Goal: Transaction & Acquisition: Book appointment/travel/reservation

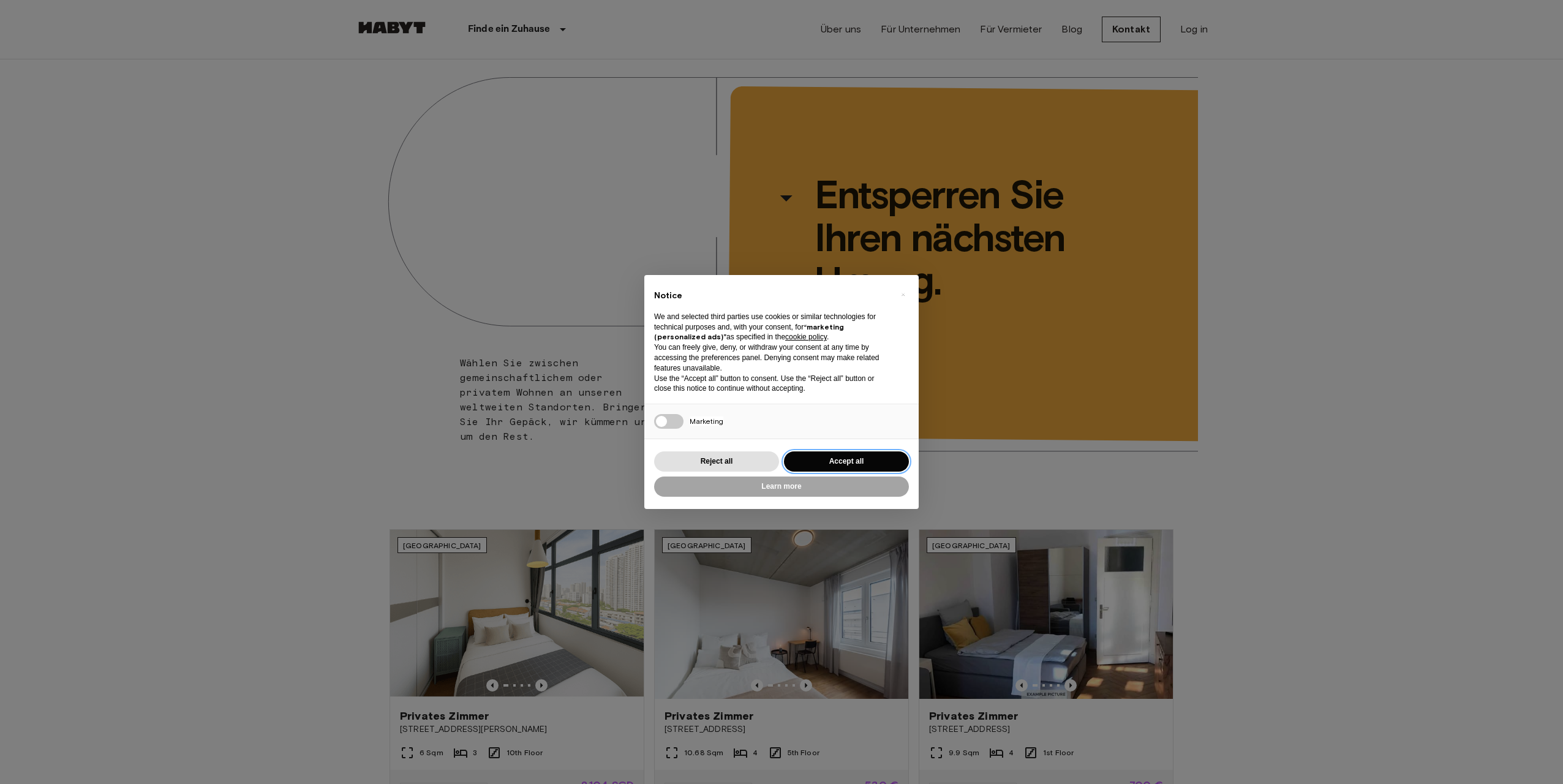
click at [852, 463] on button "Accept all" at bounding box center [846, 462] width 125 height 21
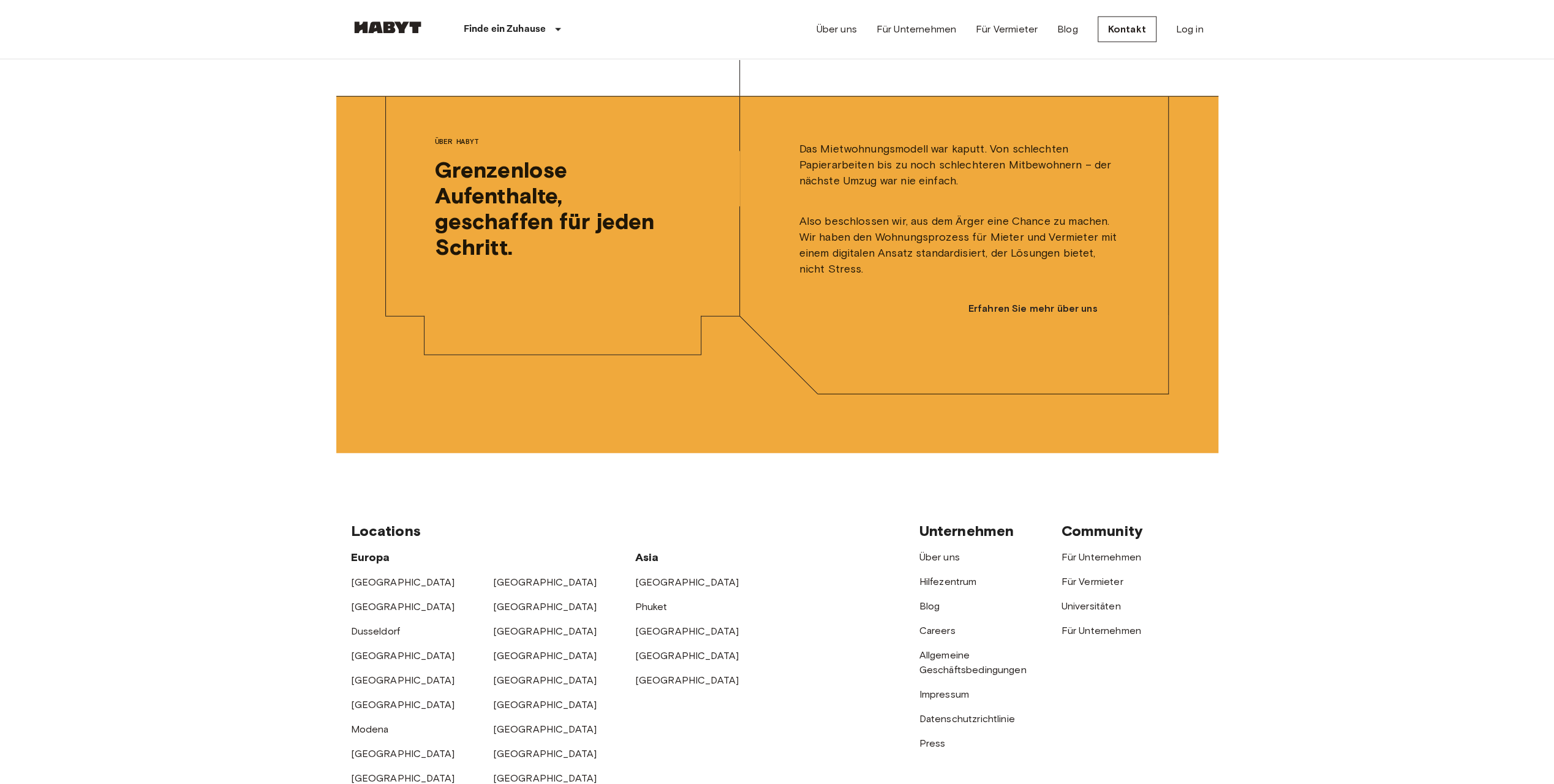
scroll to position [3267, 0]
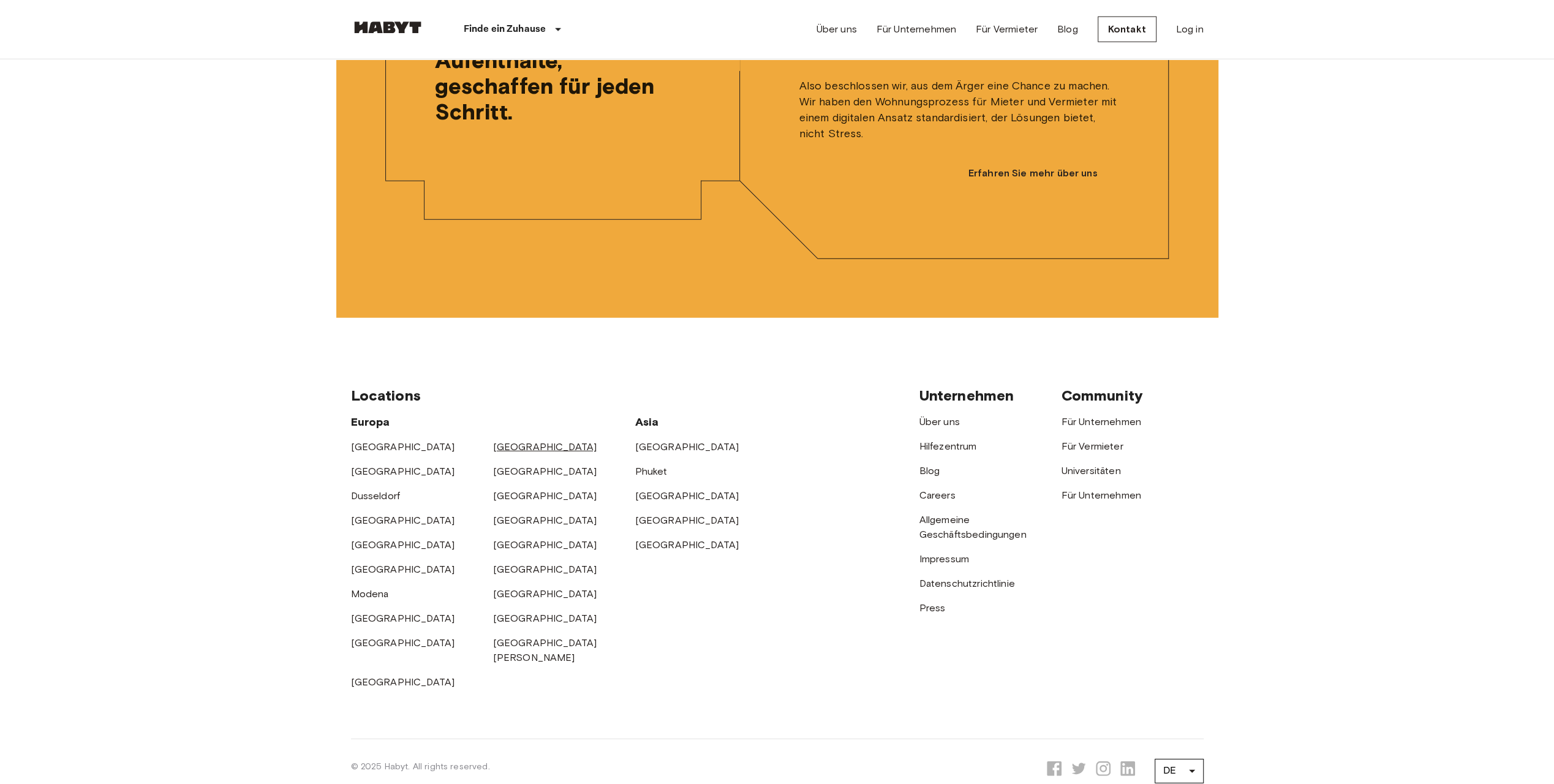
click at [508, 452] on link "[GEOGRAPHIC_DATA]" at bounding box center [545, 447] width 104 height 12
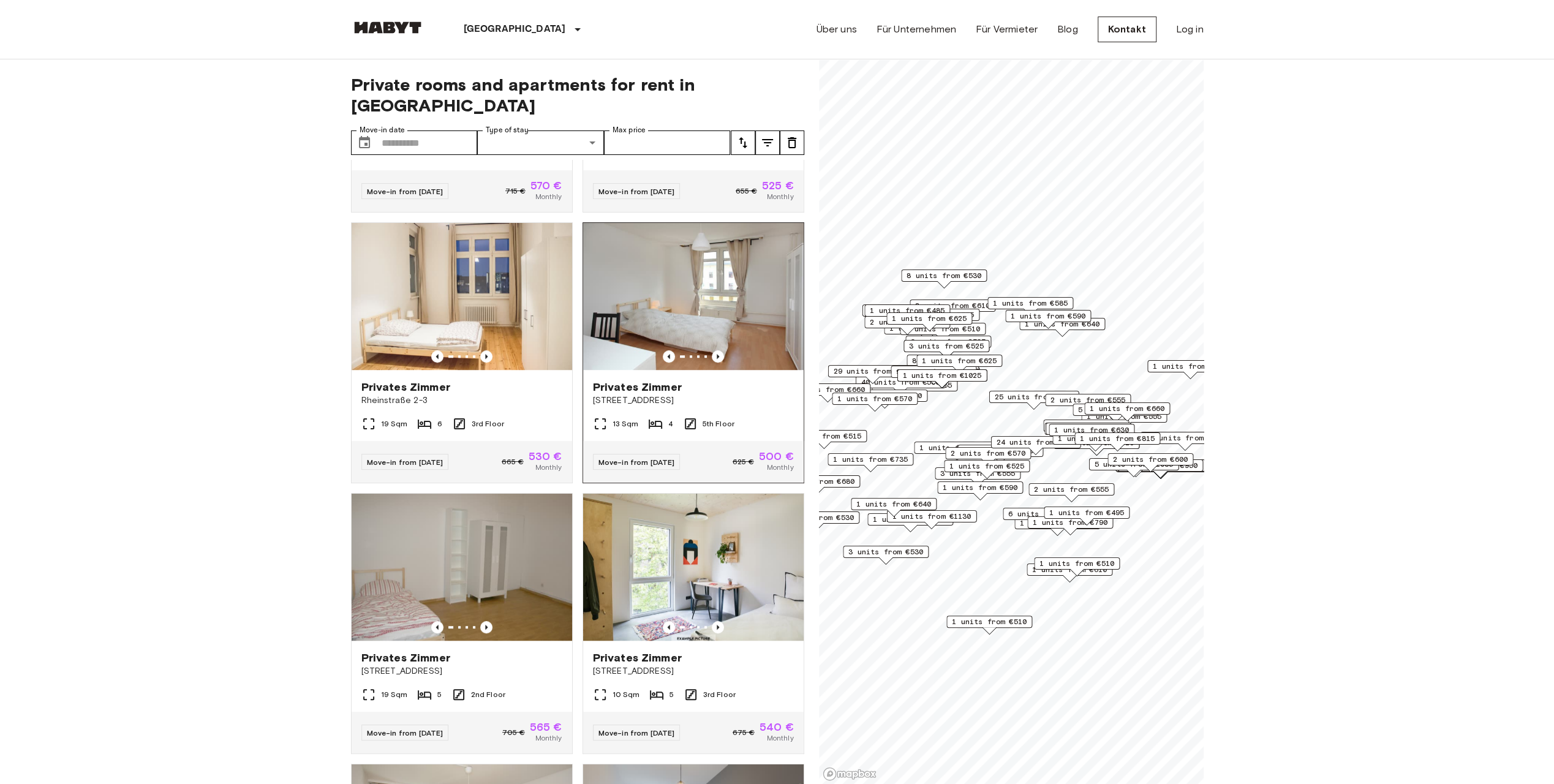
scroll to position [5401, 0]
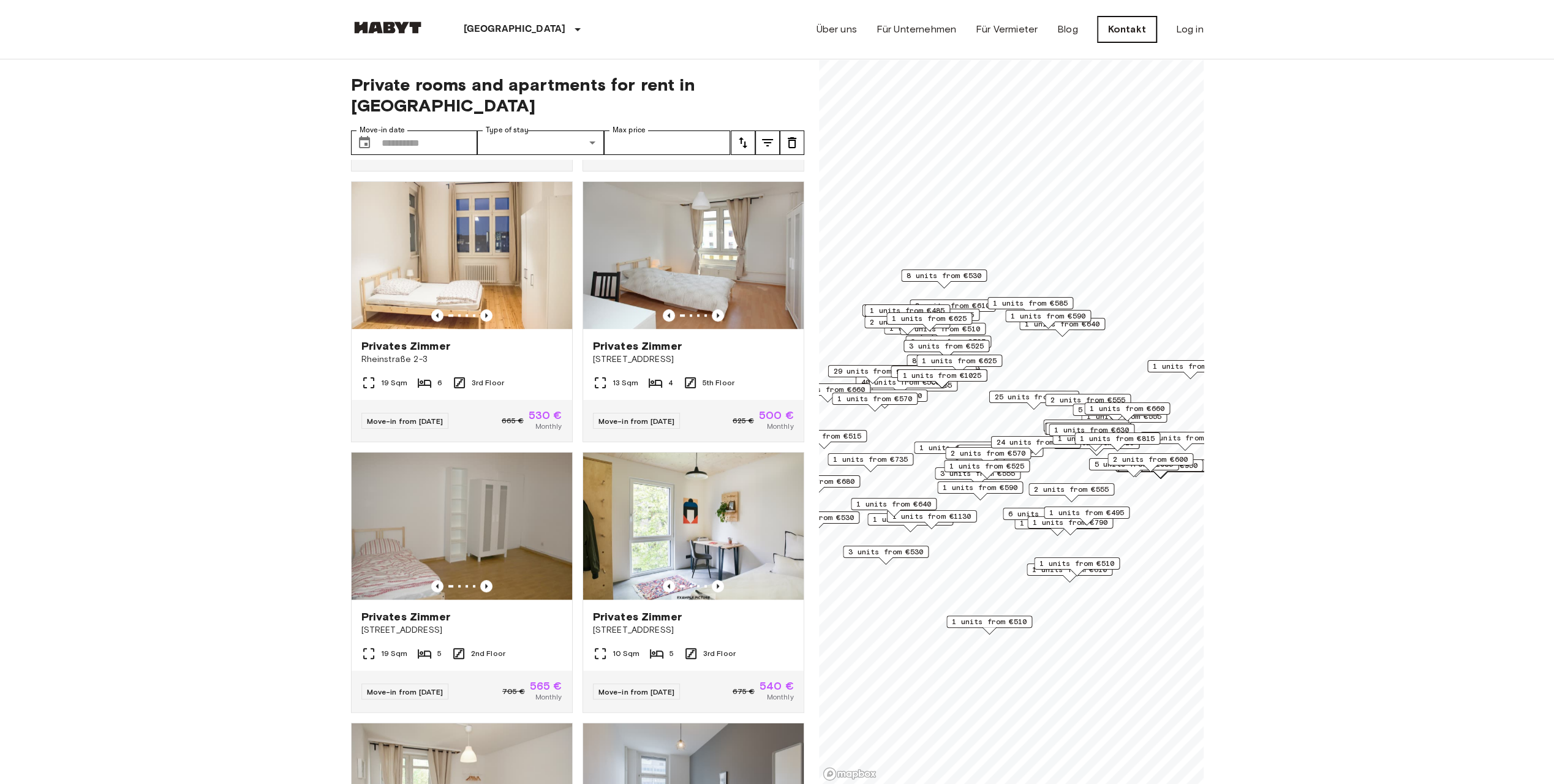
click at [1113, 32] on link "Kontakt" at bounding box center [1127, 29] width 59 height 26
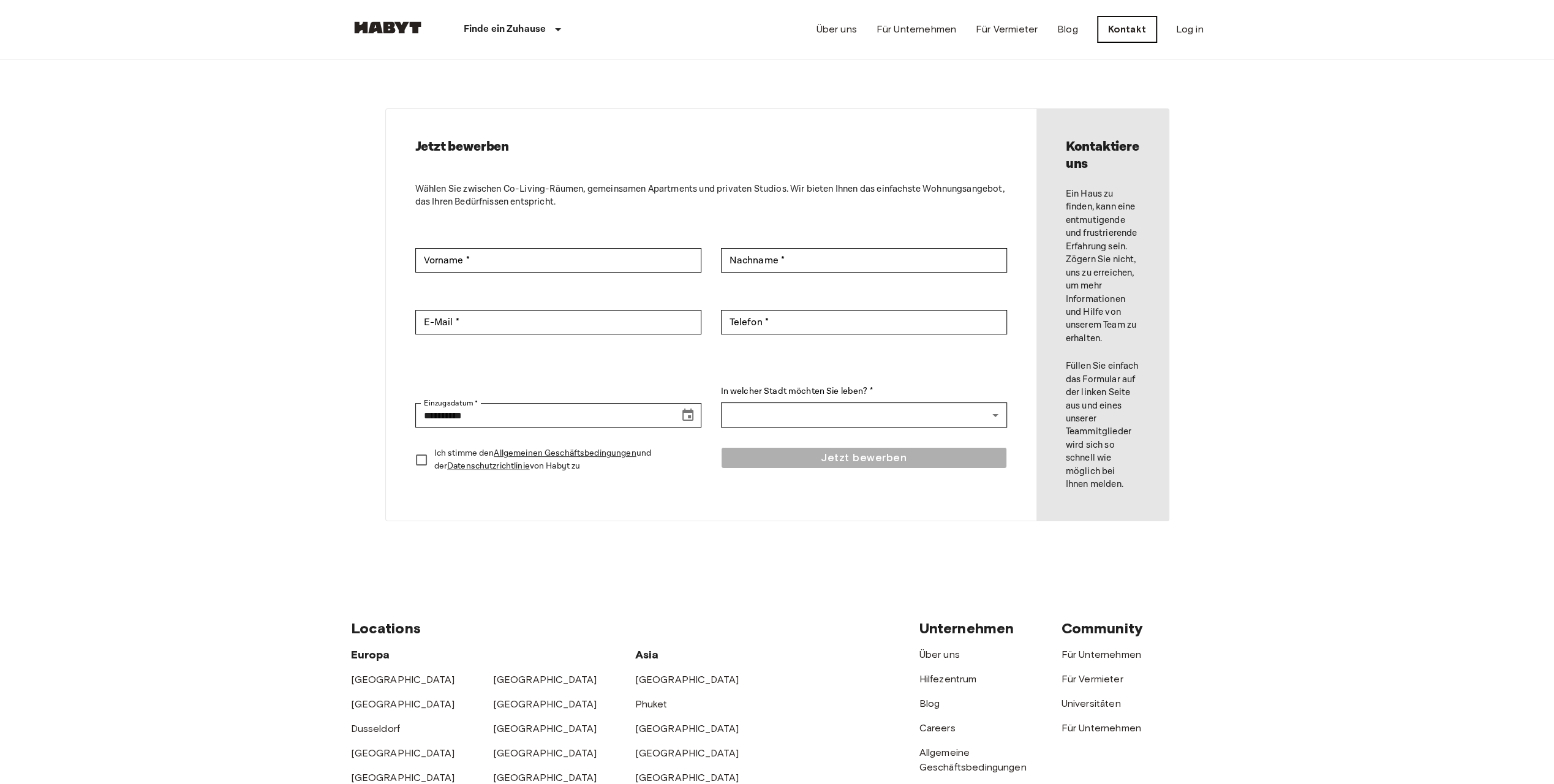
click at [1113, 39] on link "Kontakt" at bounding box center [1127, 29] width 59 height 26
click at [921, 28] on link "Für Unternehmen" at bounding box center [917, 29] width 79 height 15
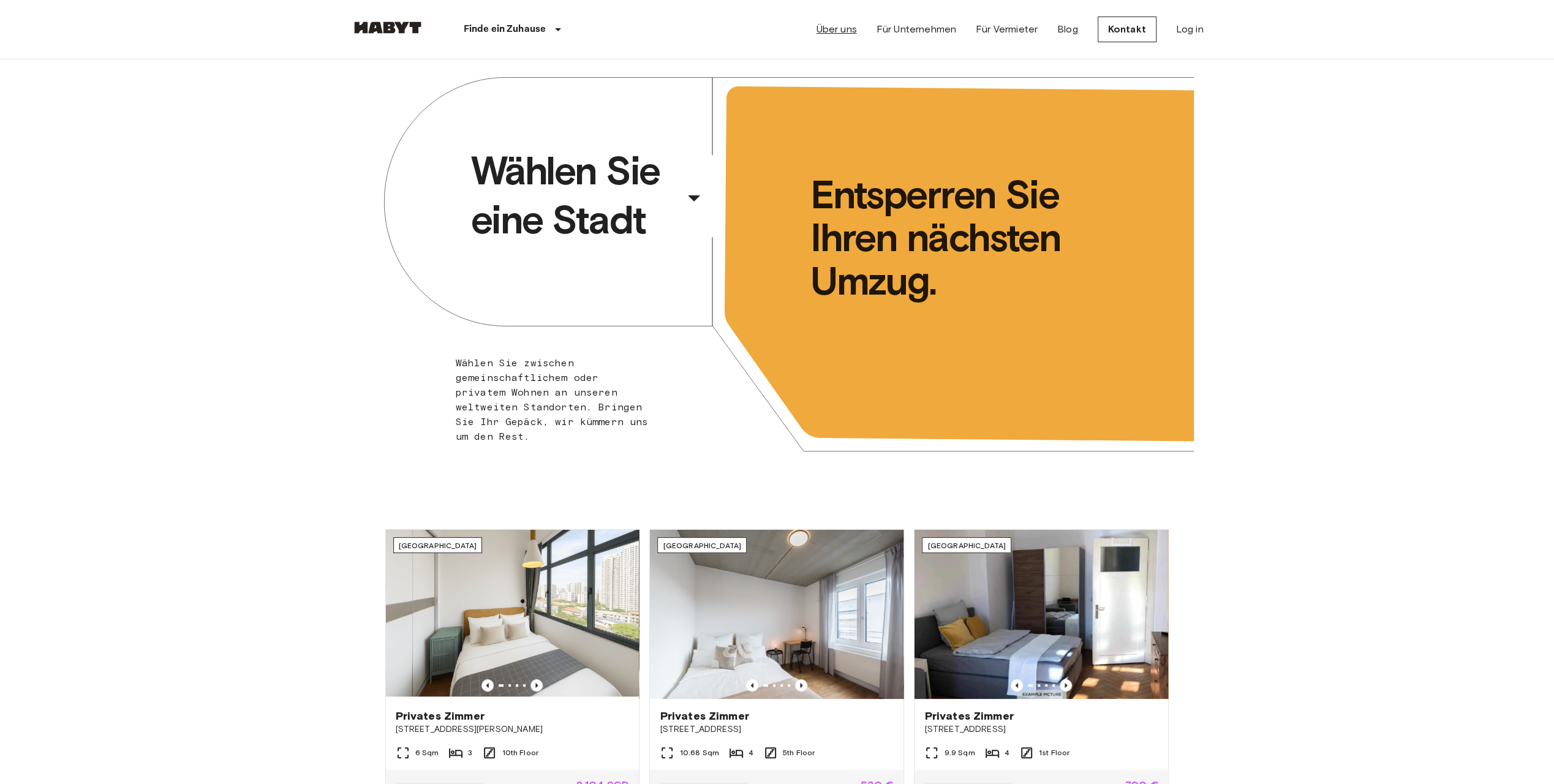
click at [850, 35] on link "Über uns" at bounding box center [836, 29] width 40 height 15
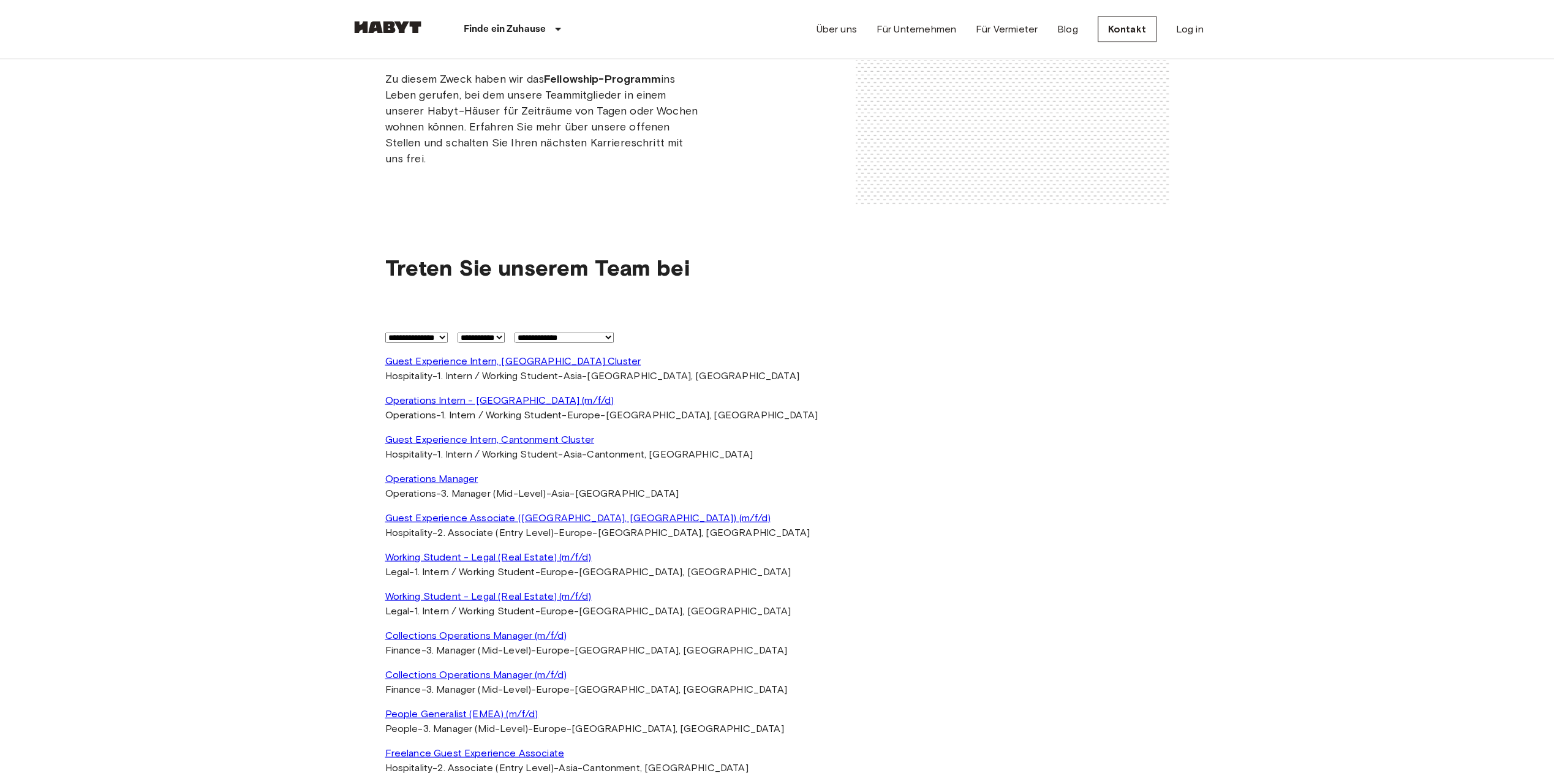
scroll to position [2343, 0]
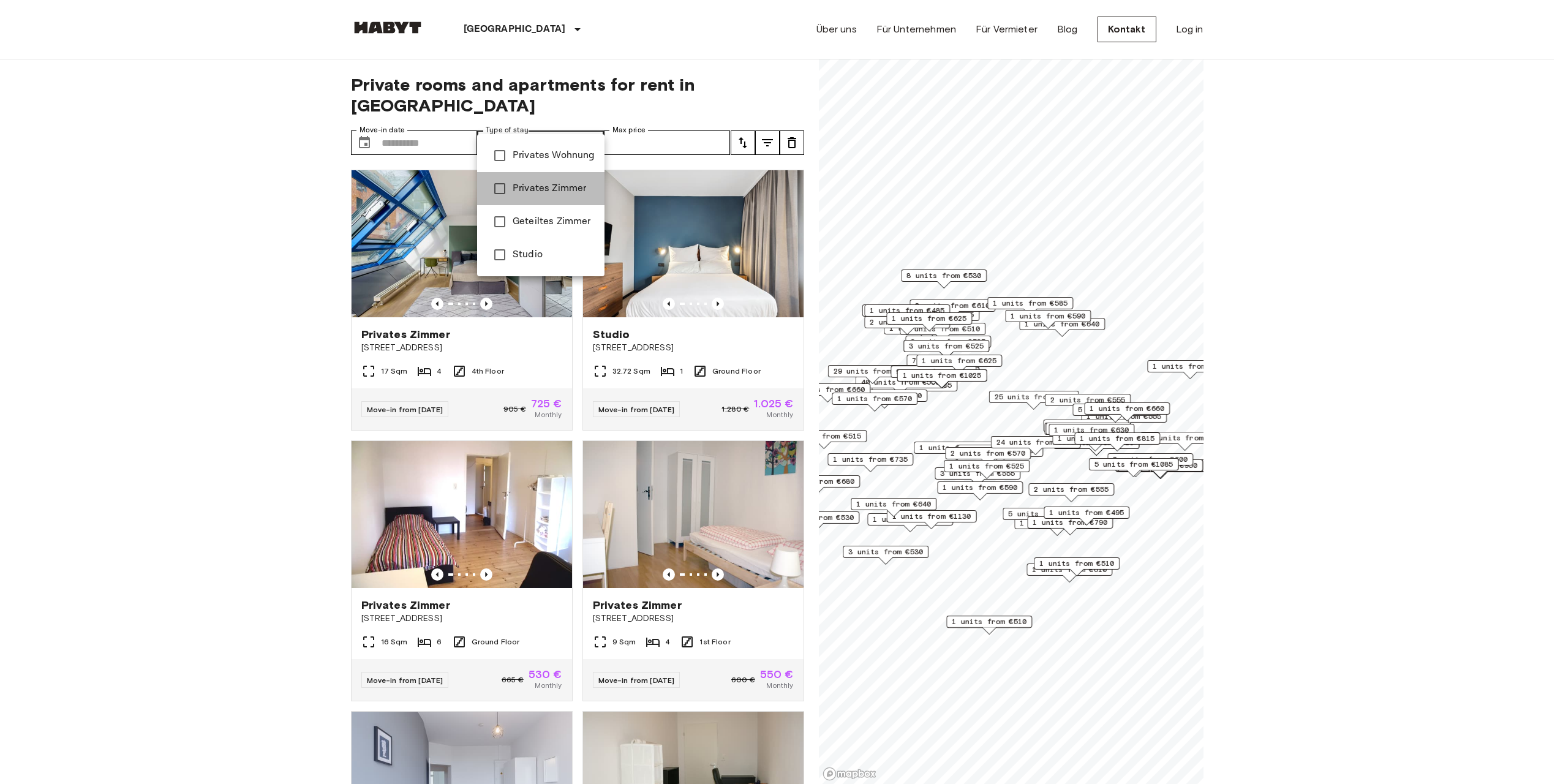
click at [578, 186] on span "Privates Zimmer" at bounding box center [554, 189] width 82 height 15
type input "**********"
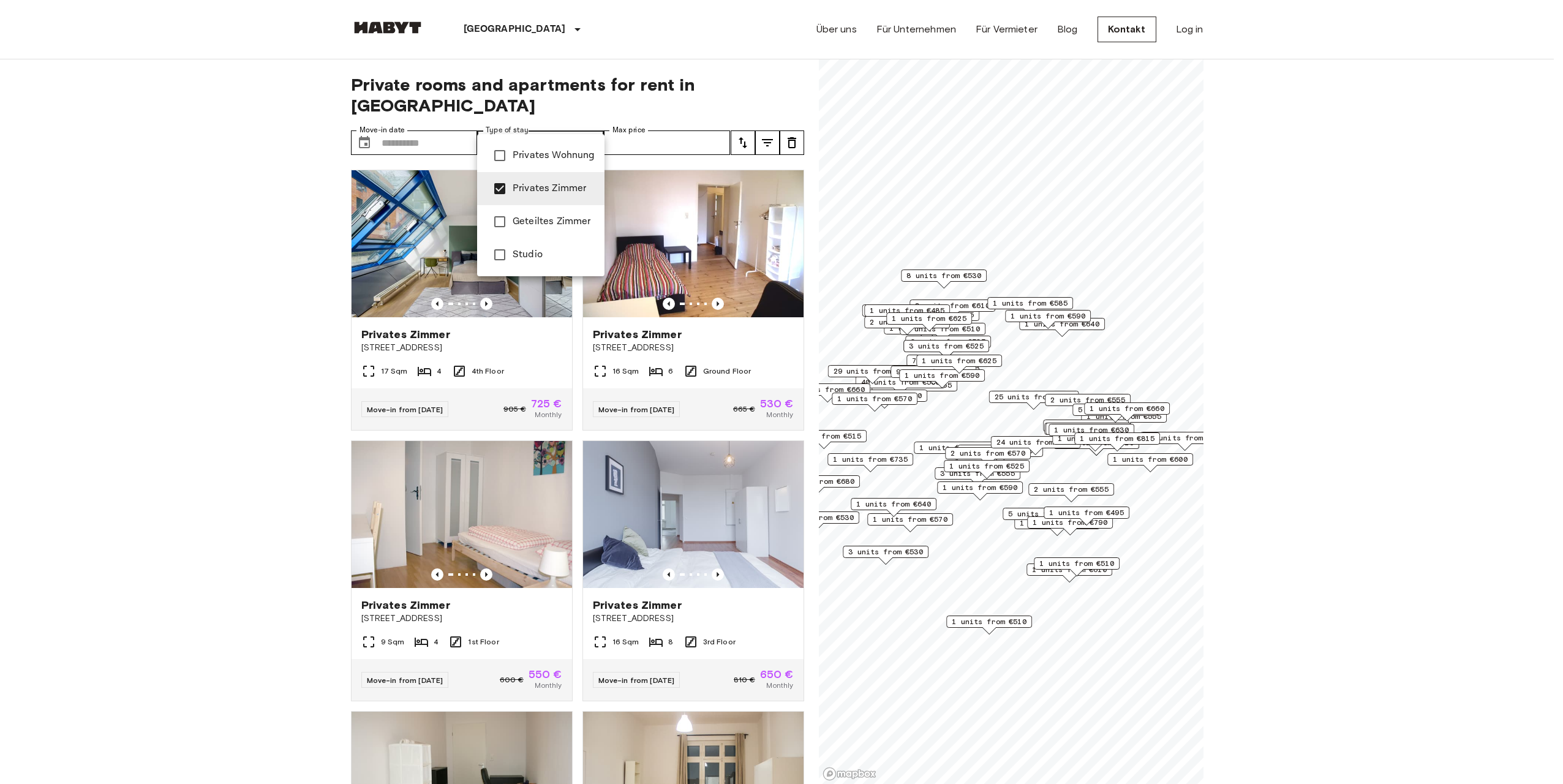
drag, startPoint x: 551, startPoint y: 190, endPoint x: 548, endPoint y: 199, distance: 9.5
click at [550, 190] on span "Privates Zimmer" at bounding box center [554, 189] width 82 height 15
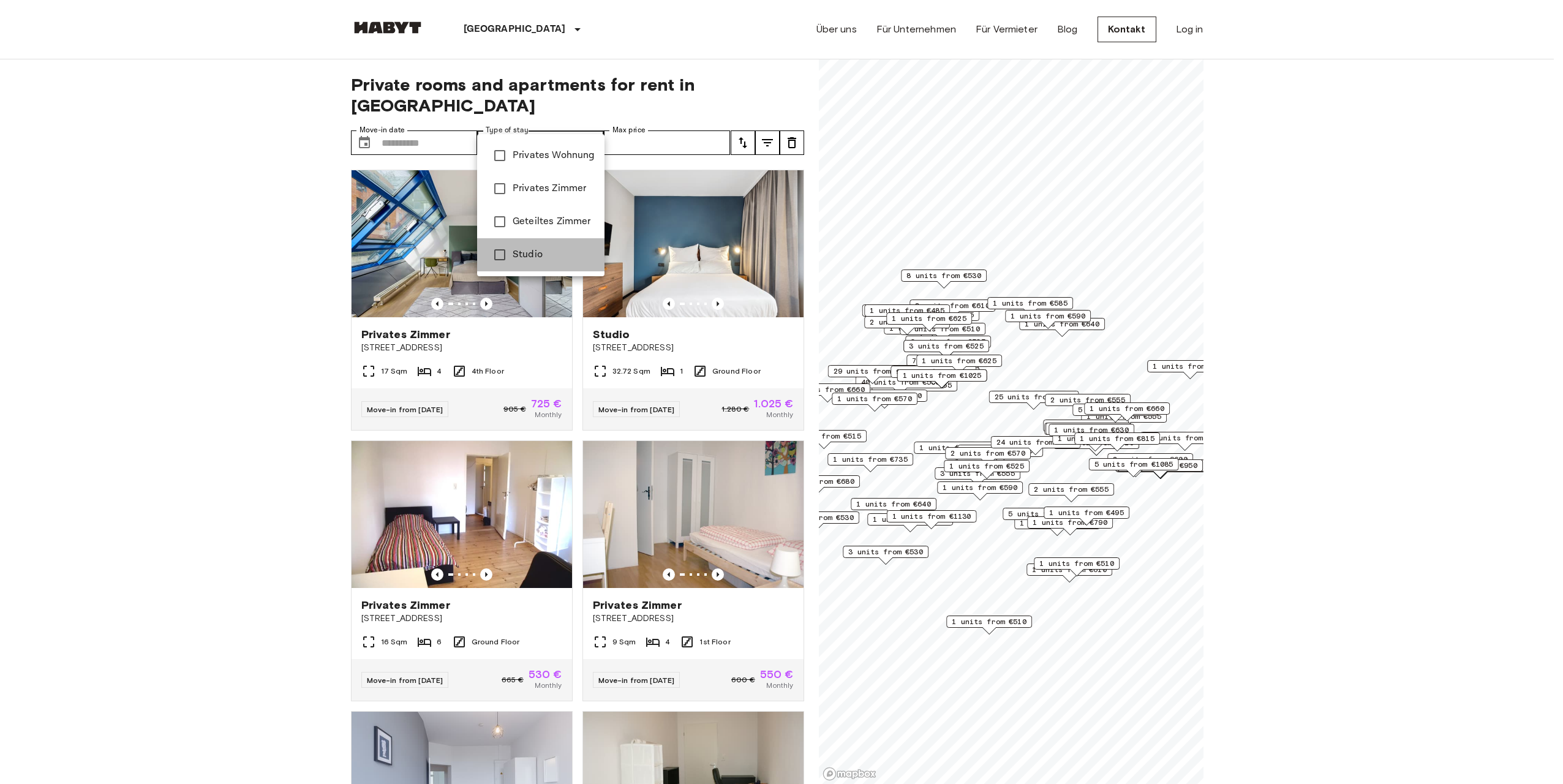
click at [533, 255] on span "Studio" at bounding box center [554, 255] width 82 height 15
type input "******"
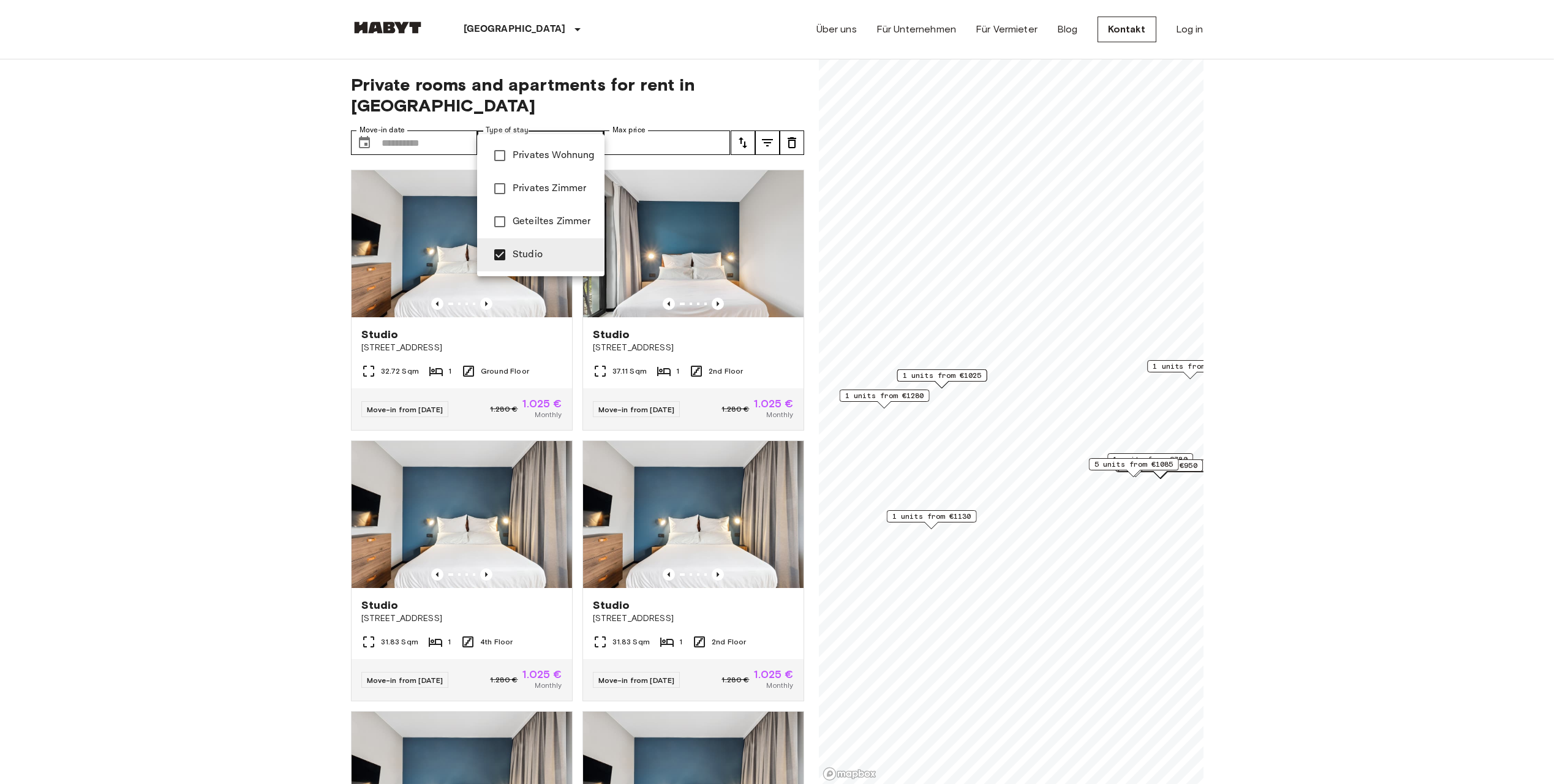
click at [683, 121] on div at bounding box center [781, 392] width 1563 height 784
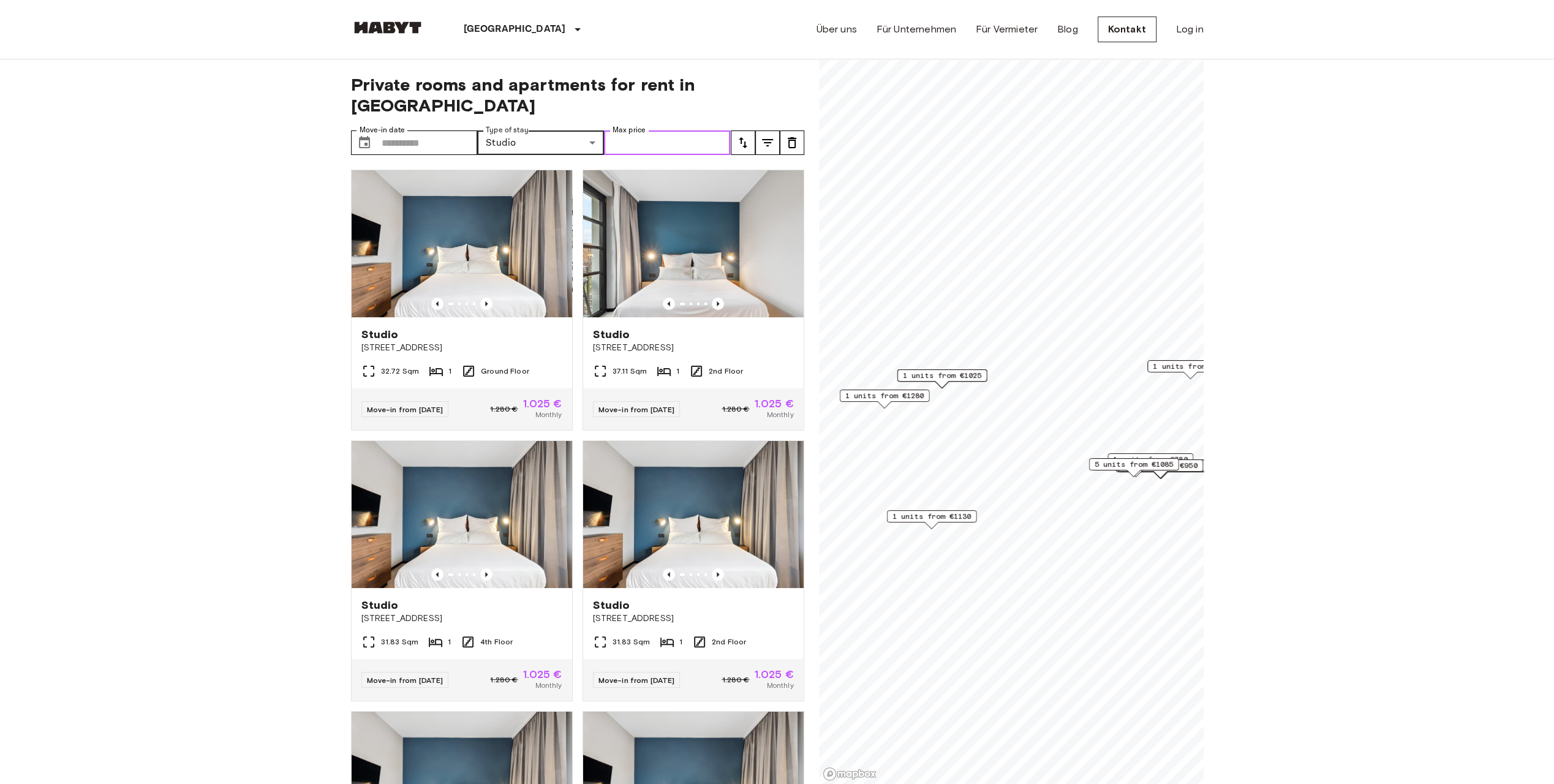
click at [682, 131] on input "Max price" at bounding box center [667, 142] width 127 height 24
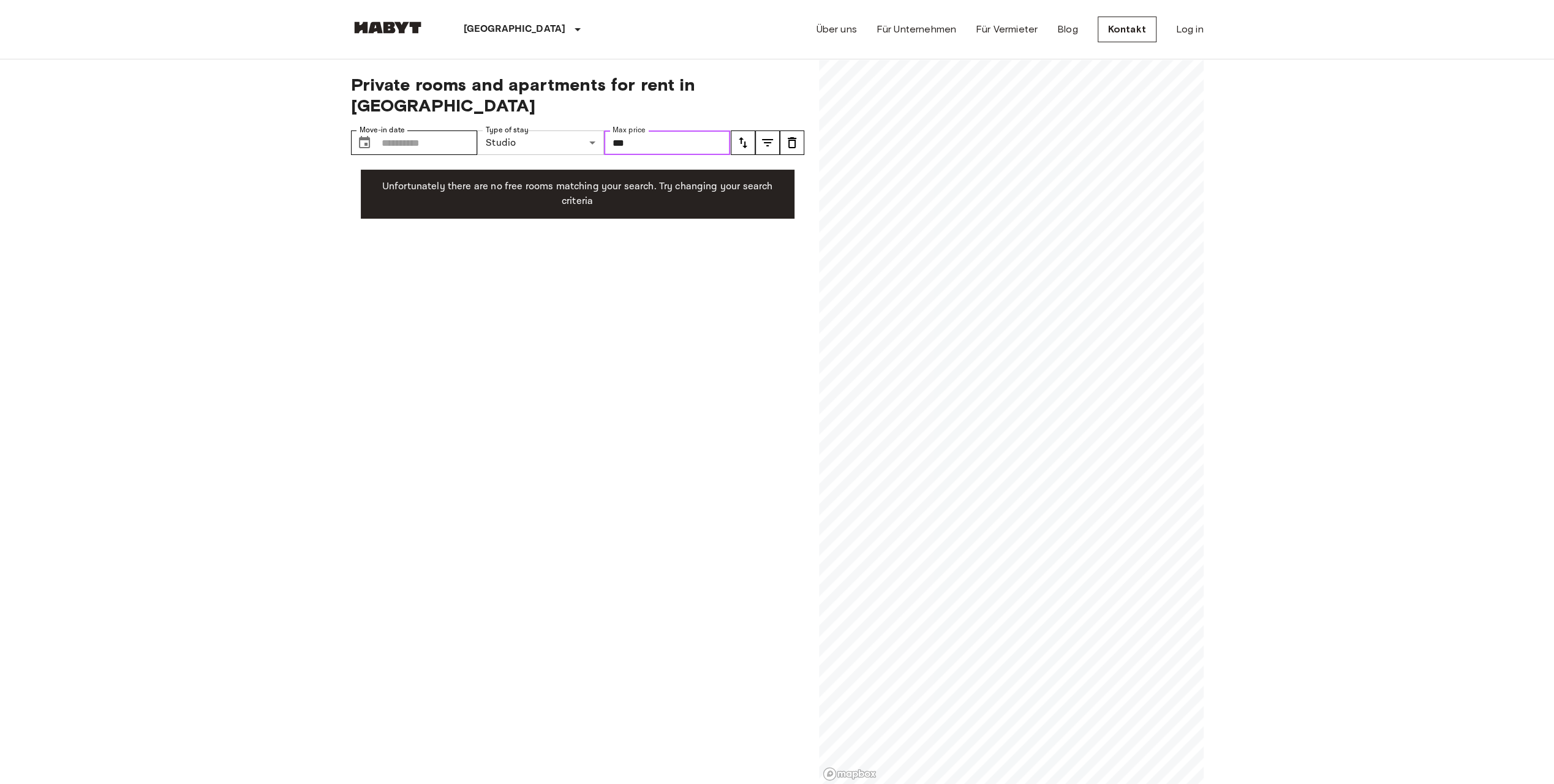
drag, startPoint x: 658, startPoint y: 120, endPoint x: 594, endPoint y: 130, distance: 64.8
click at [594, 131] on div "Move-in date ​ Move-in date Type of stay Studio ****** Share Type Max price ***…" at bounding box center [541, 142] width 380 height 24
type input "***"
click at [410, 131] on input "Move-in date" at bounding box center [430, 142] width 96 height 24
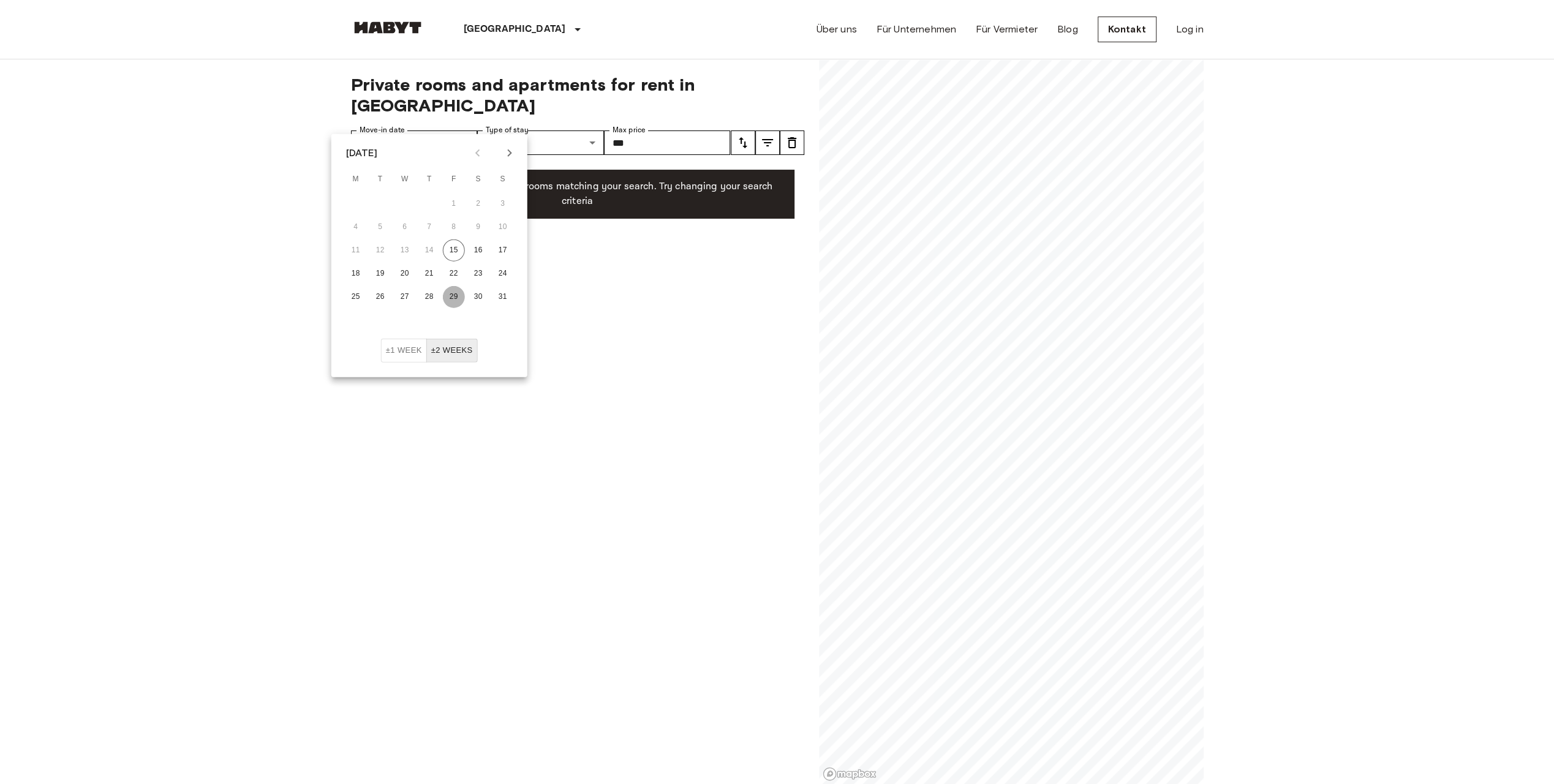
click at [443, 298] on button "29" at bounding box center [454, 297] width 22 height 22
type input "**********"
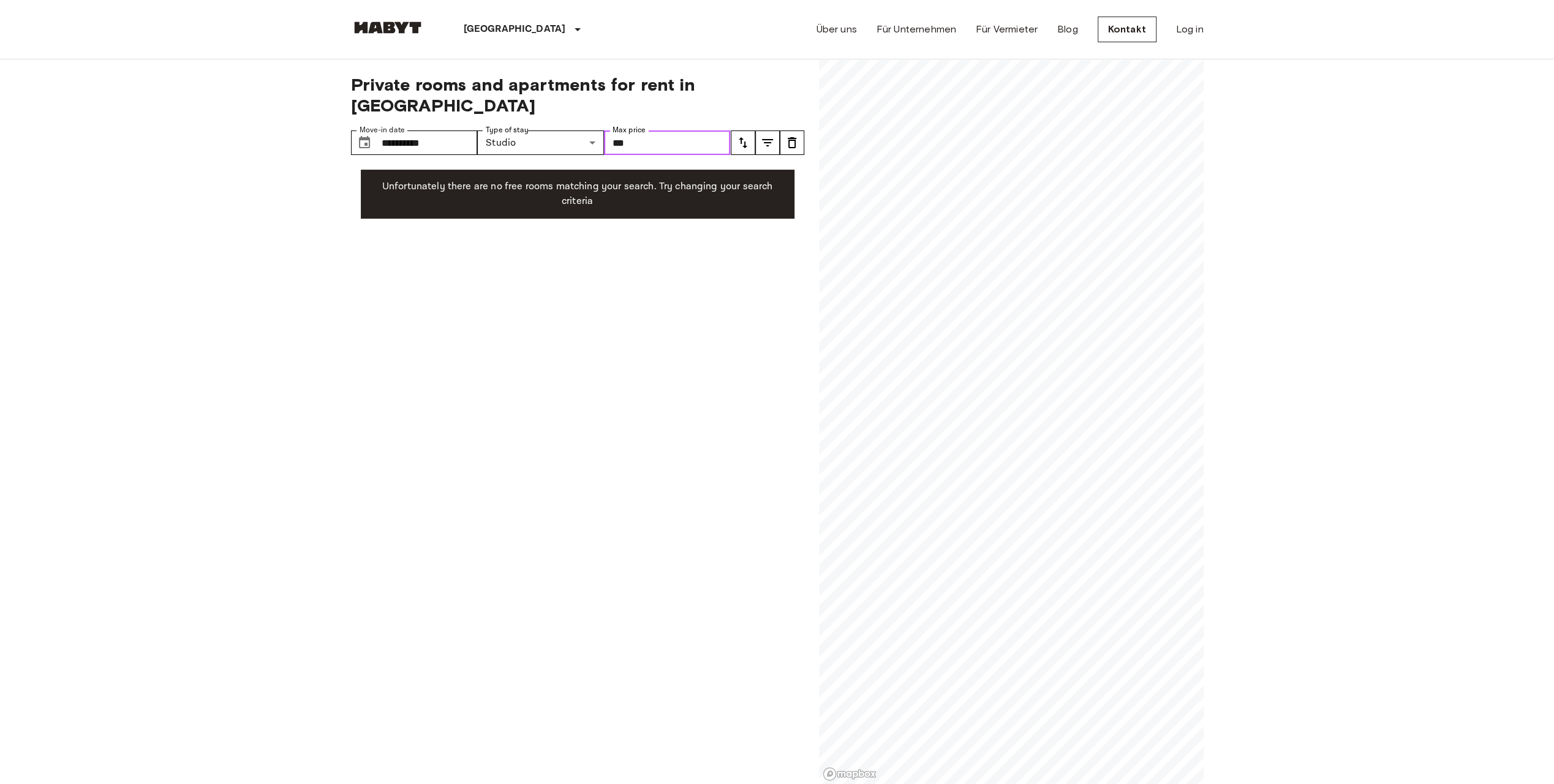
click at [668, 131] on input "***" at bounding box center [667, 142] width 127 height 24
drag, startPoint x: 679, startPoint y: 120, endPoint x: 545, endPoint y: 132, distance: 134.5
click at [563, 131] on div "**********" at bounding box center [541, 142] width 380 height 24
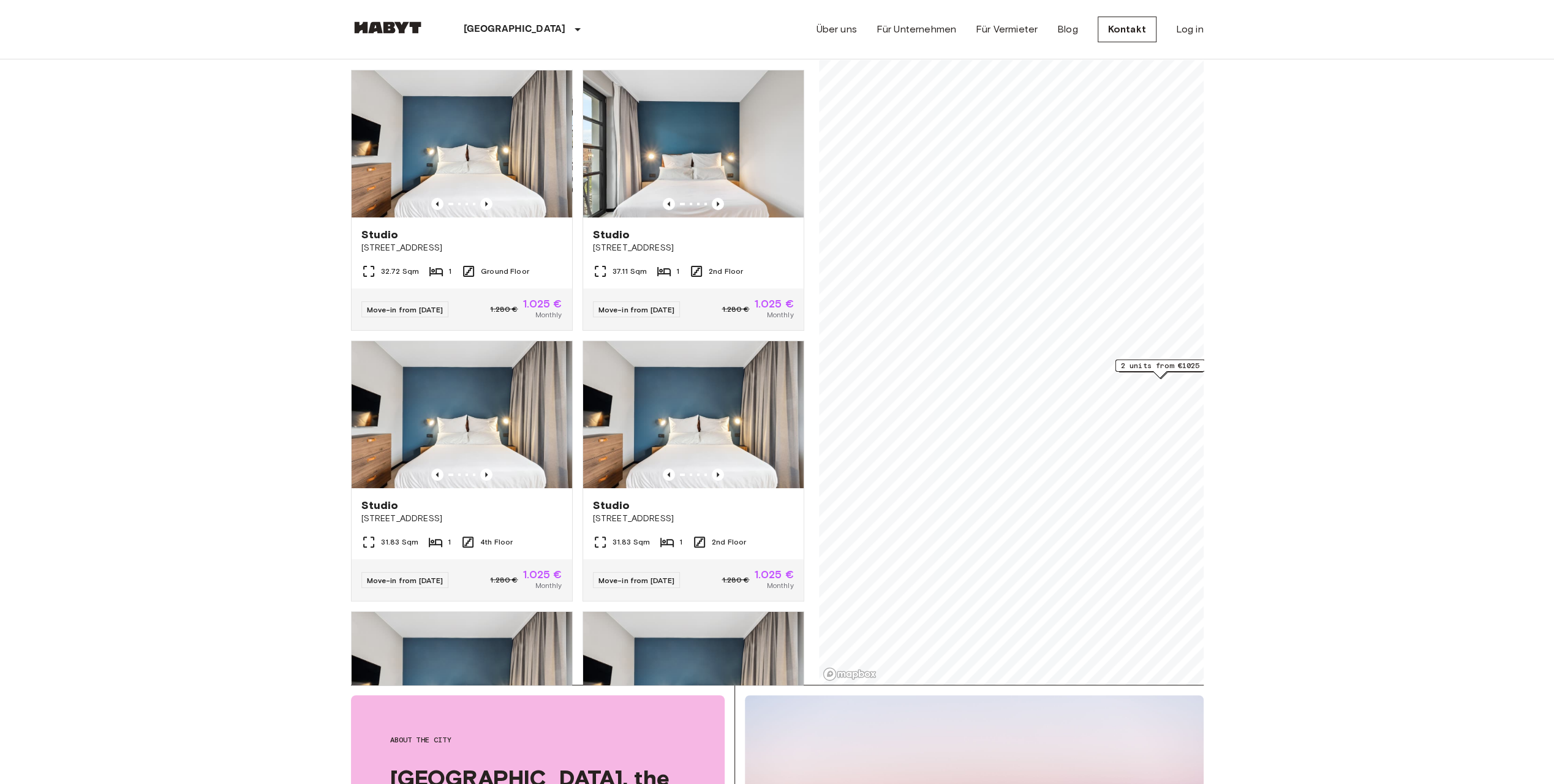
scroll to position [245, 0]
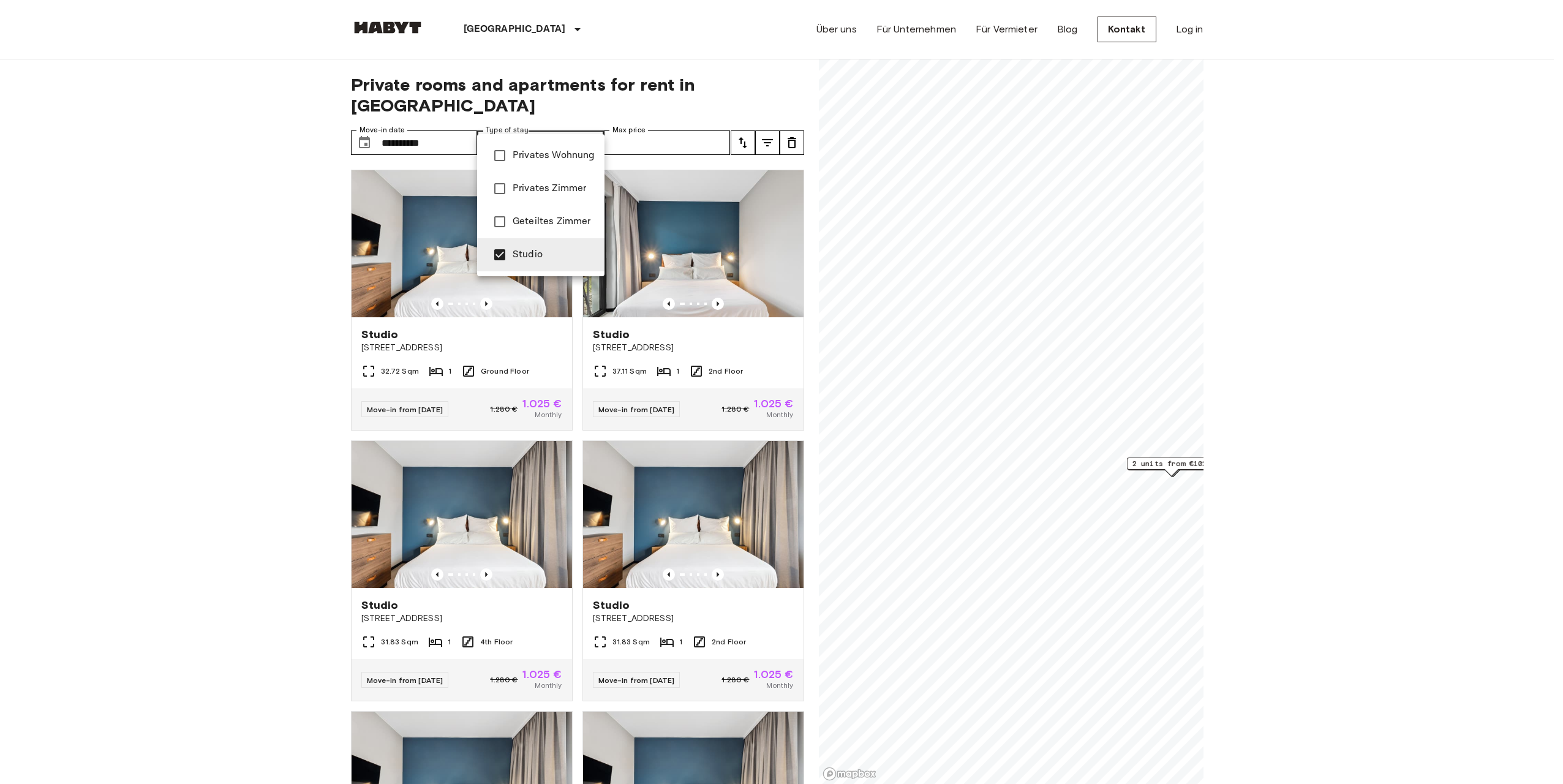
click at [552, 260] on li "Studio" at bounding box center [540, 254] width 127 height 33
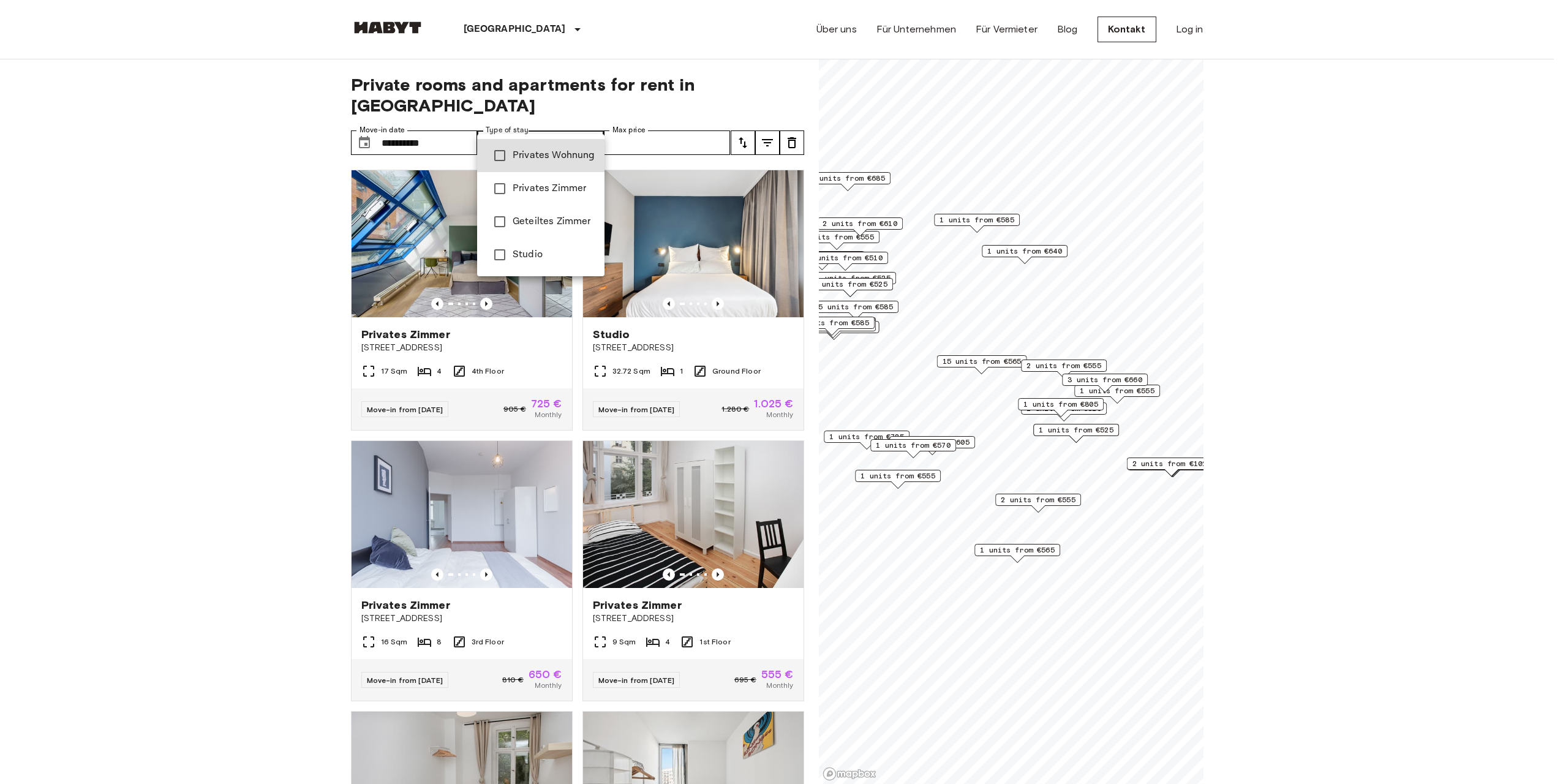
click at [761, 59] on div at bounding box center [781, 392] width 1563 height 784
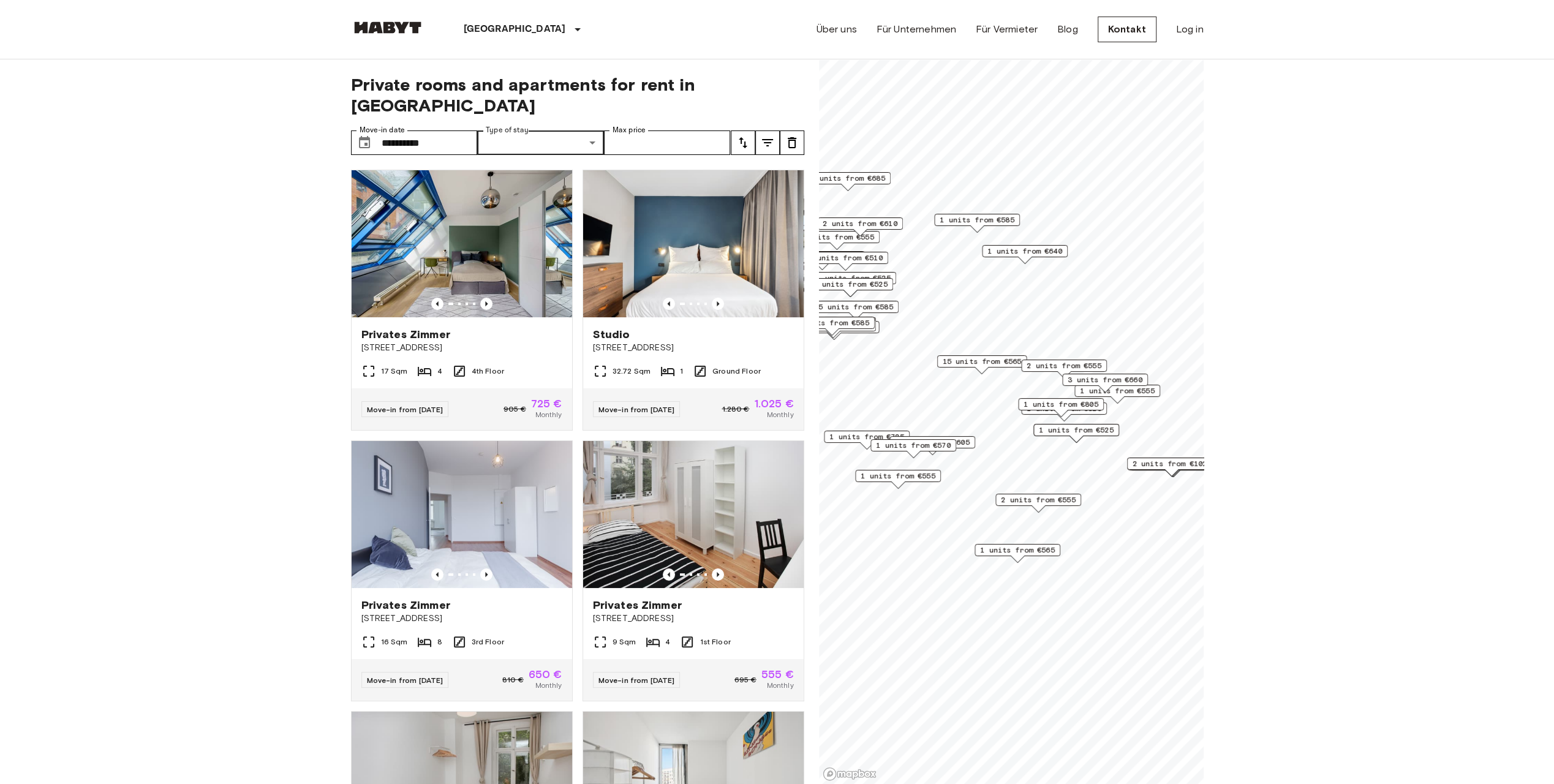
click at [1040, 250] on span "1 units from €640" at bounding box center [1025, 250] width 75 height 11
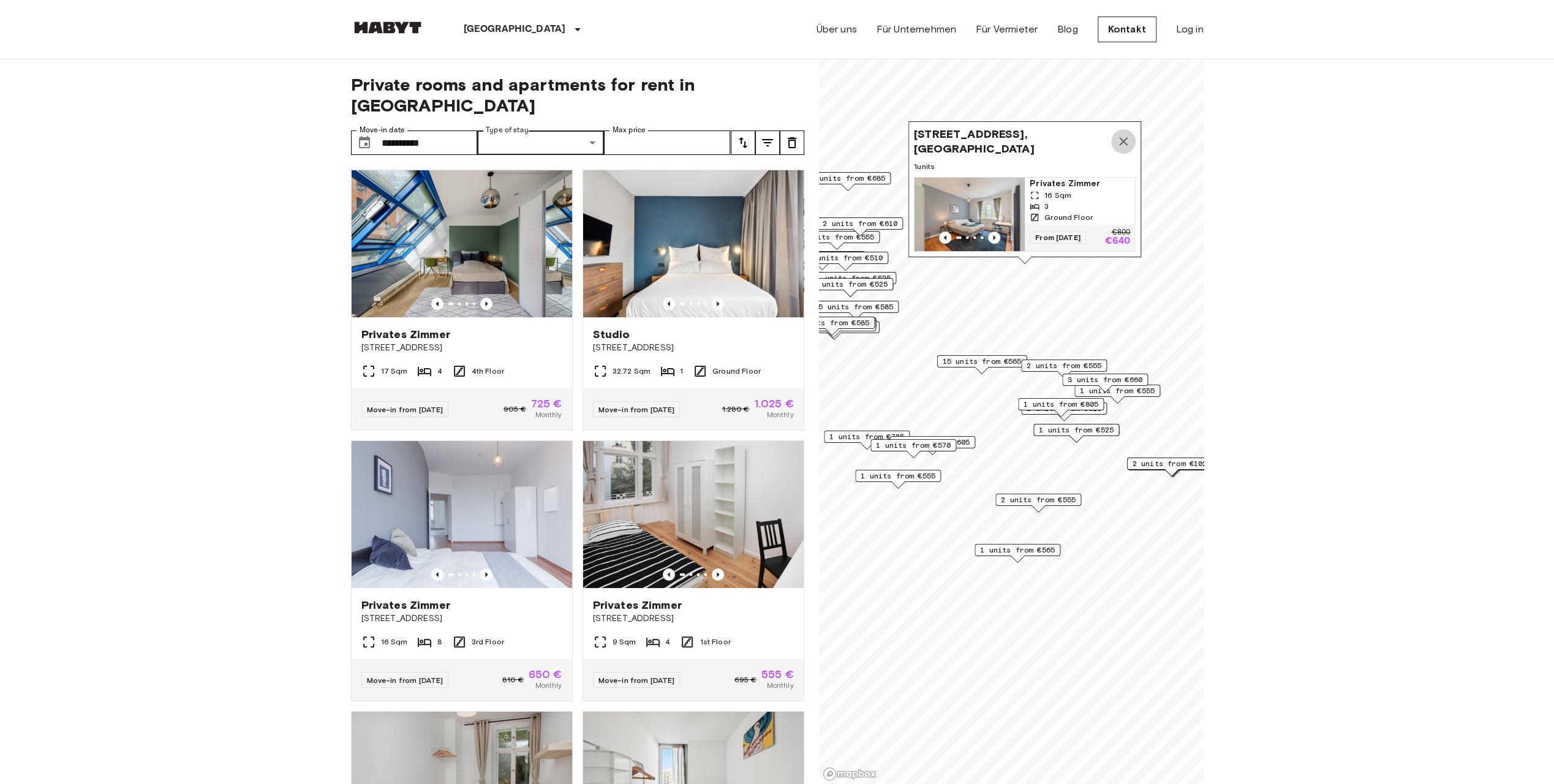
click at [1118, 134] on icon "Map marker" at bounding box center [1124, 142] width 15 height 15
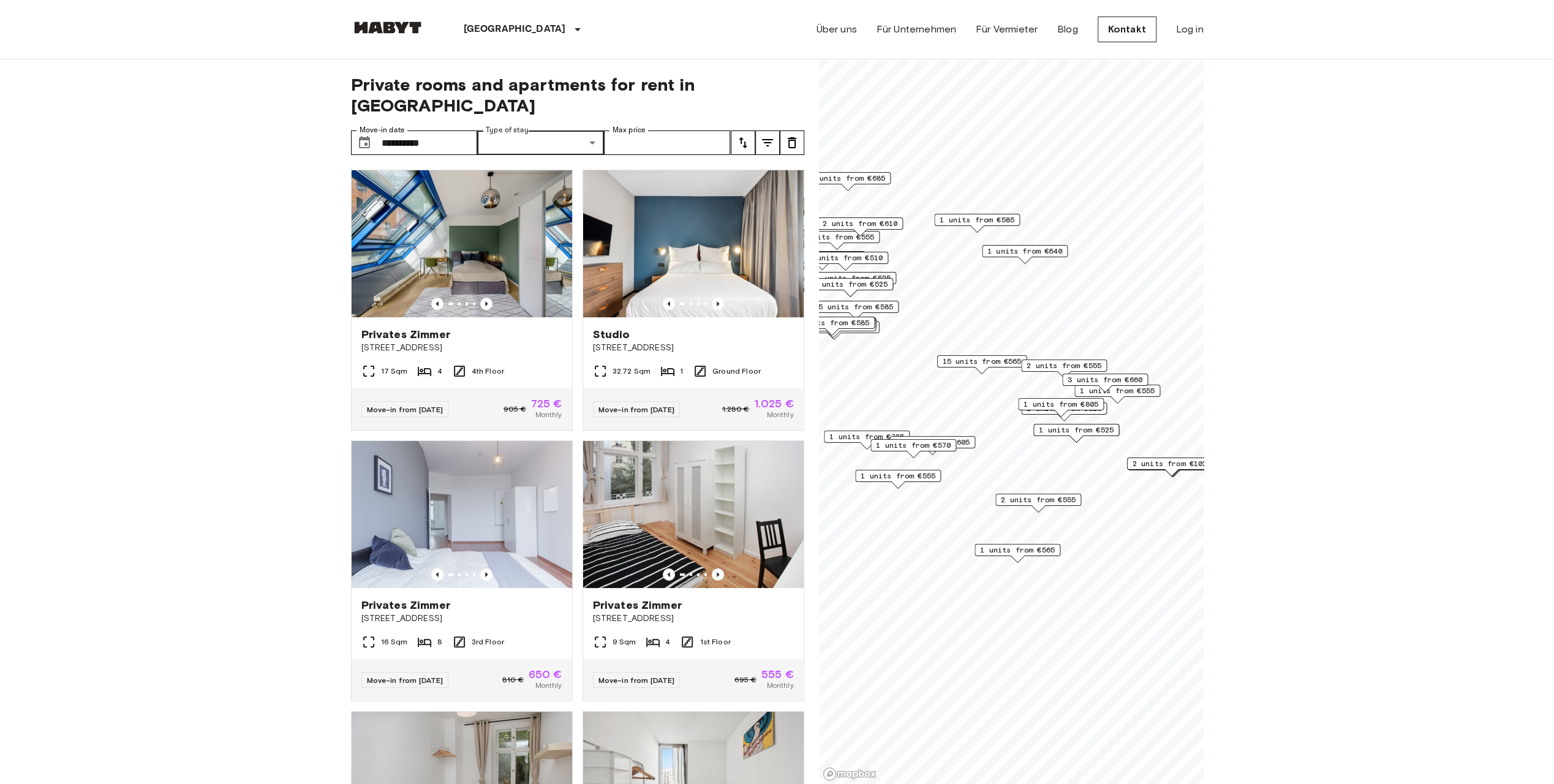
click at [981, 219] on span "1 units from €585" at bounding box center [977, 219] width 75 height 11
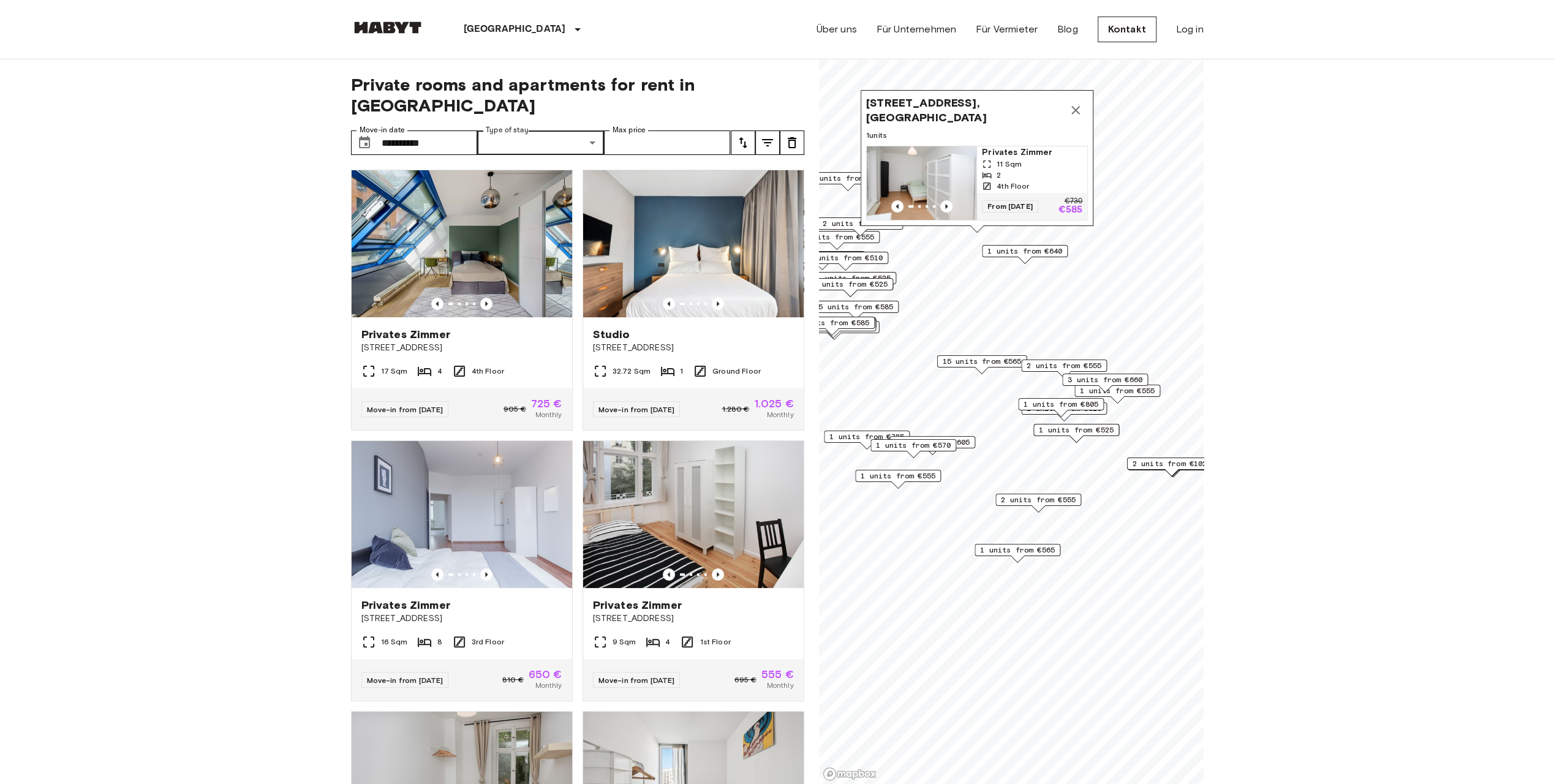
click at [1076, 109] on icon "Map marker" at bounding box center [1076, 110] width 15 height 15
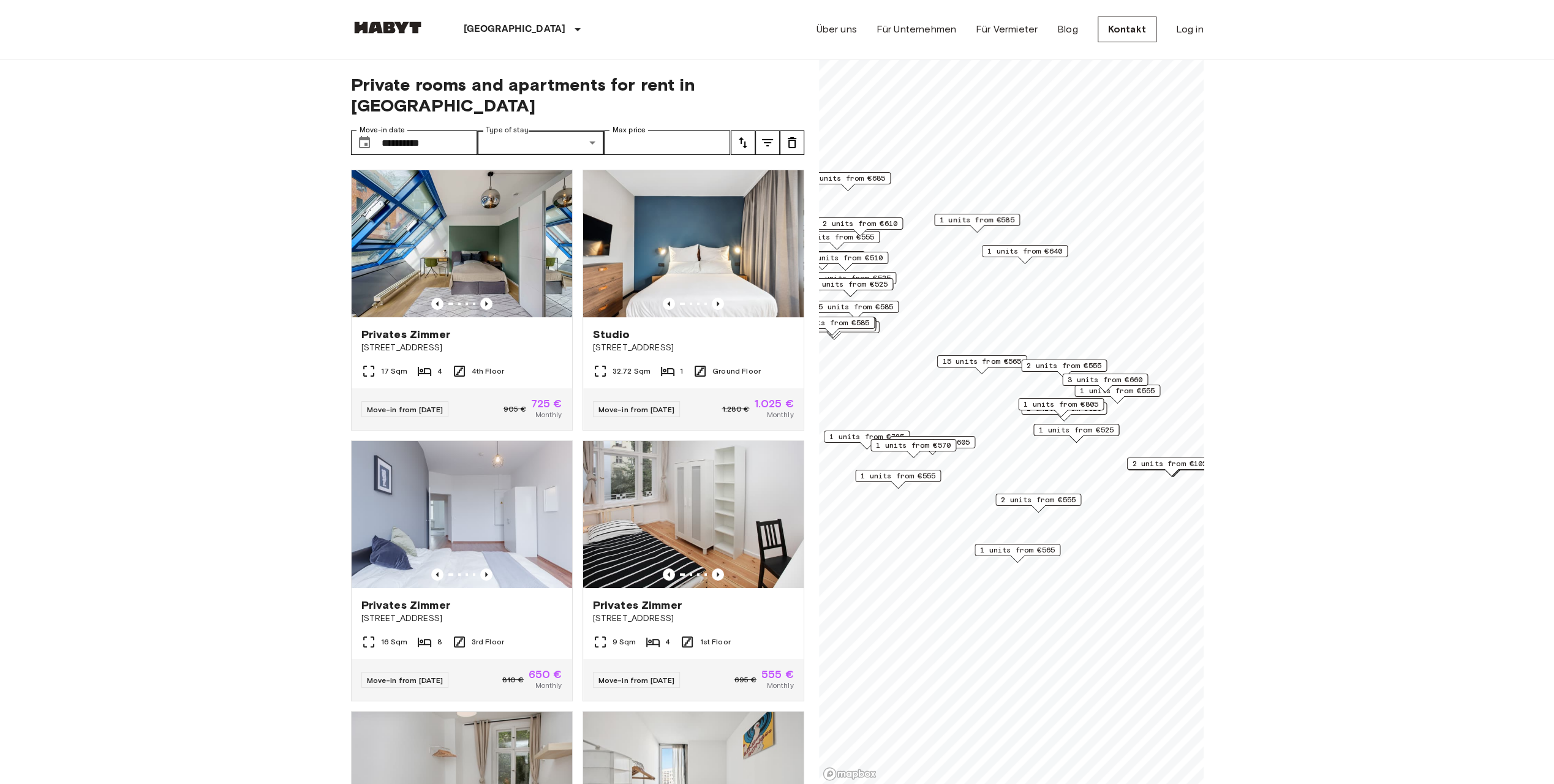
click at [1005, 363] on span "15 units from €565" at bounding box center [982, 361] width 79 height 11
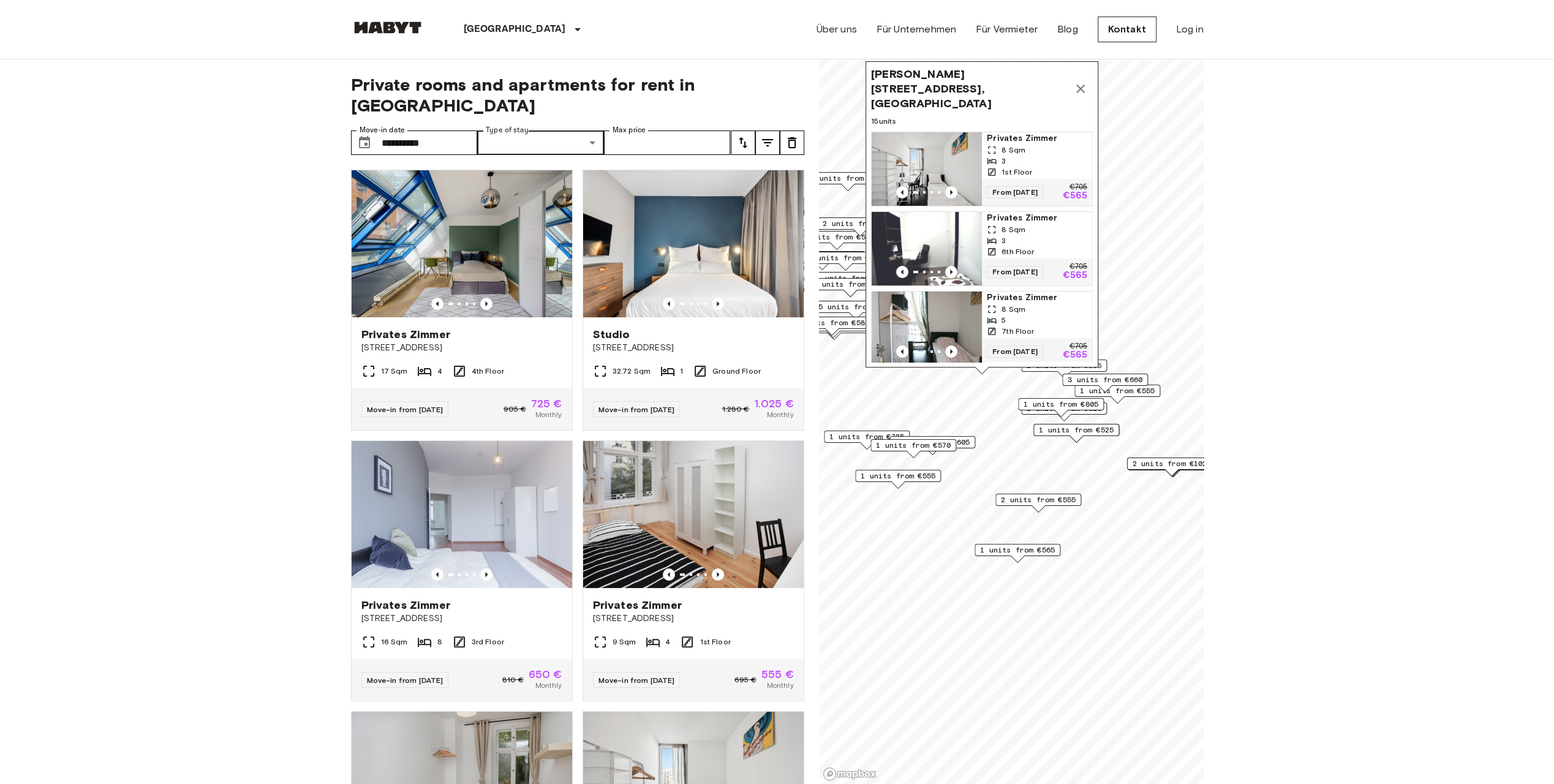
click at [1088, 79] on button "Map marker" at bounding box center [1080, 88] width 24 height 24
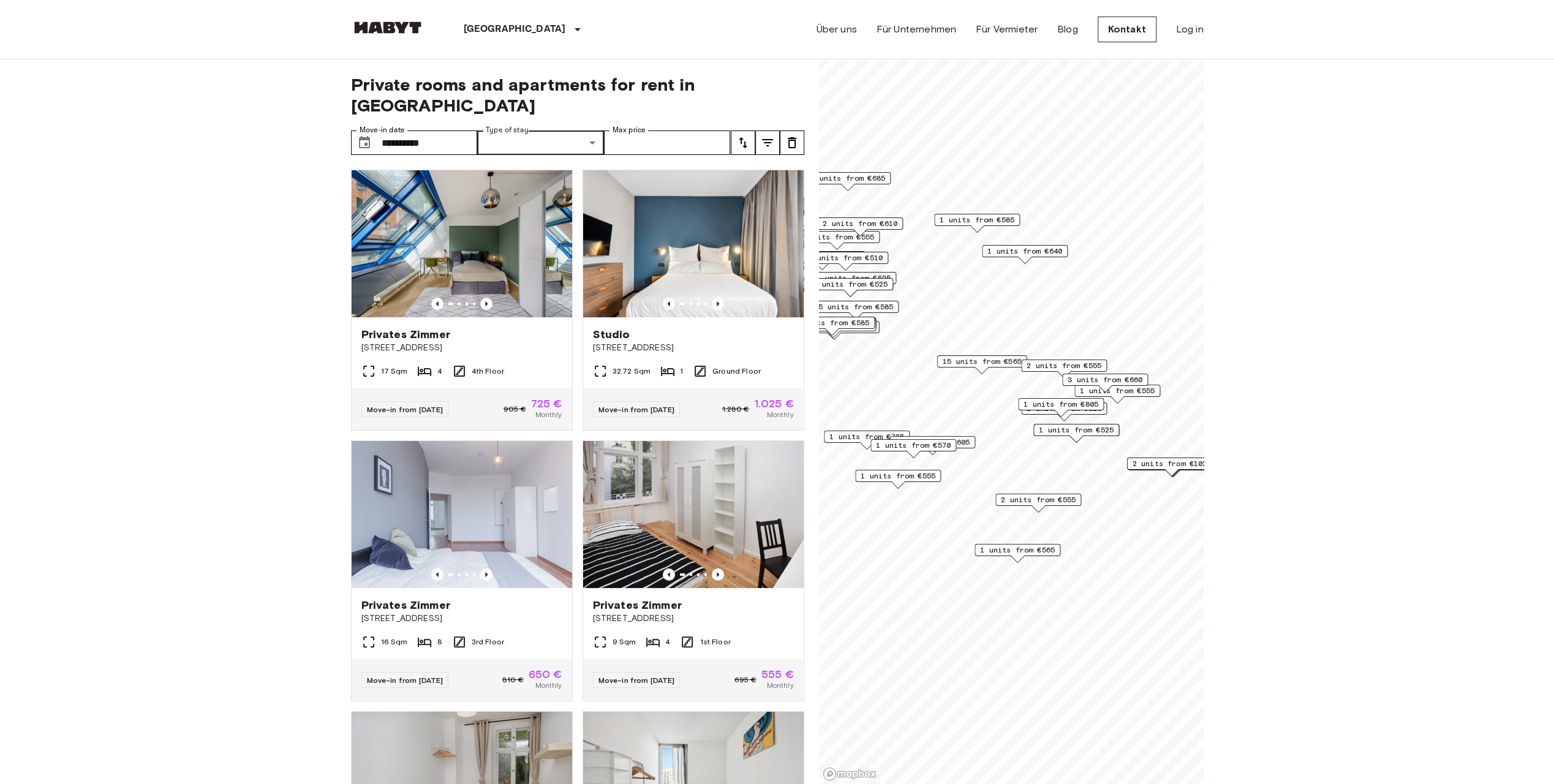
click at [1094, 369] on span "2 units from €555" at bounding box center [1064, 365] width 75 height 11
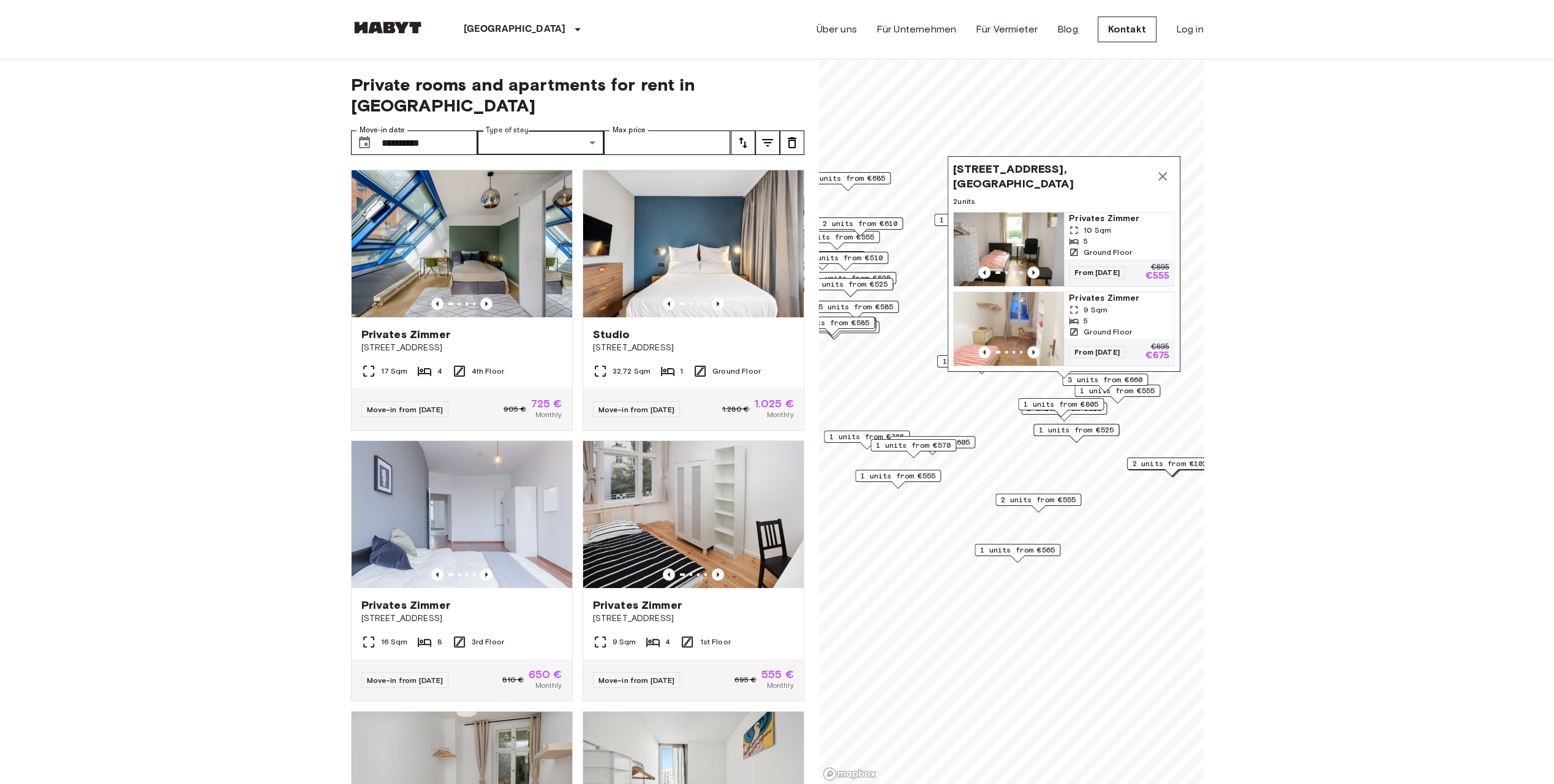
click at [1169, 173] on icon "Map marker" at bounding box center [1163, 176] width 15 height 15
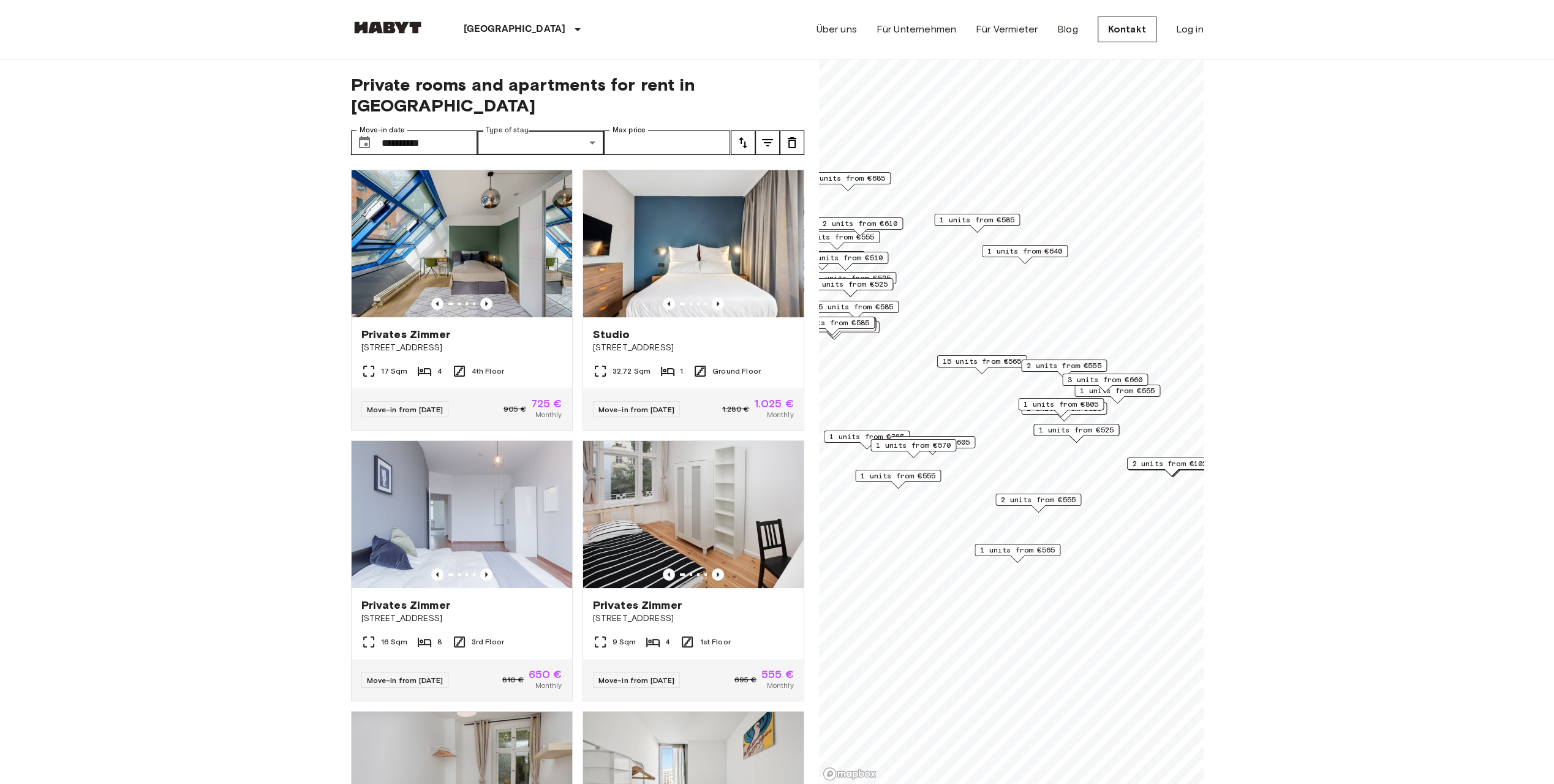
click at [1145, 378] on div "3 units from €660" at bounding box center [1105, 380] width 86 height 12
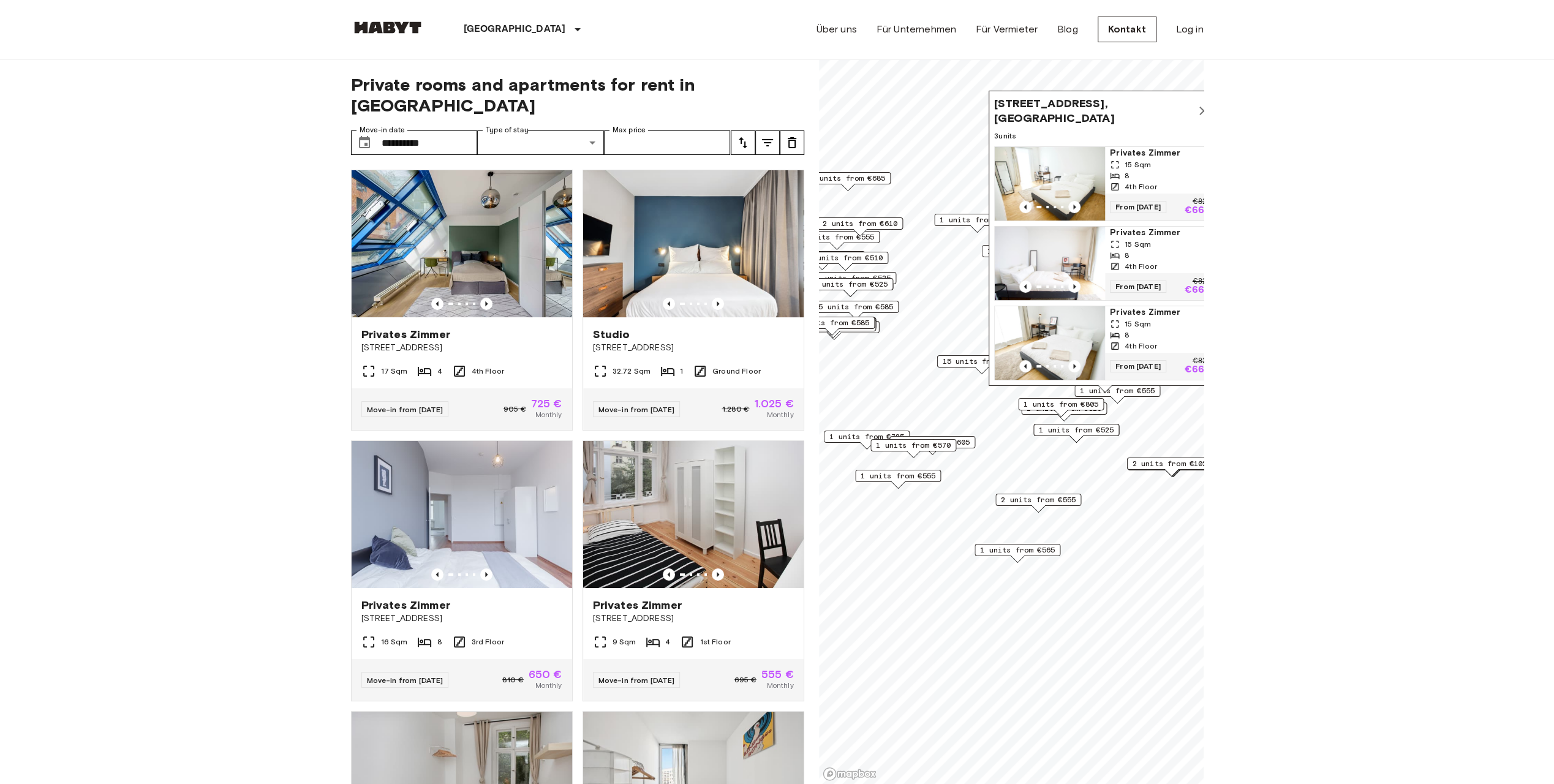
click at [1196, 104] on icon "Map marker" at bounding box center [1204, 111] width 15 height 15
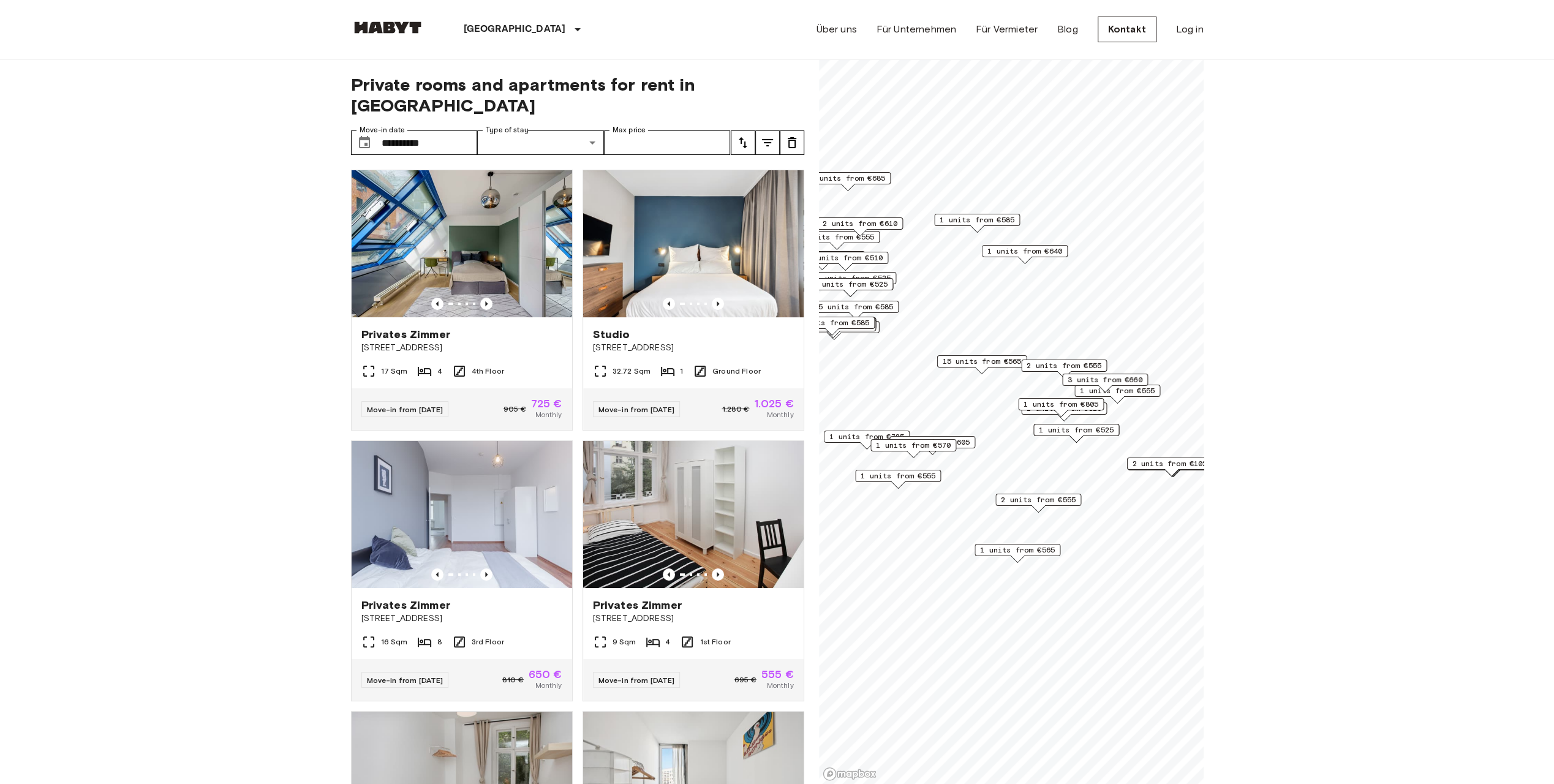
click at [1096, 390] on div "3 units from €660" at bounding box center [1105, 383] width 86 height 19
click at [1091, 390] on div "3 units from €660" at bounding box center [1105, 383] width 86 height 19
click at [1127, 390] on div "3 units from €660" at bounding box center [1105, 383] width 86 height 19
click at [1072, 402] on span "1 units from €805" at bounding box center [1061, 404] width 75 height 11
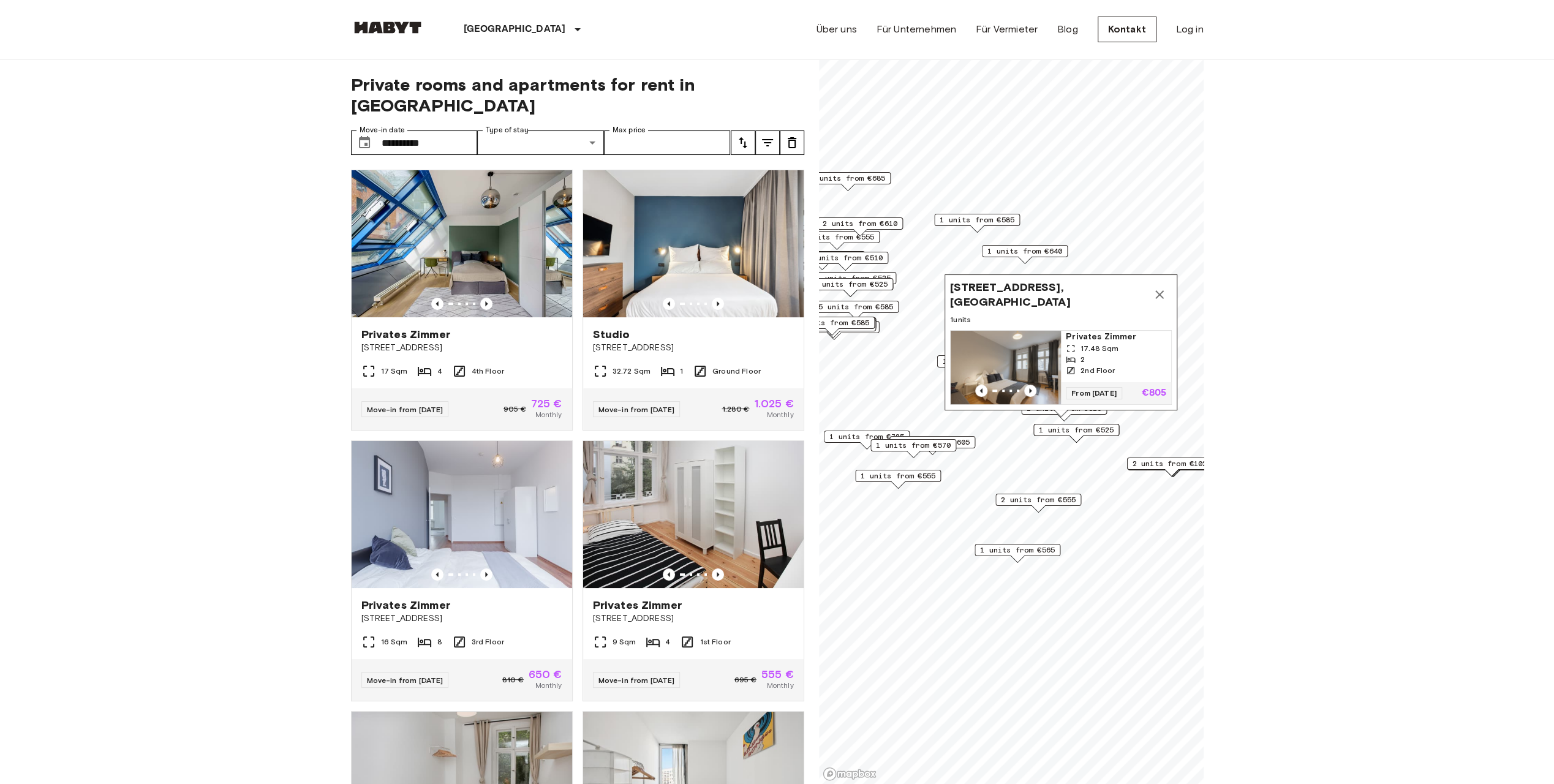
click at [1163, 290] on icon "Map marker" at bounding box center [1160, 294] width 9 height 9
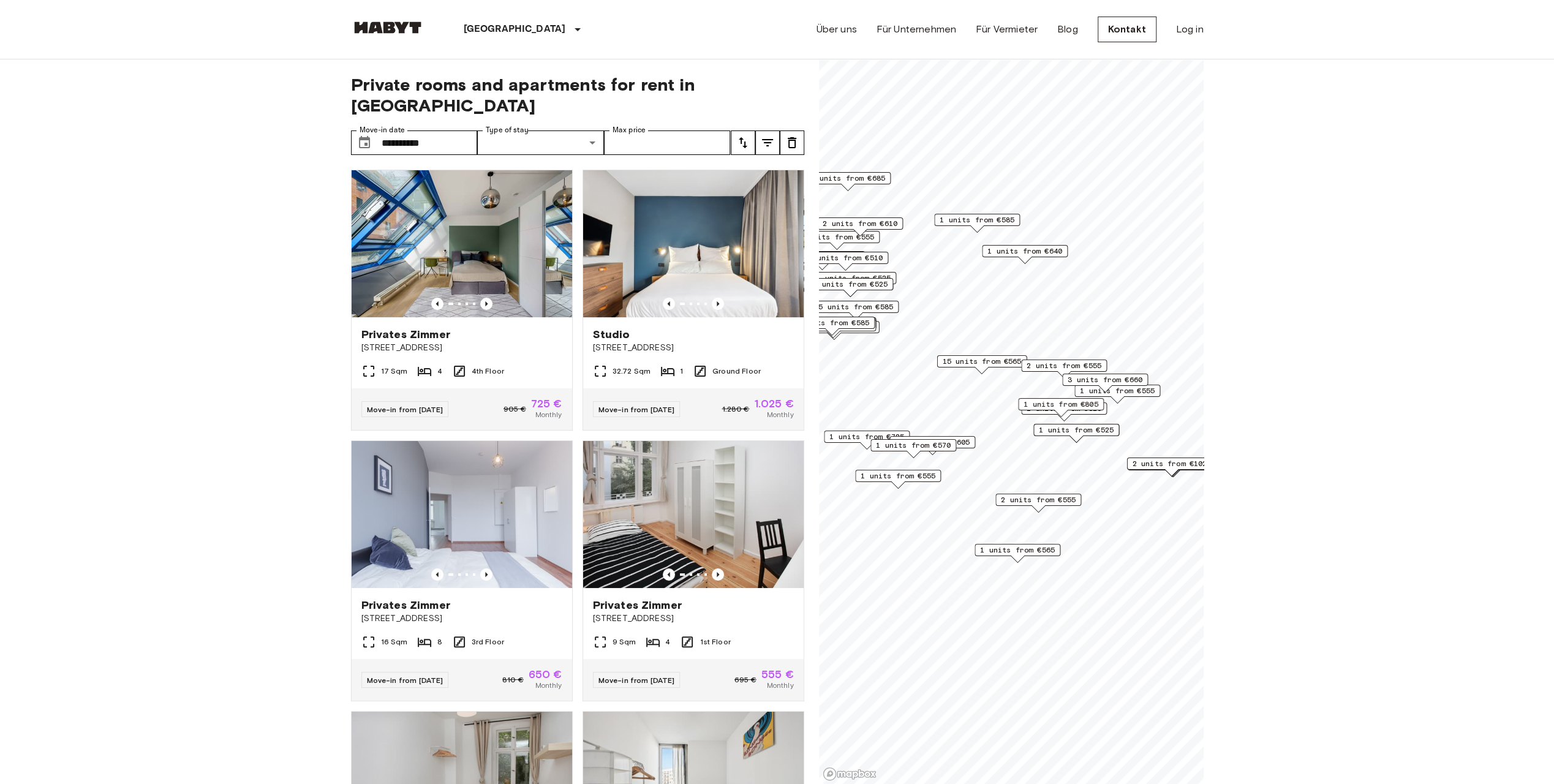
click at [1088, 409] on span "1 units from €805" at bounding box center [1061, 404] width 75 height 11
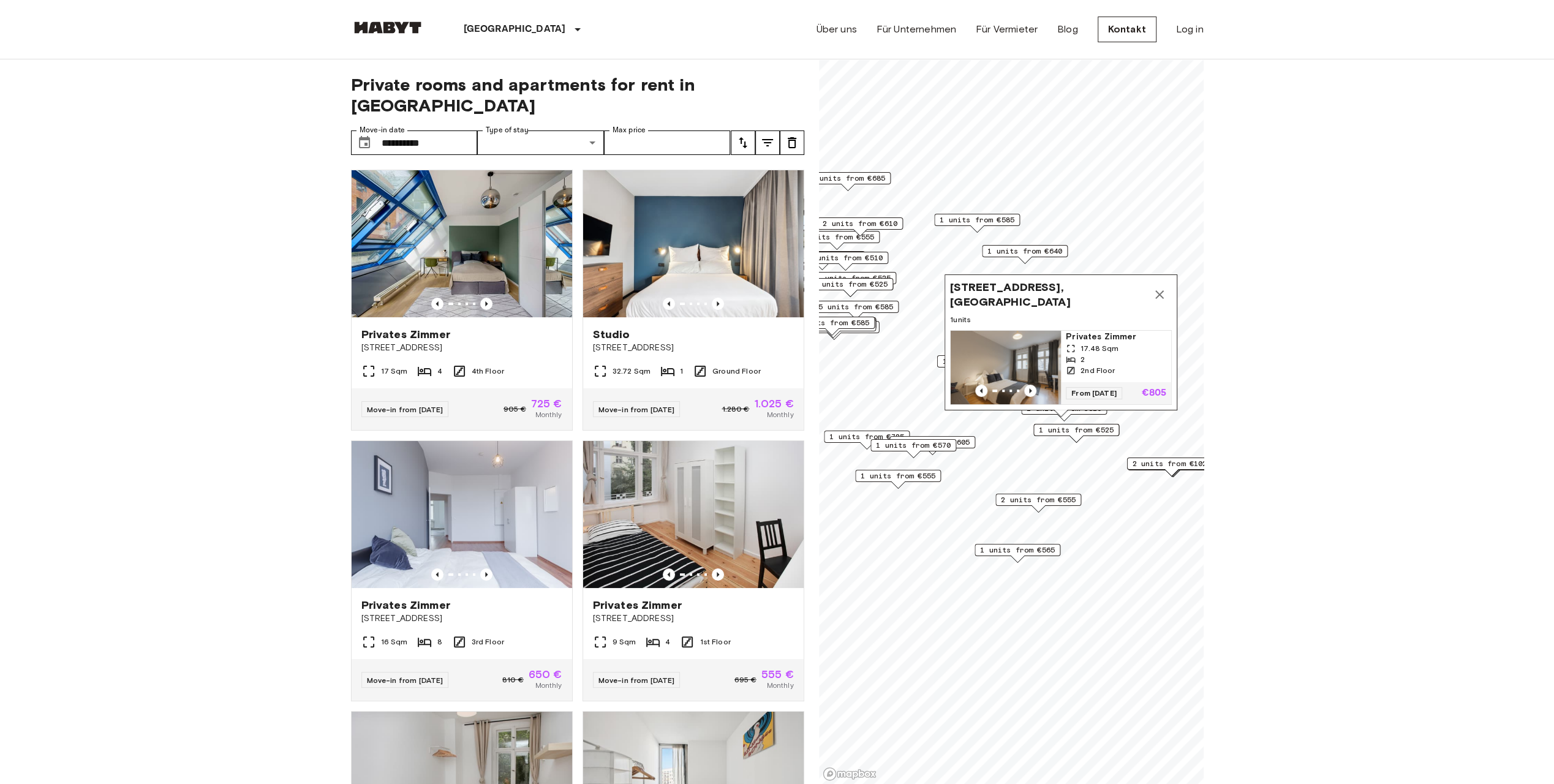
click at [1163, 283] on button "Map marker" at bounding box center [1159, 294] width 24 height 24
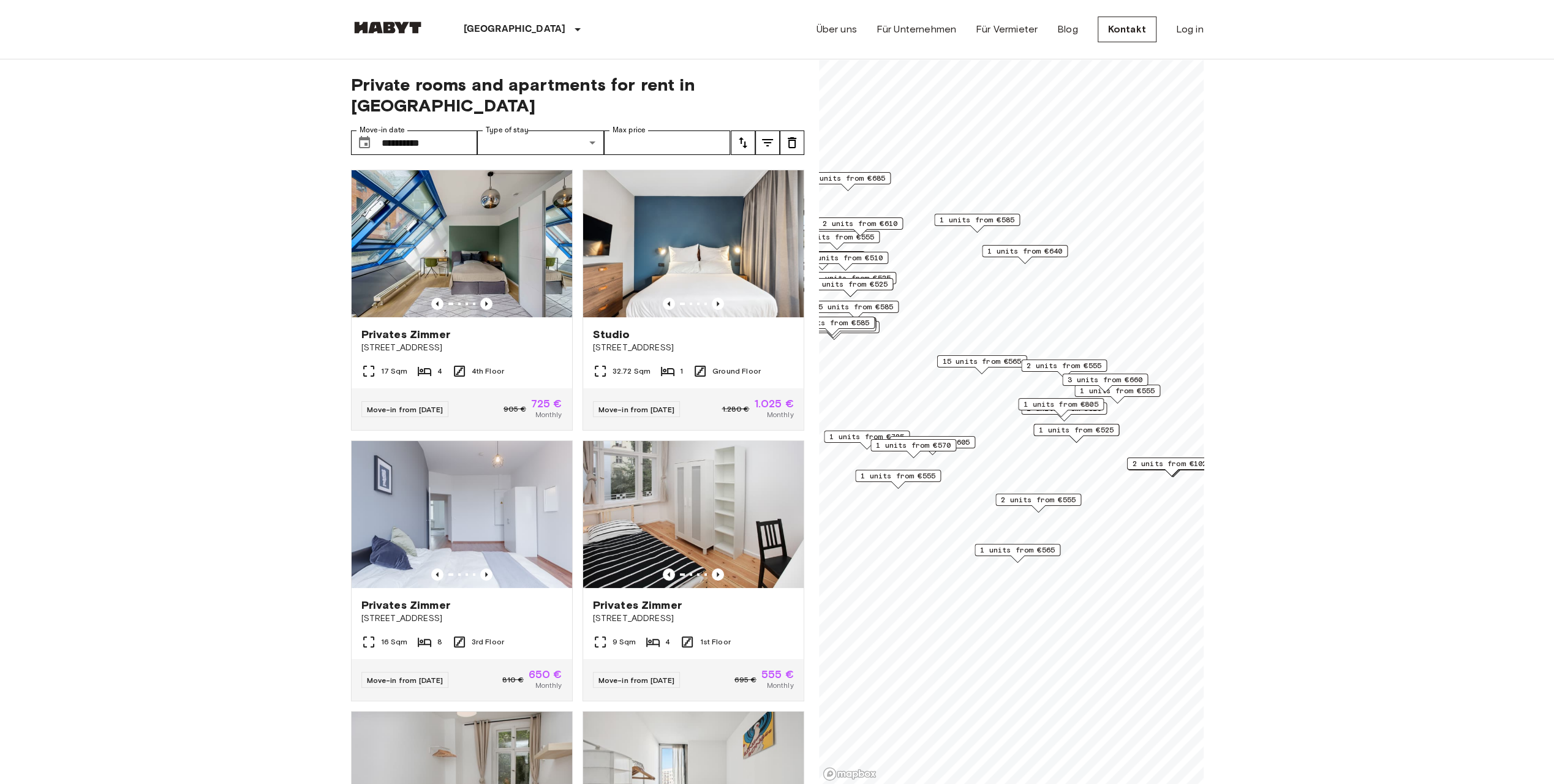
click at [1102, 427] on span "1 units from €525" at bounding box center [1077, 429] width 75 height 11
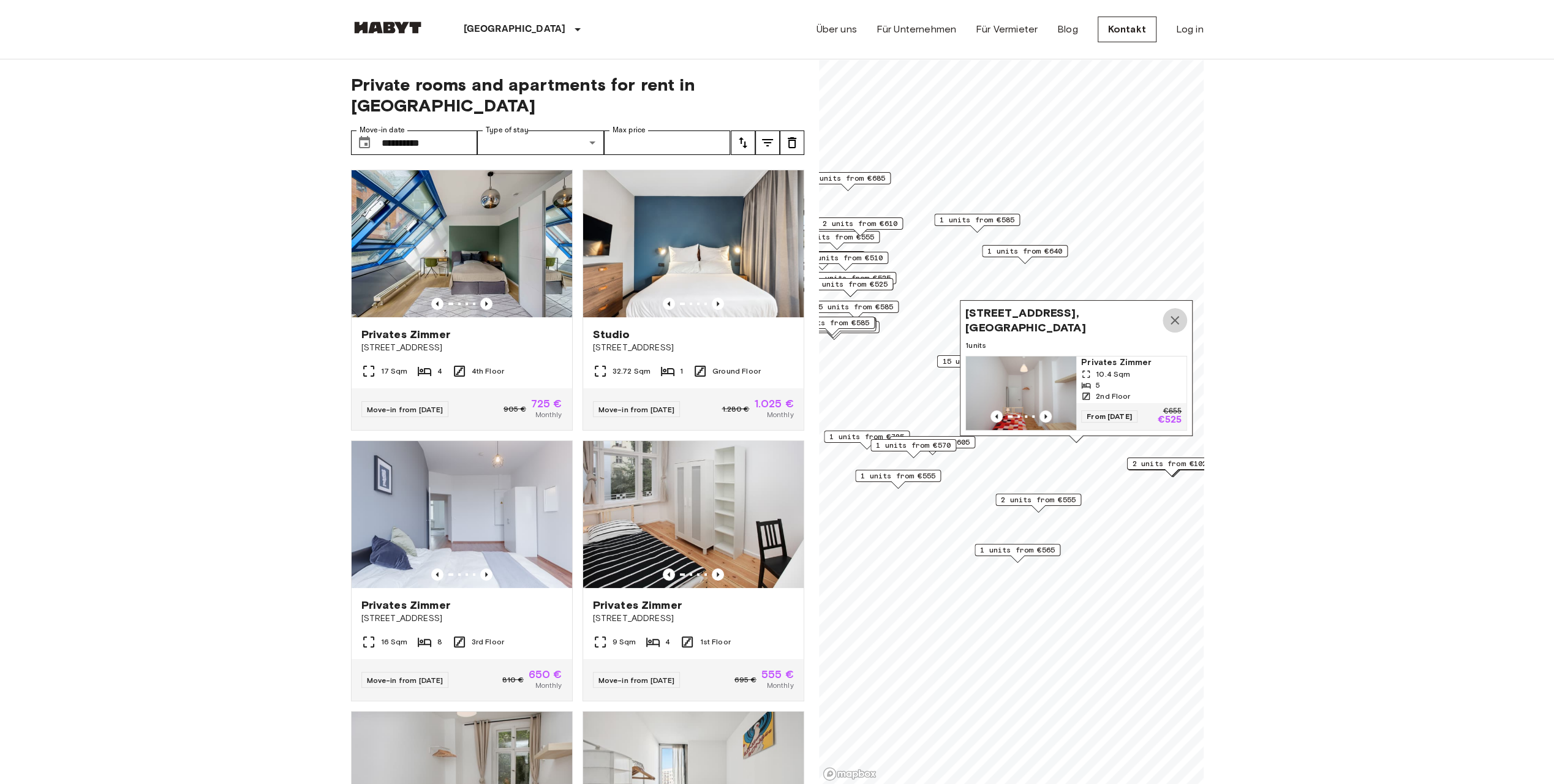
drag, startPoint x: 1177, startPoint y: 316, endPoint x: 1188, endPoint y: 444, distance: 128.5
click at [1177, 319] on icon "Map marker" at bounding box center [1175, 320] width 15 height 15
click at [1190, 462] on span "2 units from €1025" at bounding box center [1171, 465] width 79 height 11
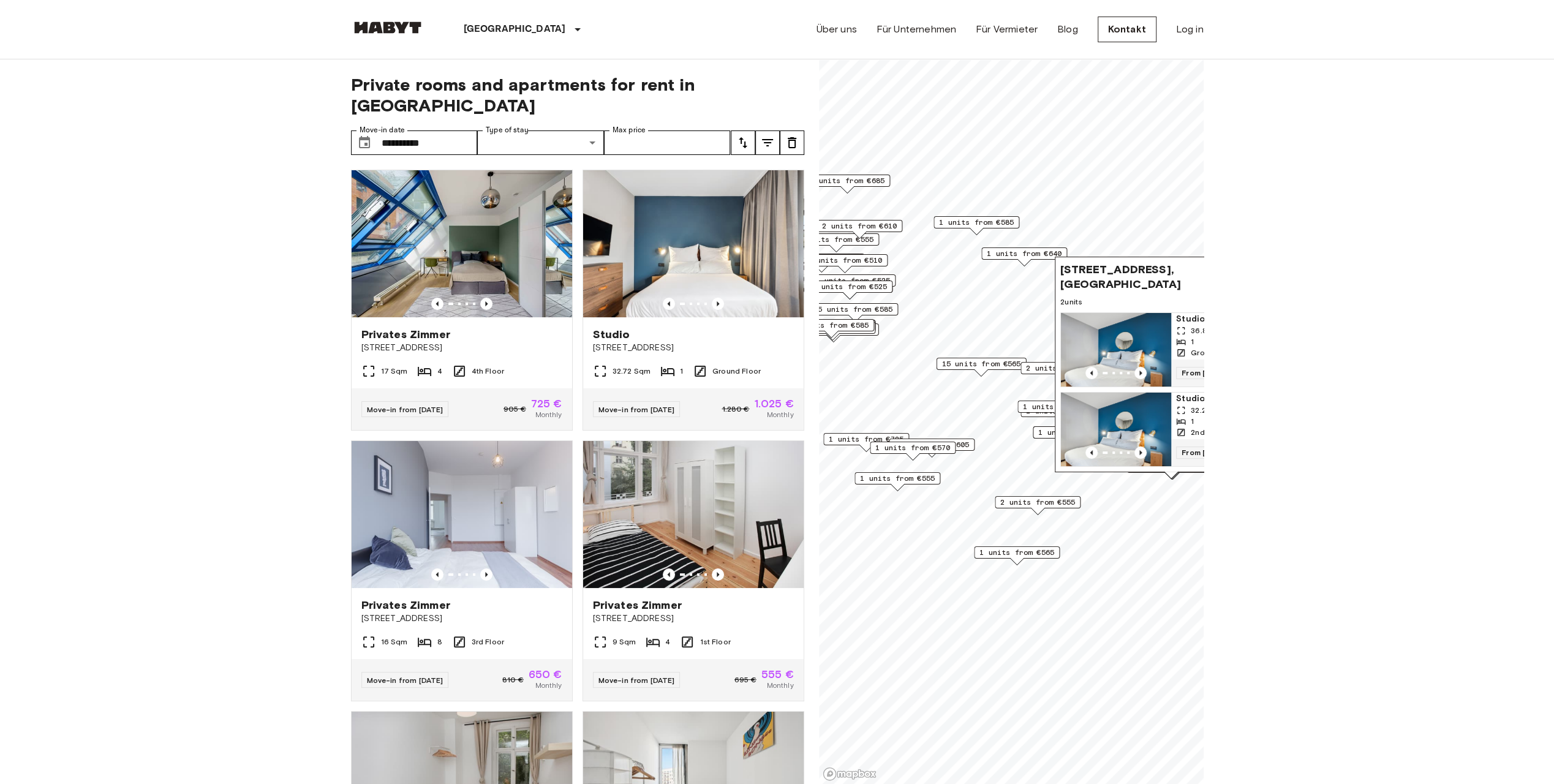
click at [1060, 501] on span "2 units from €555" at bounding box center [1038, 501] width 75 height 11
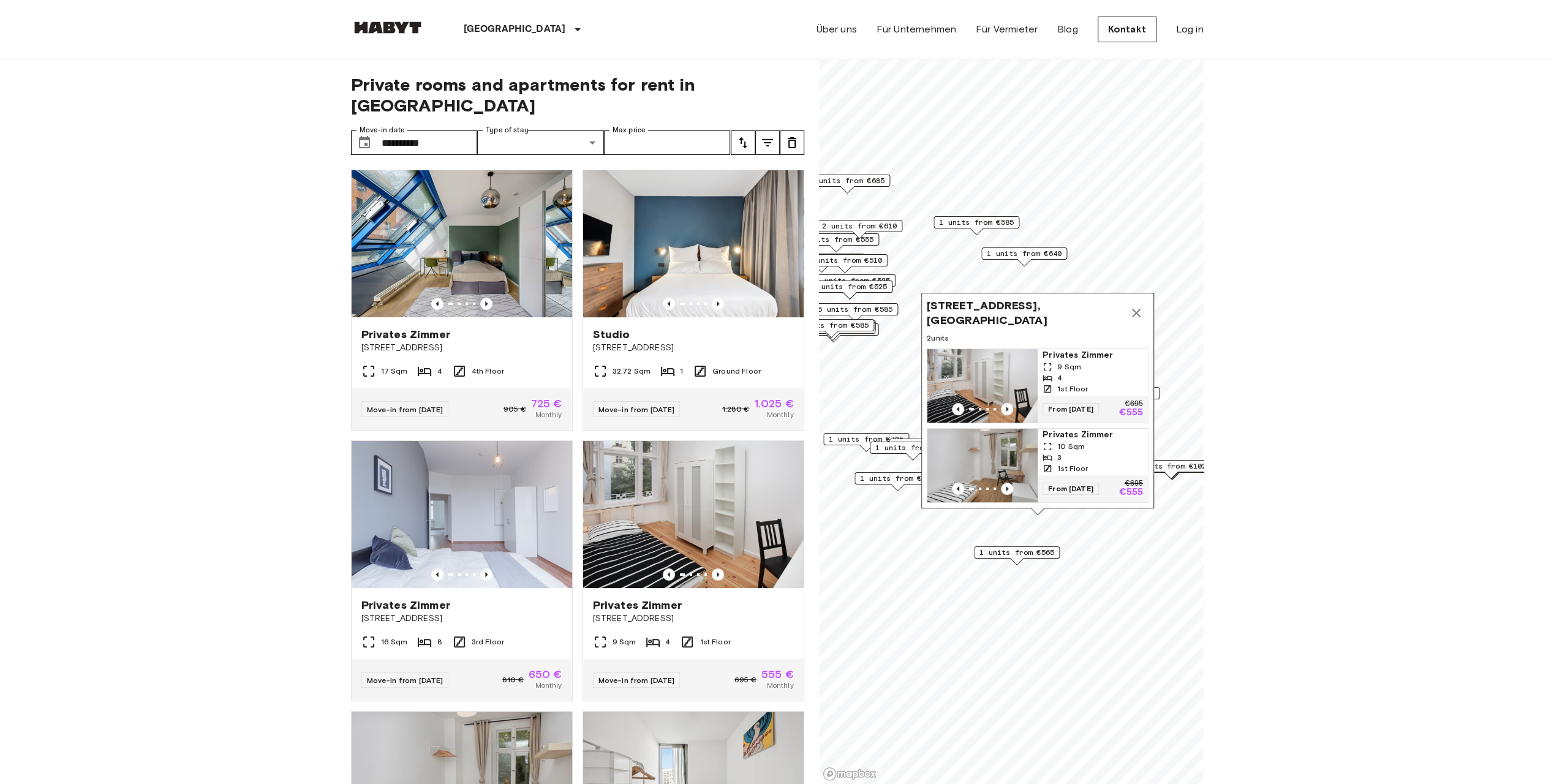
click at [1025, 555] on span "1 units from €565" at bounding box center [1017, 552] width 75 height 11
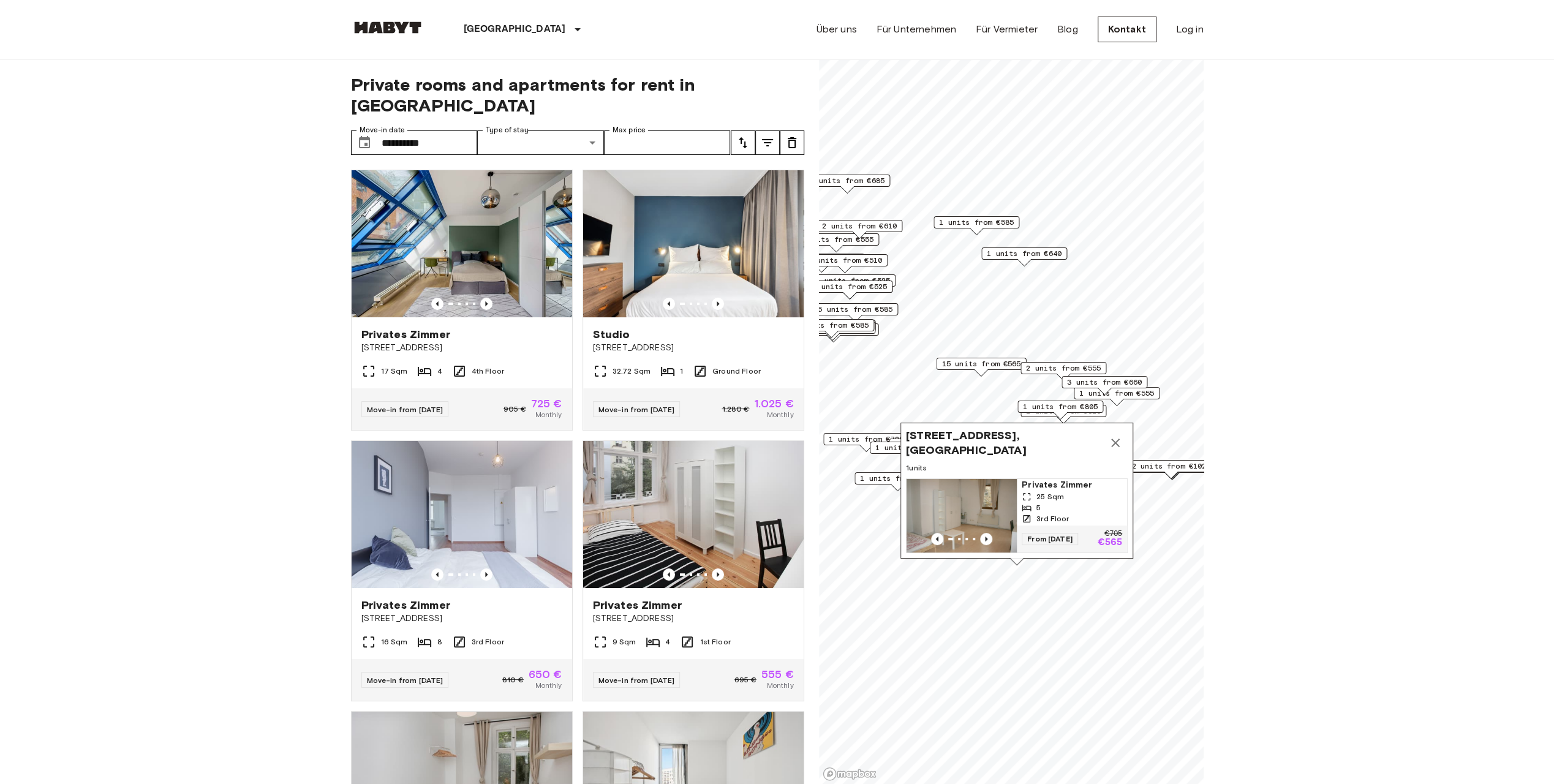
click at [890, 486] on div "Map marker" at bounding box center [897, 487] width 15 height 7
click at [895, 479] on span "1 units from €555" at bounding box center [897, 478] width 75 height 11
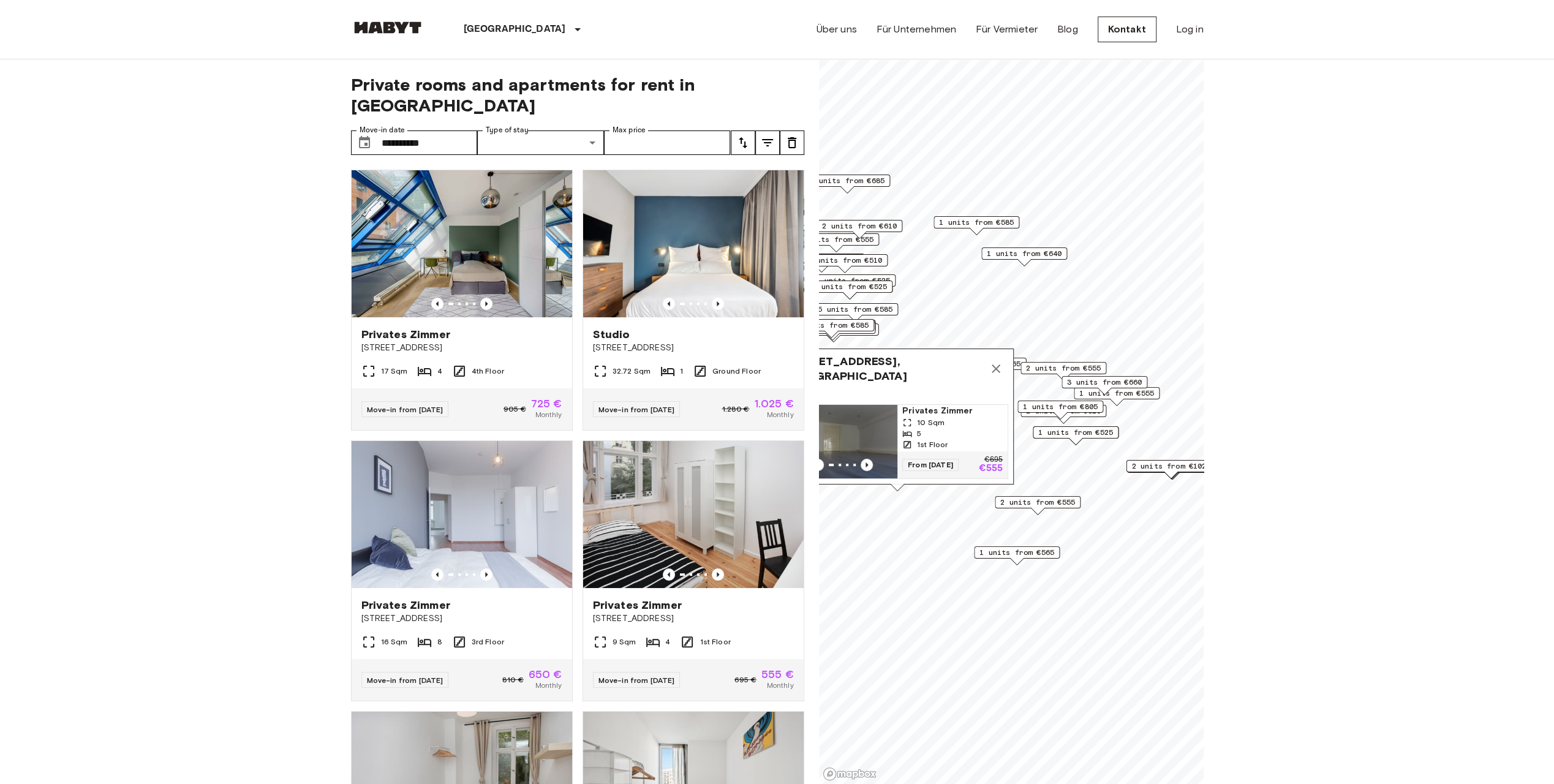
click at [995, 361] on icon "Map marker" at bounding box center [996, 369] width 15 height 15
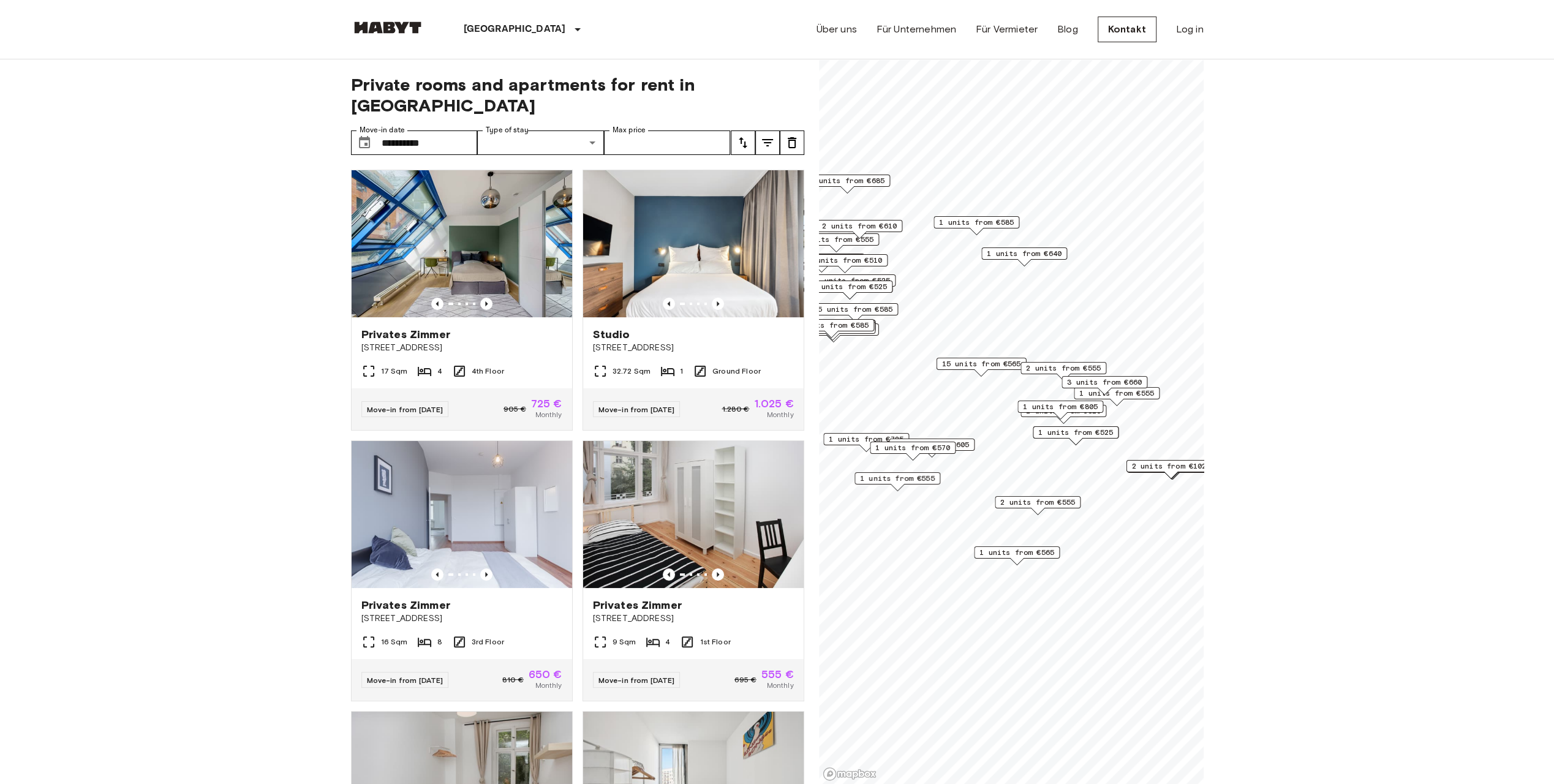
click at [947, 444] on span "1 units from €570" at bounding box center [913, 447] width 75 height 11
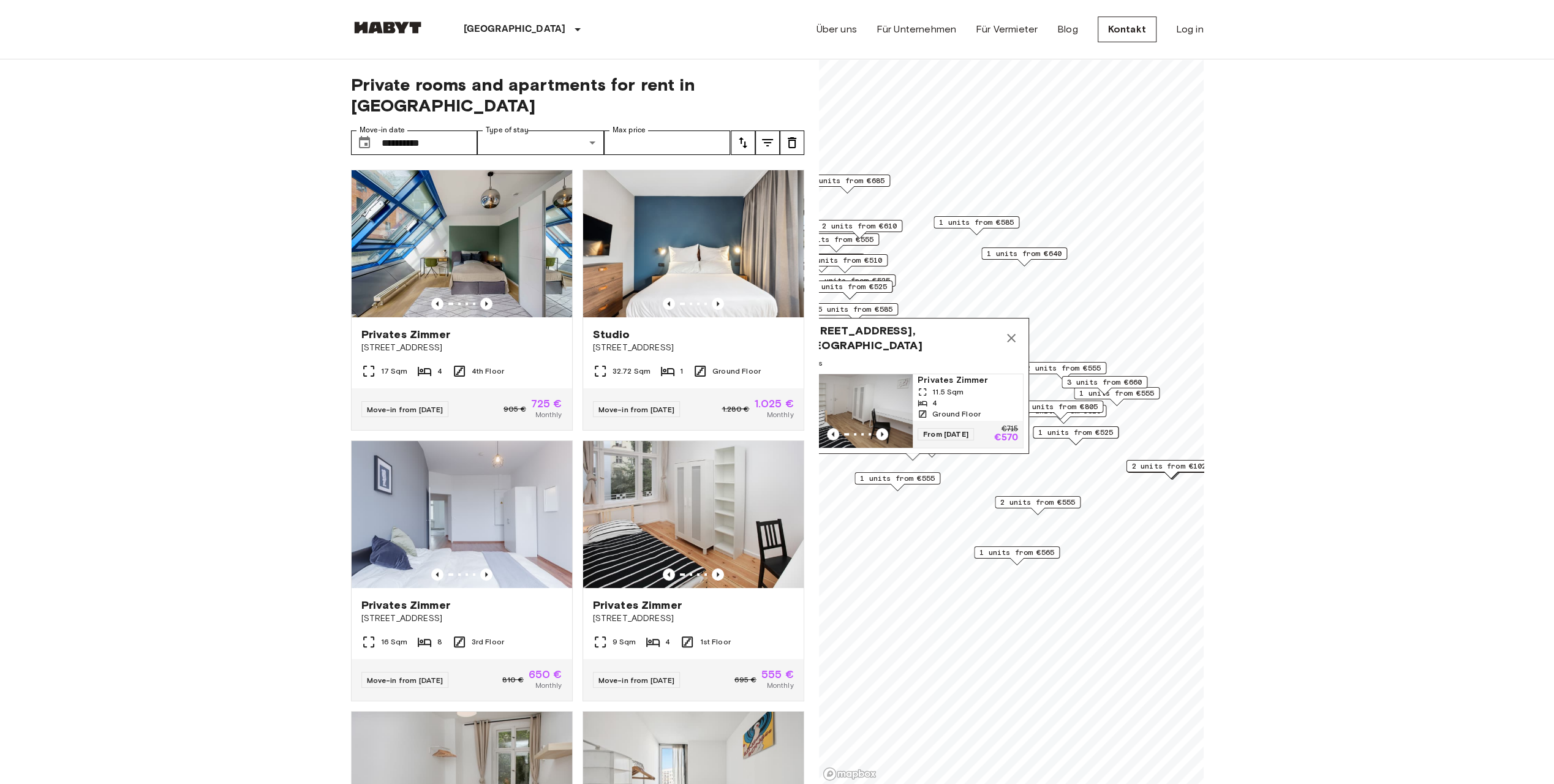
click at [1013, 330] on icon "Map marker" at bounding box center [1011, 338] width 15 height 15
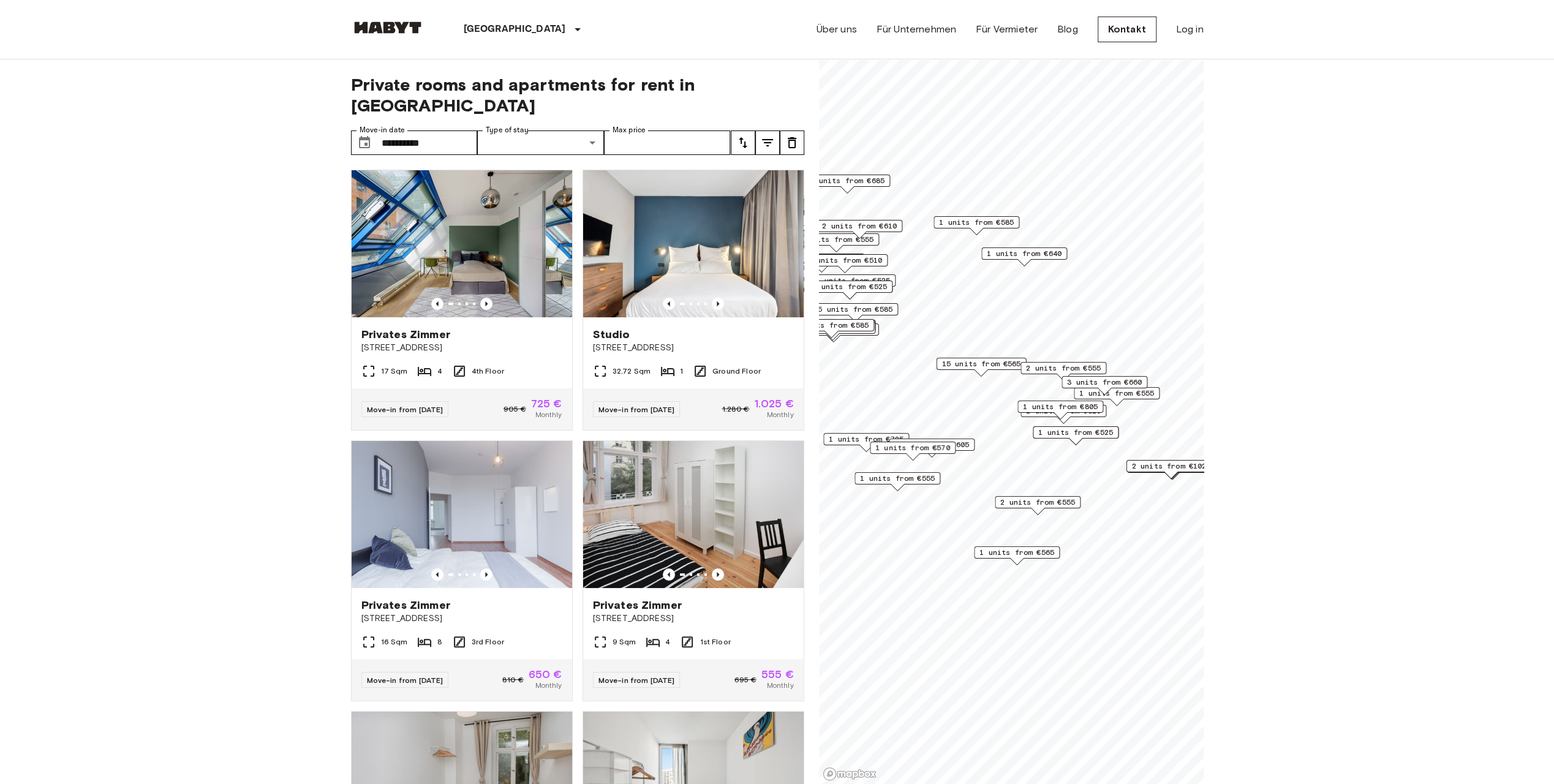
click at [969, 449] on span "1 units from €605" at bounding box center [932, 444] width 75 height 11
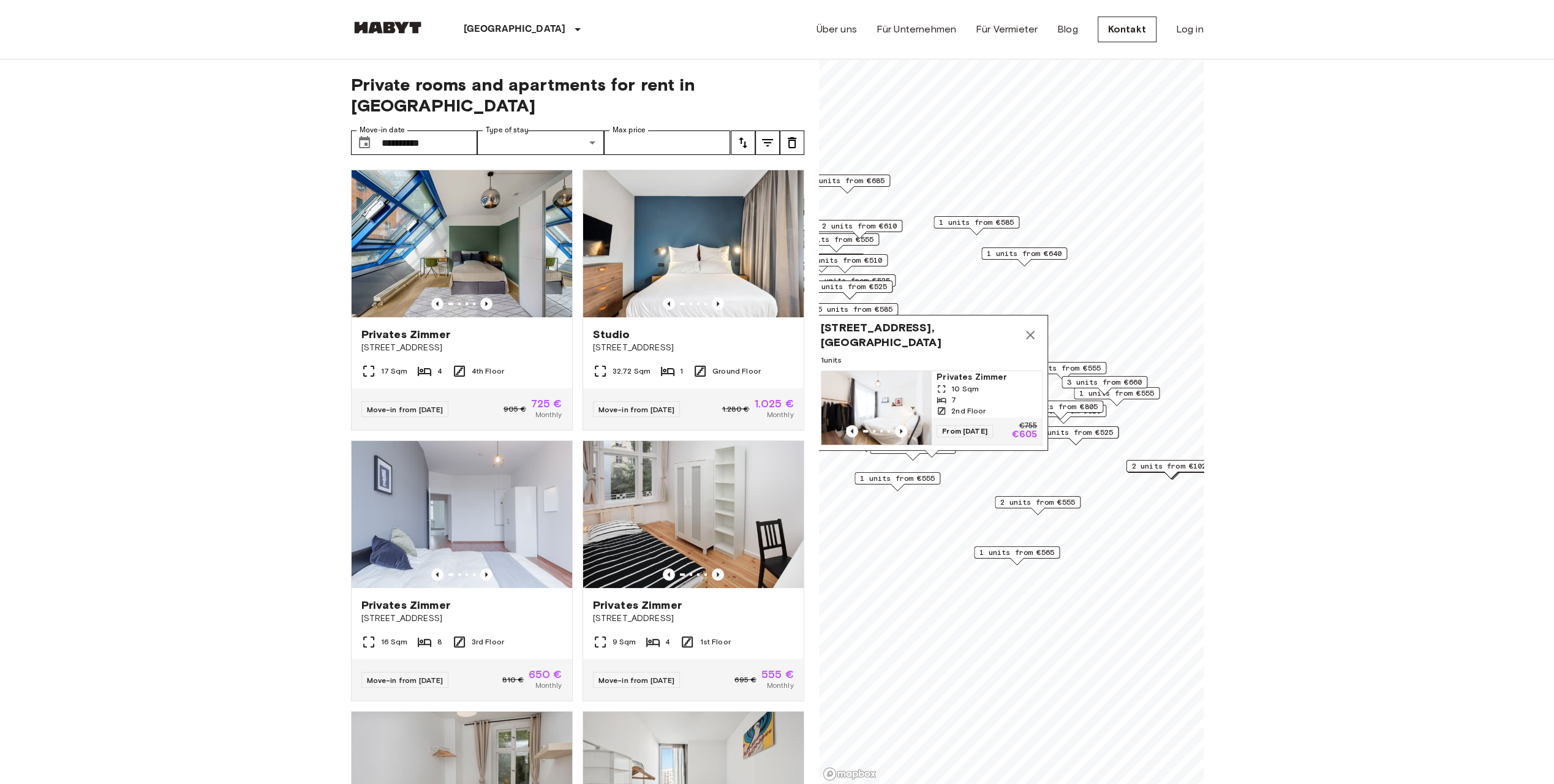
click at [1029, 330] on icon "Map marker" at bounding box center [1030, 335] width 9 height 9
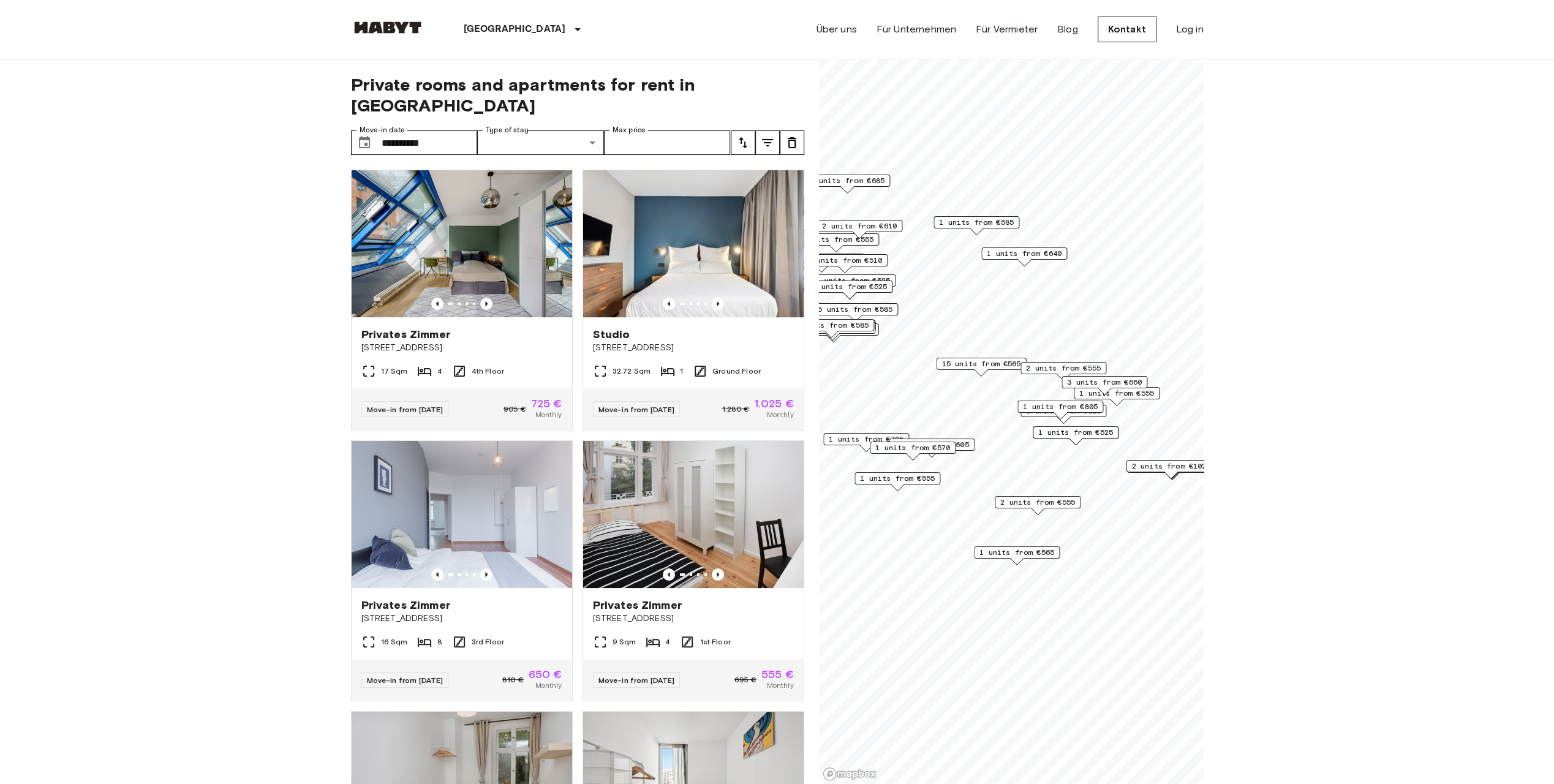
click at [850, 441] on span "1 units from €725" at bounding box center [867, 439] width 75 height 11
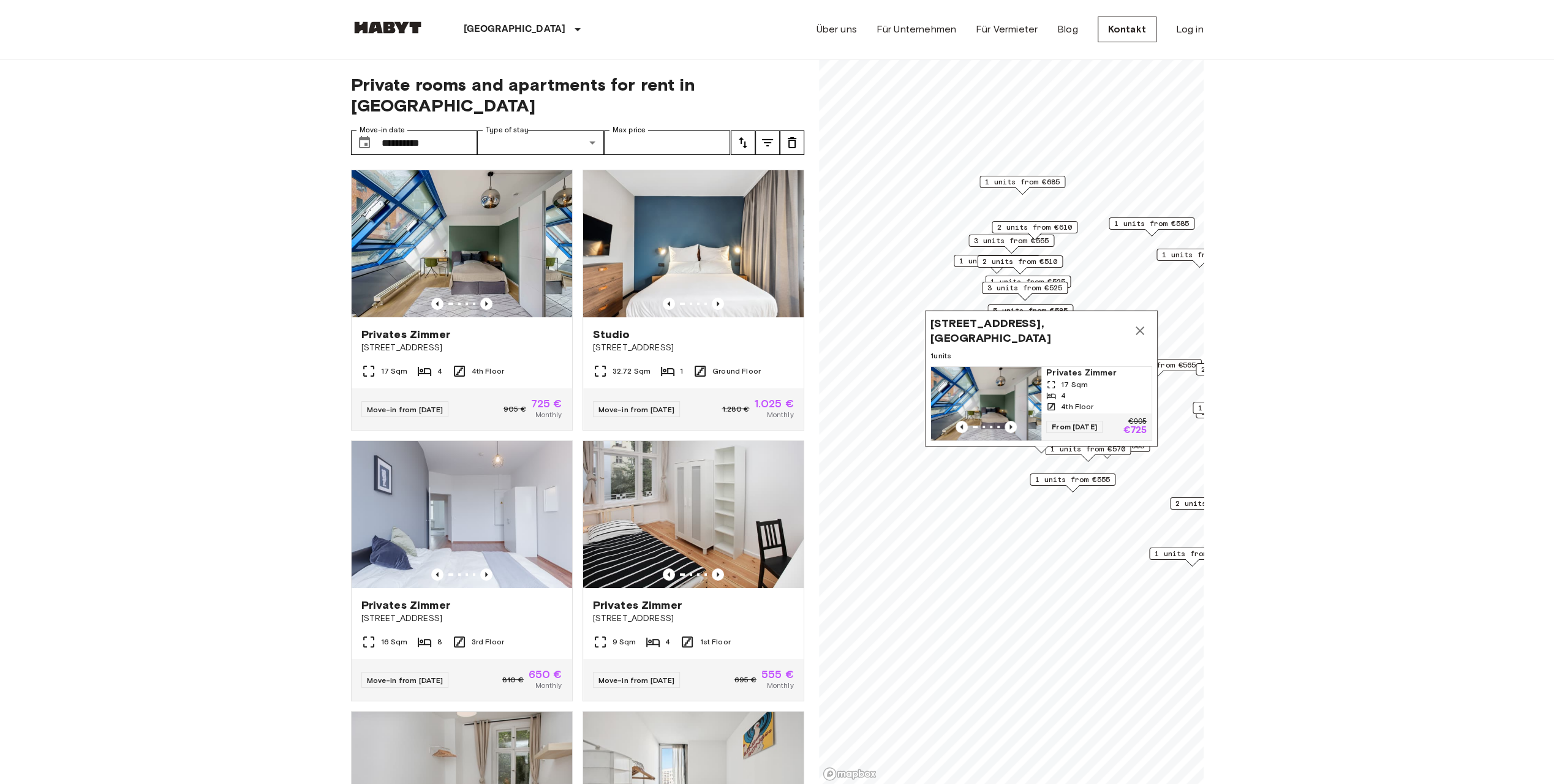
drag, startPoint x: 924, startPoint y: 322, endPoint x: 1099, endPoint y: 323, distance: 175.0
click at [1099, 323] on div "Linkstraße 6, 10785 Berlin, GER" at bounding box center [1041, 330] width 222 height 29
click at [1142, 323] on icon "Map marker" at bounding box center [1140, 330] width 15 height 15
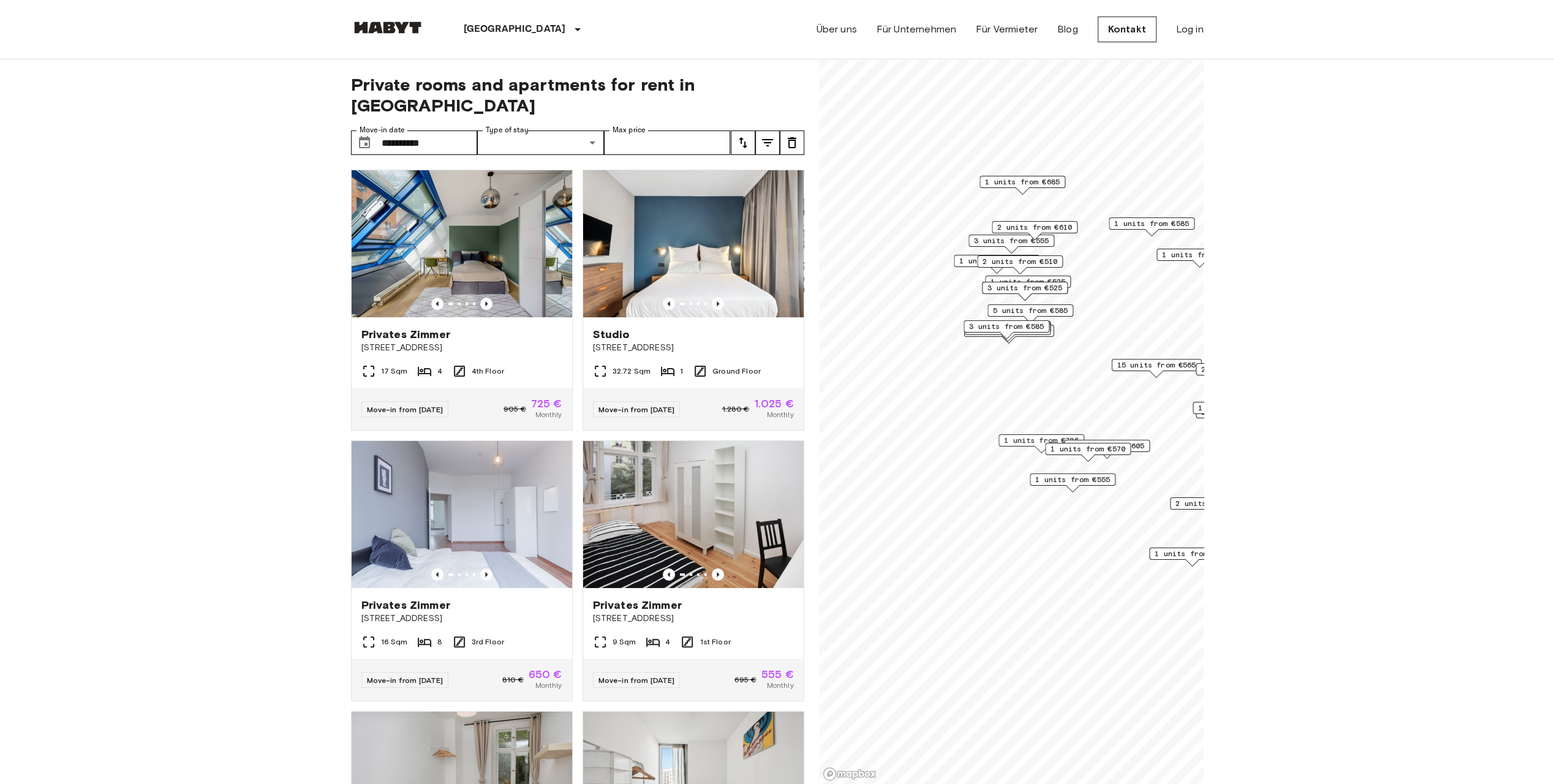
click at [1038, 323] on span "3 units from €585" at bounding box center [1007, 326] width 75 height 11
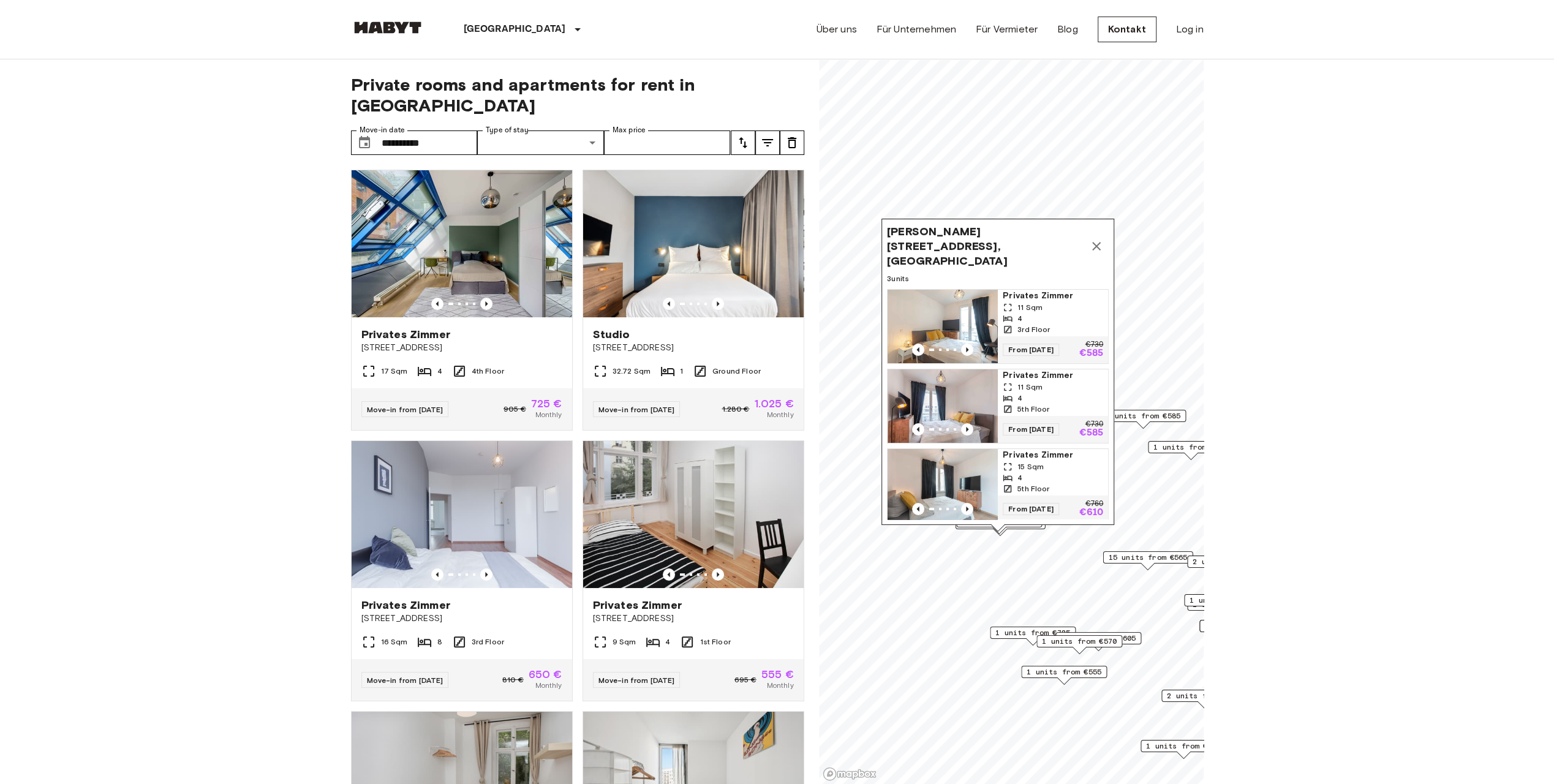
click at [1095, 242] on icon "Map marker" at bounding box center [1096, 246] width 9 height 9
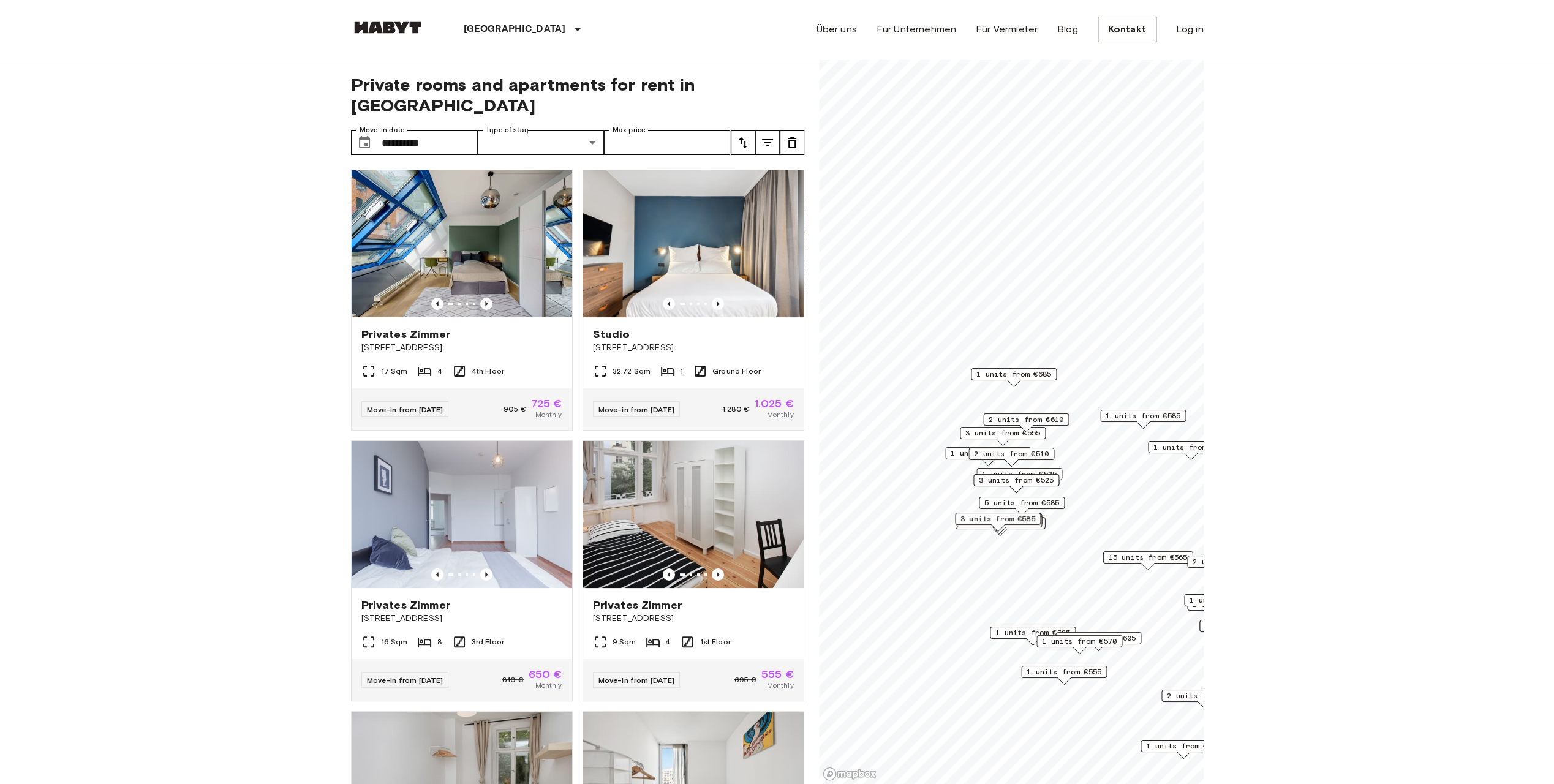
click at [1039, 526] on div "3 units from €585" at bounding box center [997, 522] width 86 height 19
click at [1042, 526] on div "5 units from €565" at bounding box center [999, 525] width 86 height 19
click at [1045, 526] on div "10 units from €575" at bounding box center [1000, 523] width 90 height 12
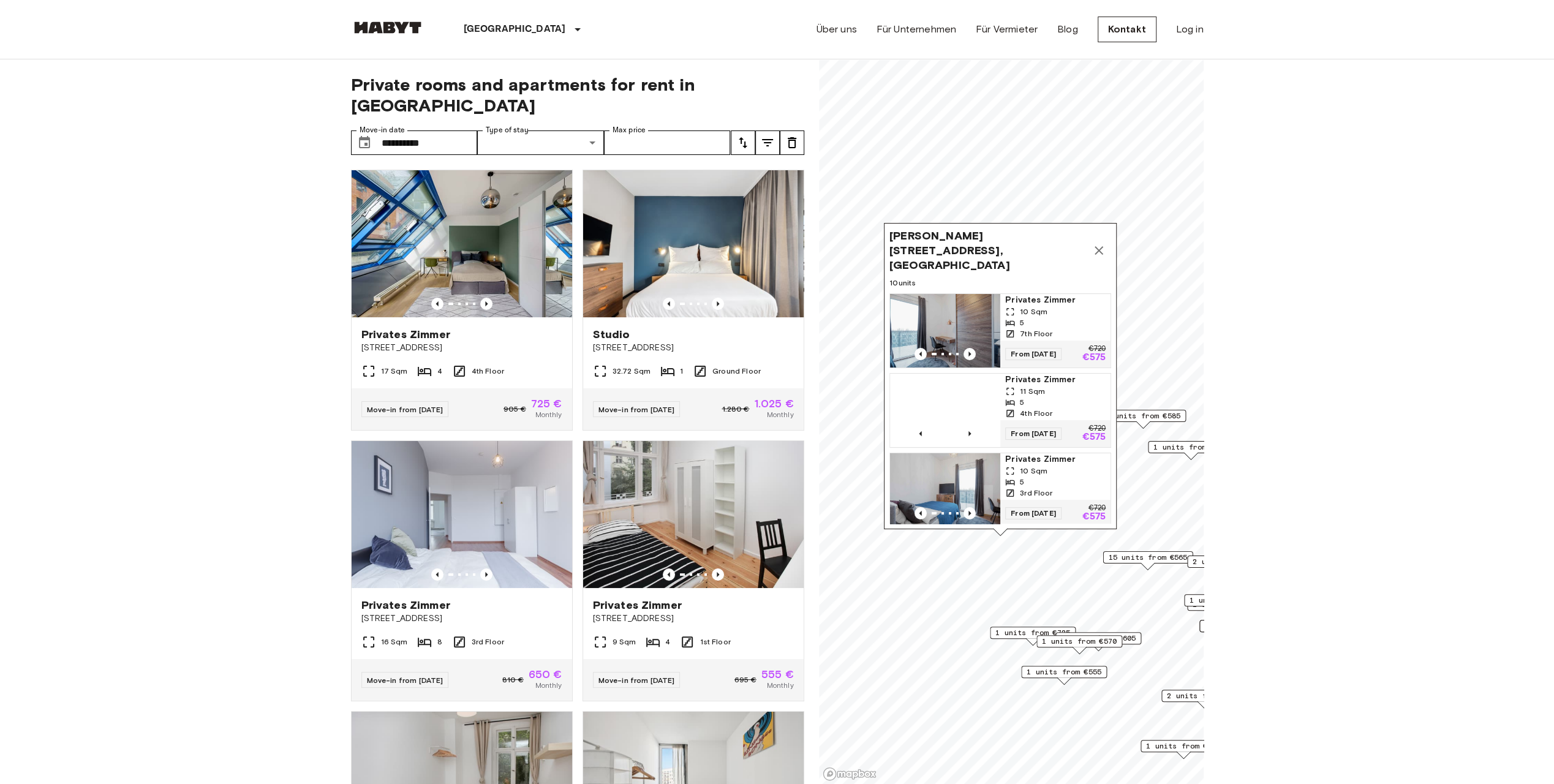
click at [1103, 245] on icon "Map marker" at bounding box center [1099, 250] width 15 height 15
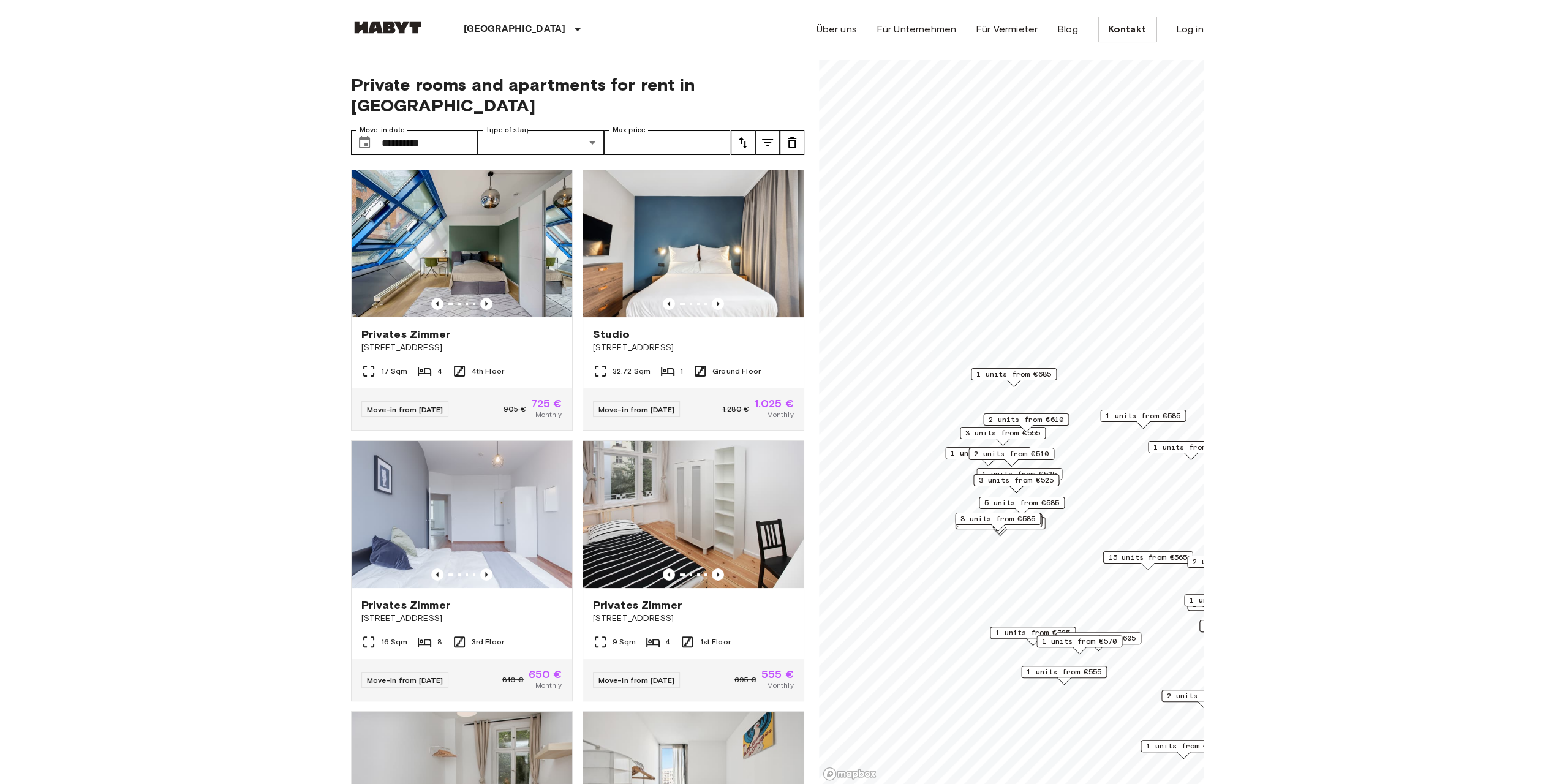
click at [1034, 525] on div "3 units from €585" at bounding box center [997, 522] width 86 height 19
click at [1034, 526] on div "3 units from €585" at bounding box center [997, 522] width 86 height 19
click at [1016, 523] on span "3 units from €585" at bounding box center [998, 518] width 75 height 11
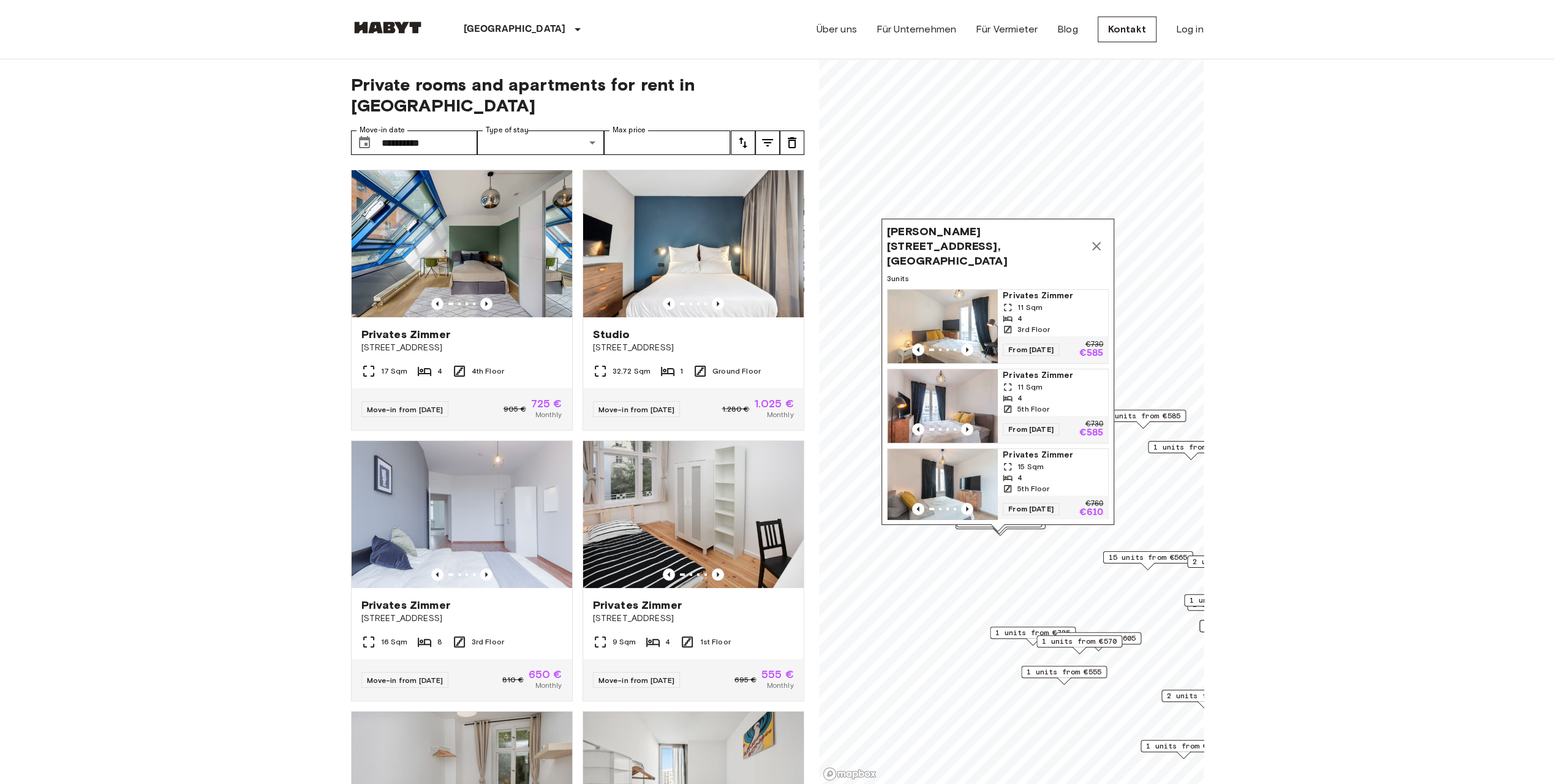
click at [1099, 239] on icon "Map marker" at bounding box center [1096, 246] width 15 height 15
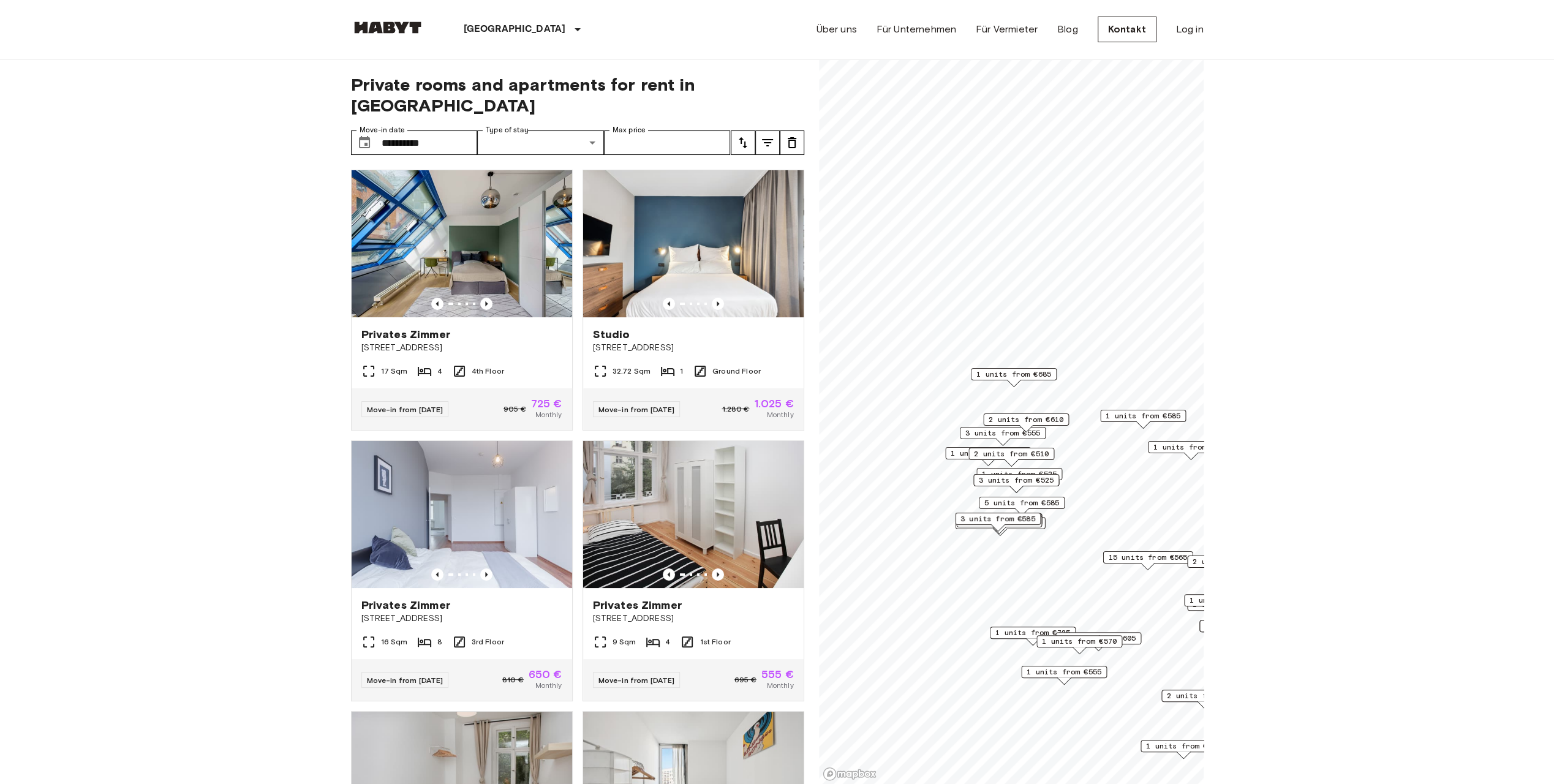
click at [1044, 504] on span "5 units from €585" at bounding box center [1022, 502] width 75 height 11
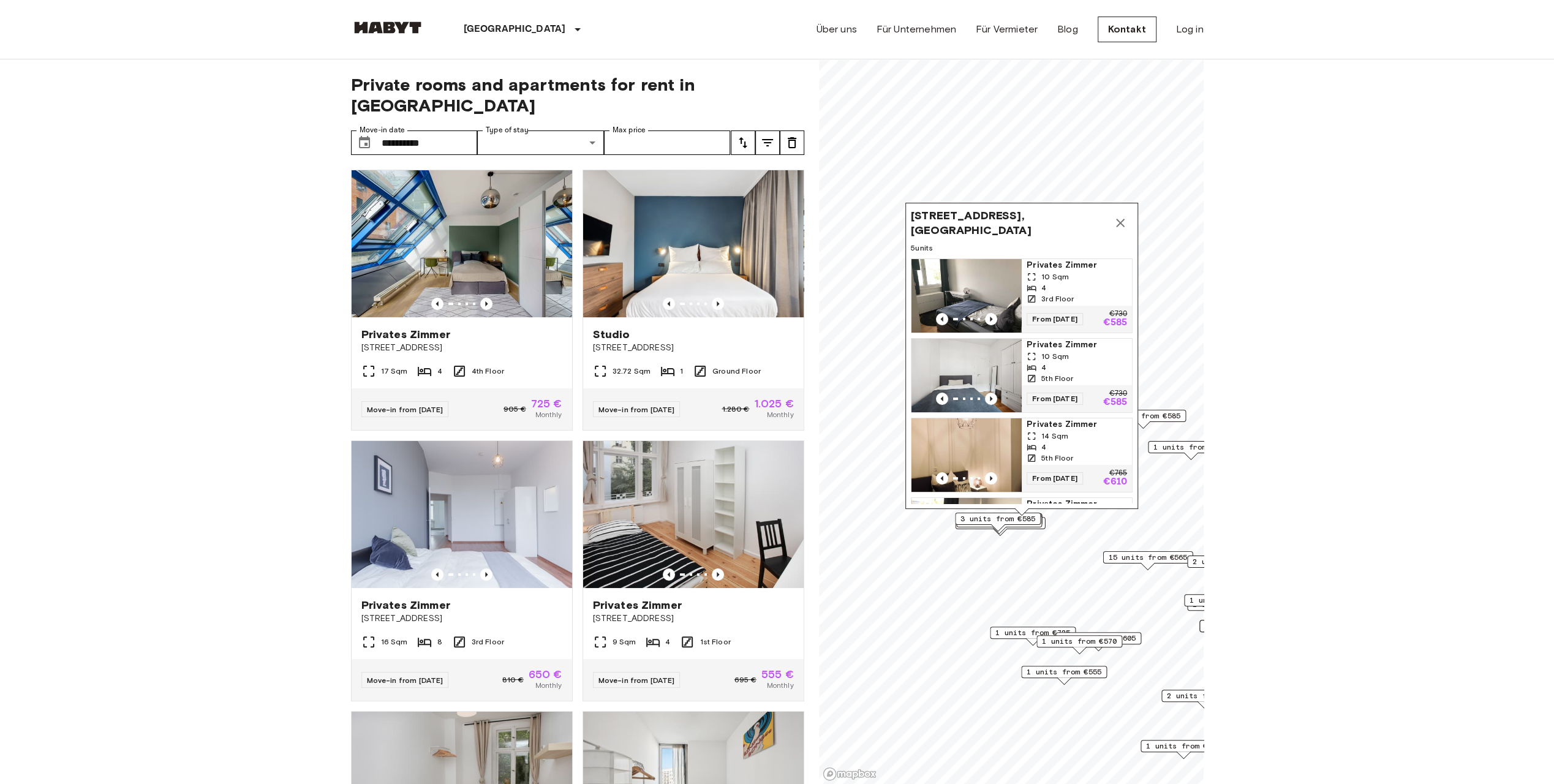
click at [1117, 219] on icon "Map marker" at bounding box center [1121, 223] width 9 height 9
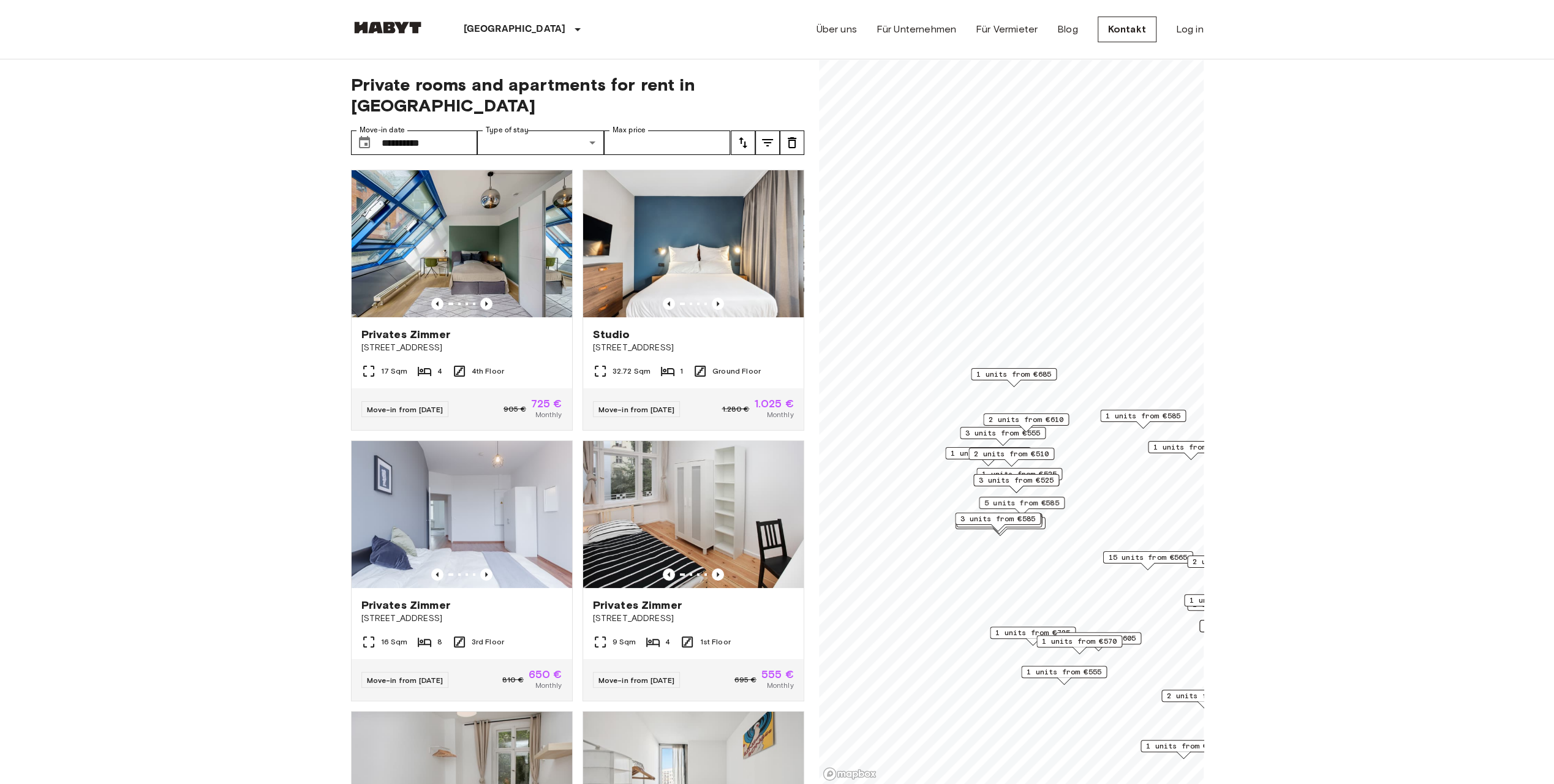
click at [1017, 478] on span "3 units from €525" at bounding box center [1016, 479] width 75 height 11
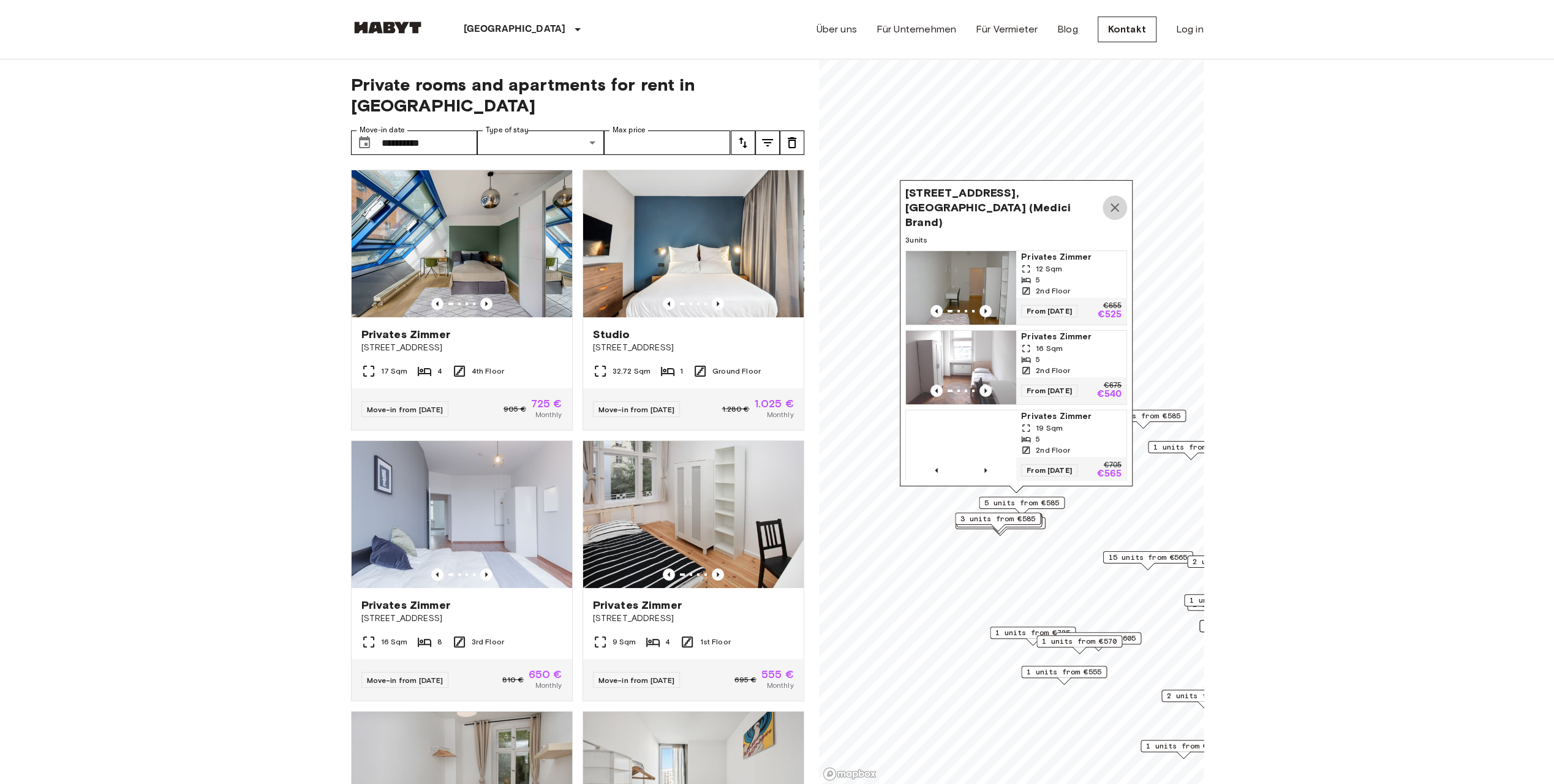
click at [1113, 203] on icon "Map marker" at bounding box center [1115, 208] width 9 height 9
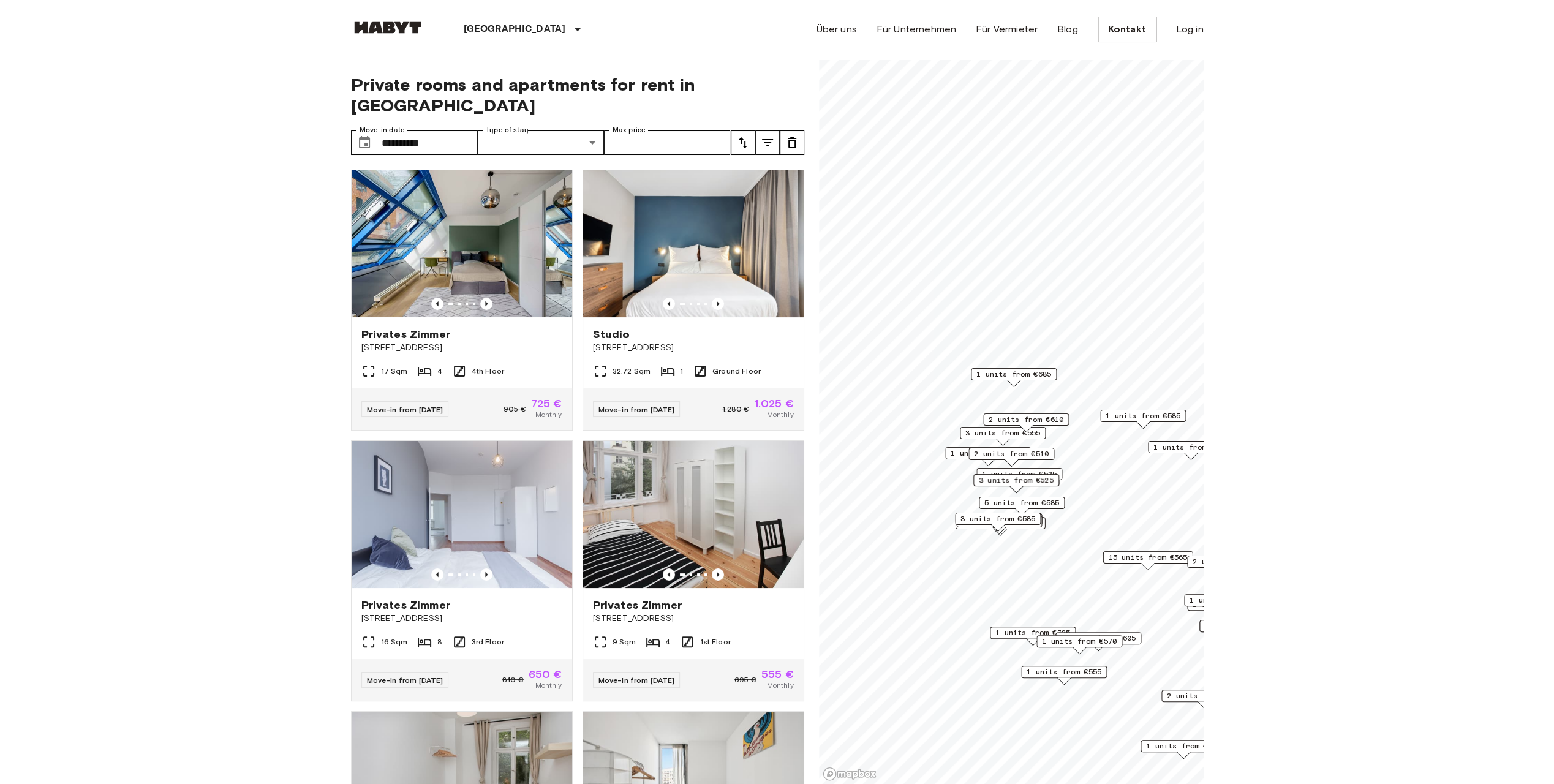
click at [1049, 471] on span "1 units from €525" at bounding box center [1019, 473] width 75 height 11
click at [1124, 357] on icon "Map marker" at bounding box center [1118, 364] width 15 height 15
click at [1033, 455] on span "2 units from €510" at bounding box center [1011, 454] width 75 height 11
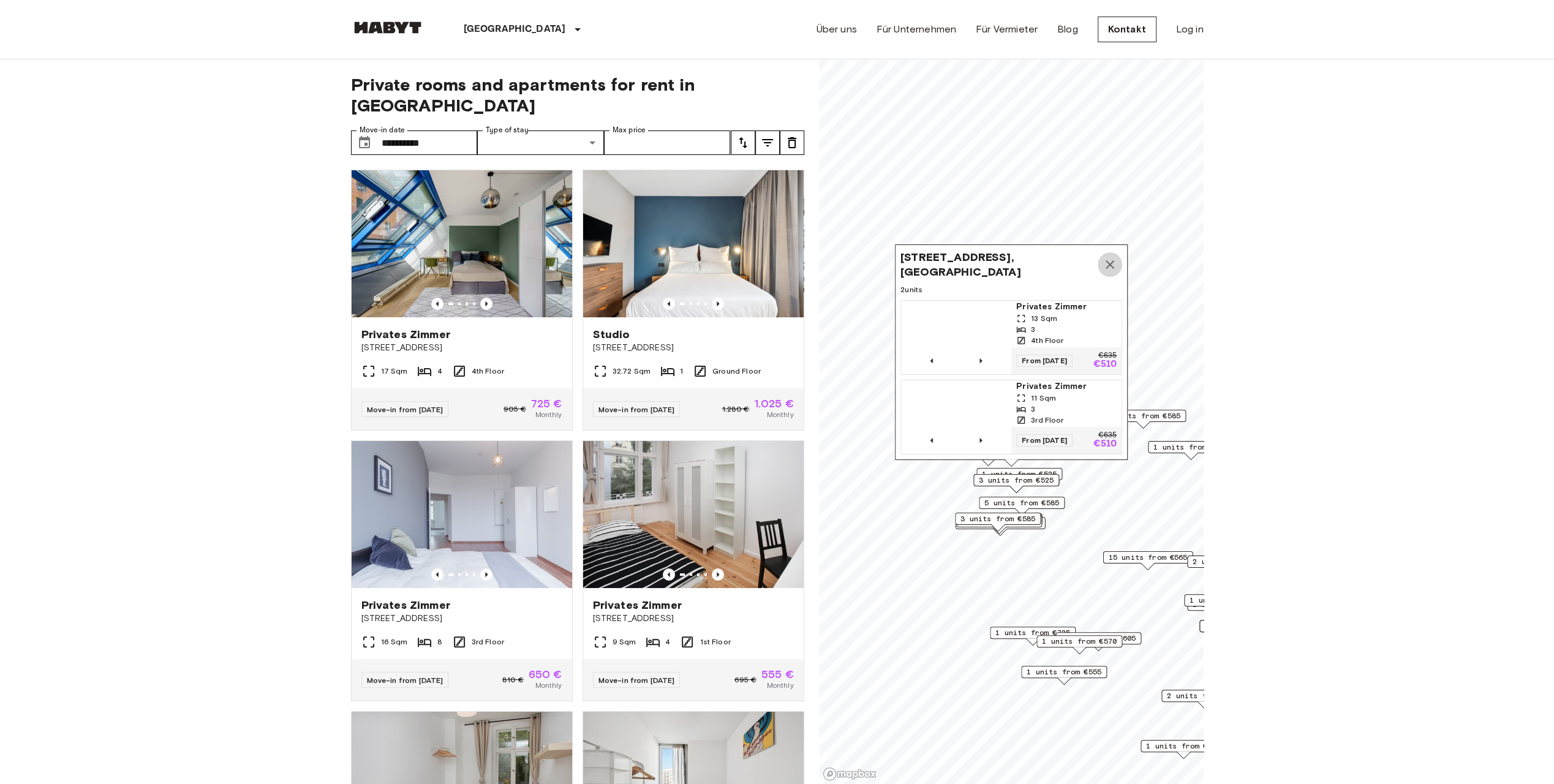
click at [1107, 258] on icon "Map marker" at bounding box center [1110, 264] width 15 height 15
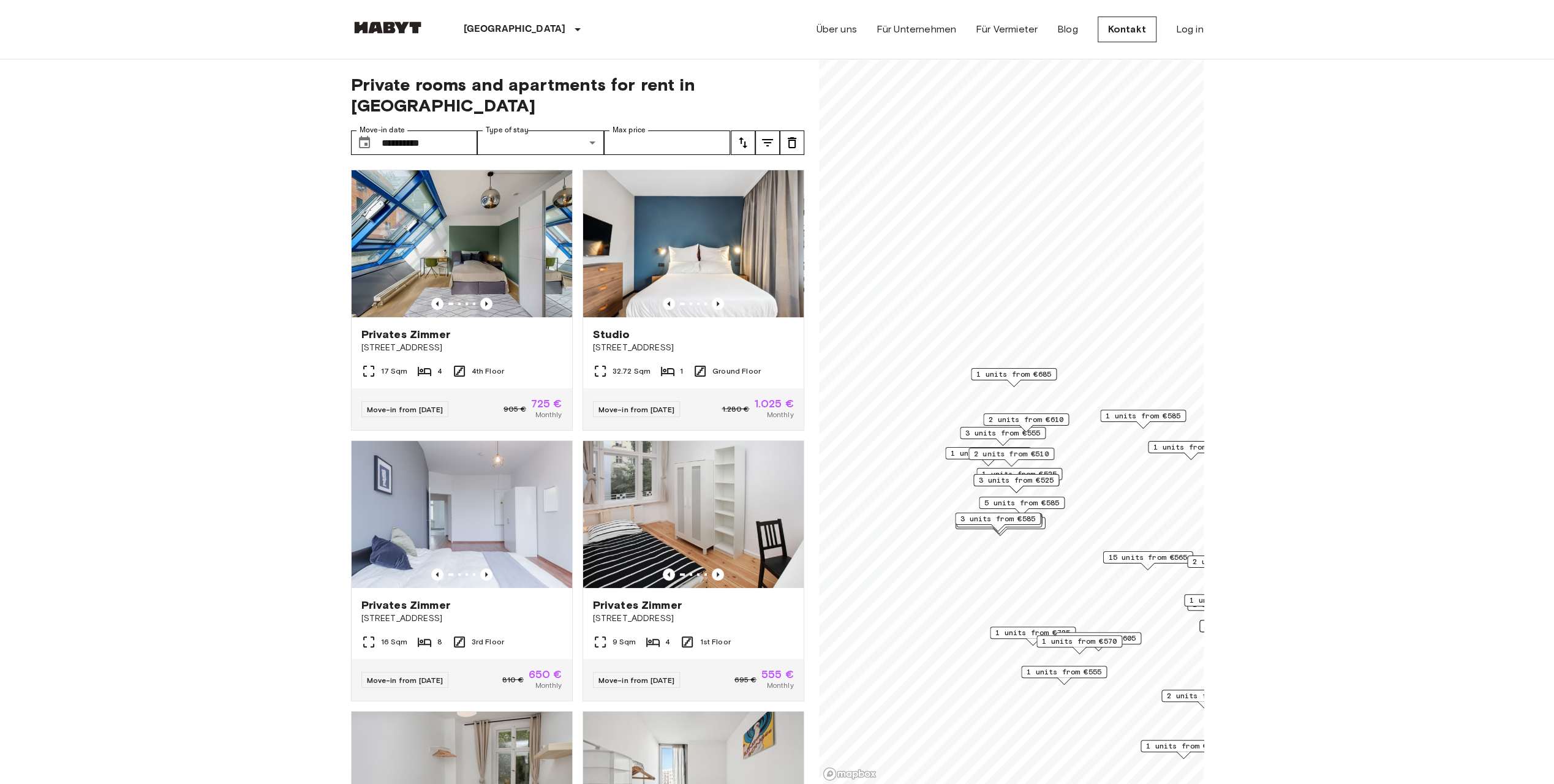
click at [954, 59] on div "4 units from €950 6 units from €950 2 units from €1110 1 units from €950 2 unit…" at bounding box center [1011, 59] width 385 height 0
click at [954, 451] on span "1 units from €565" at bounding box center [989, 453] width 75 height 11
click at [1088, 336] on icon "Map marker" at bounding box center [1087, 344] width 15 height 15
click at [1030, 59] on div "4 units from €950 6 units from €950 2 units from €1110 1 units from €950 2 unit…" at bounding box center [1011, 59] width 385 height 0
click at [1002, 434] on span "3 units from €555" at bounding box center [1003, 432] width 75 height 11
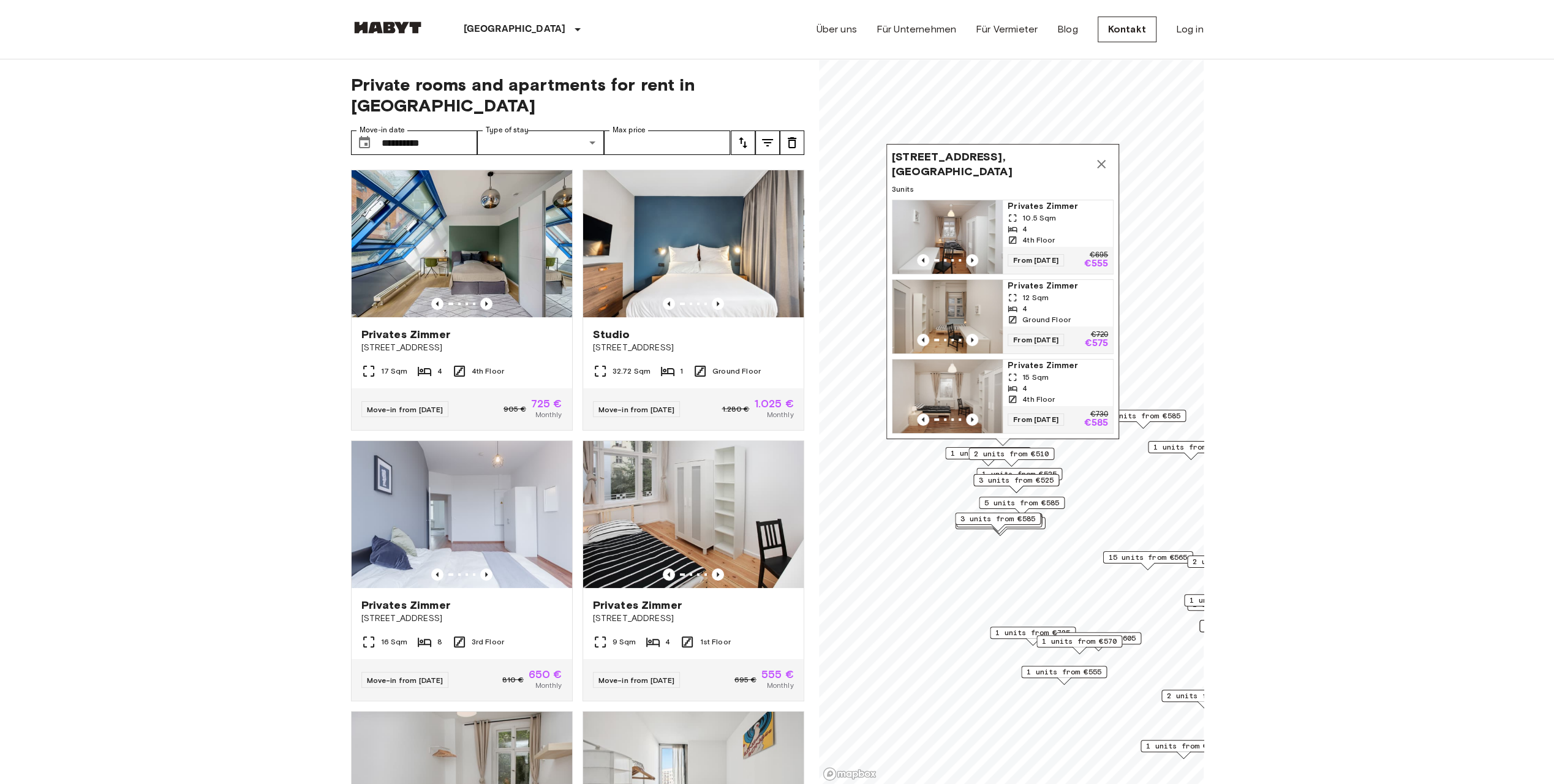
drag, startPoint x: 1104, startPoint y: 158, endPoint x: 1084, endPoint y: 295, distance: 138.5
click at [1104, 160] on icon "Map marker" at bounding box center [1102, 164] width 15 height 15
click at [1106, 159] on icon "Map marker" at bounding box center [1102, 166] width 15 height 15
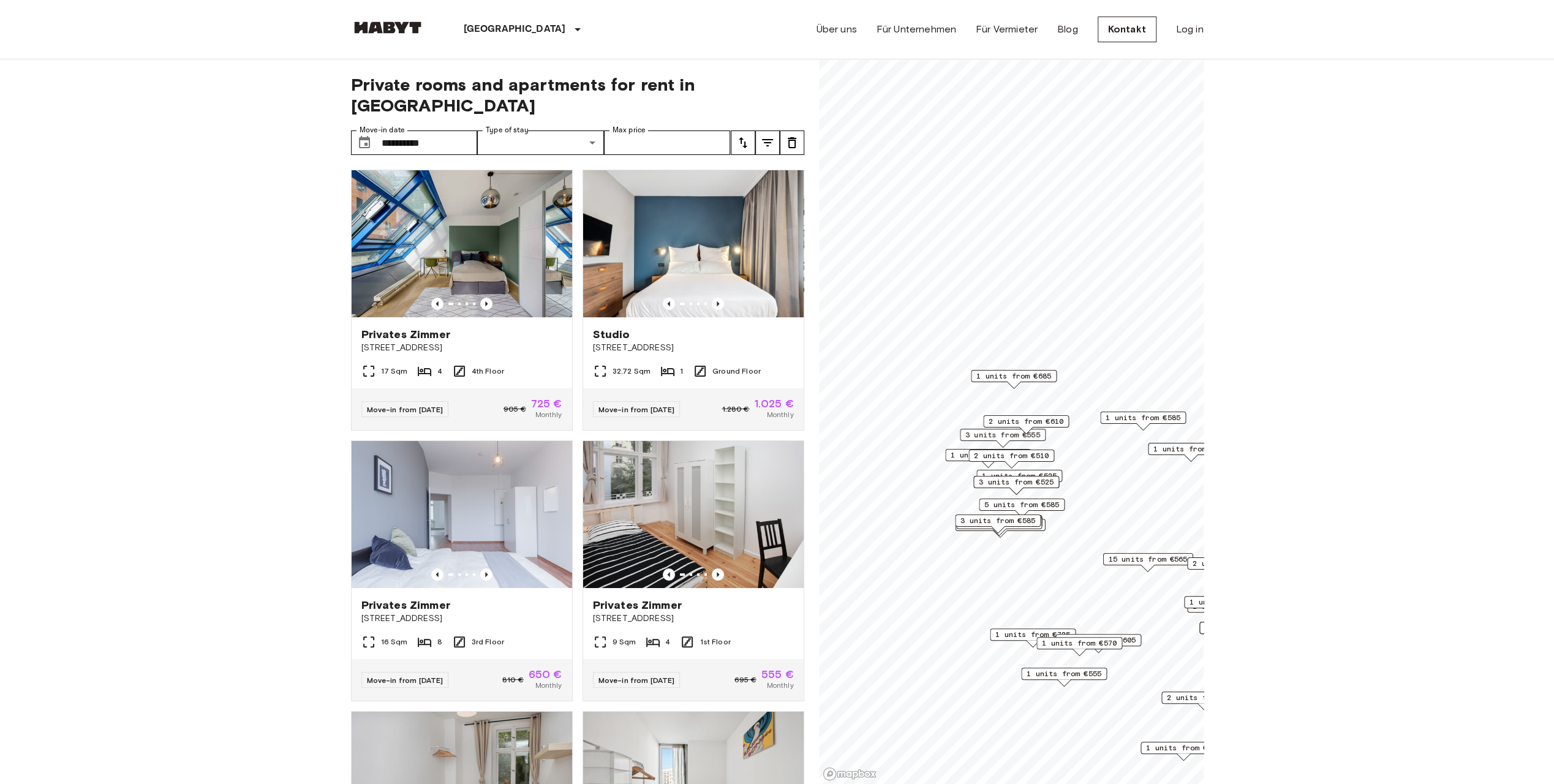
click at [1047, 421] on span "2 units from €610" at bounding box center [1026, 421] width 75 height 11
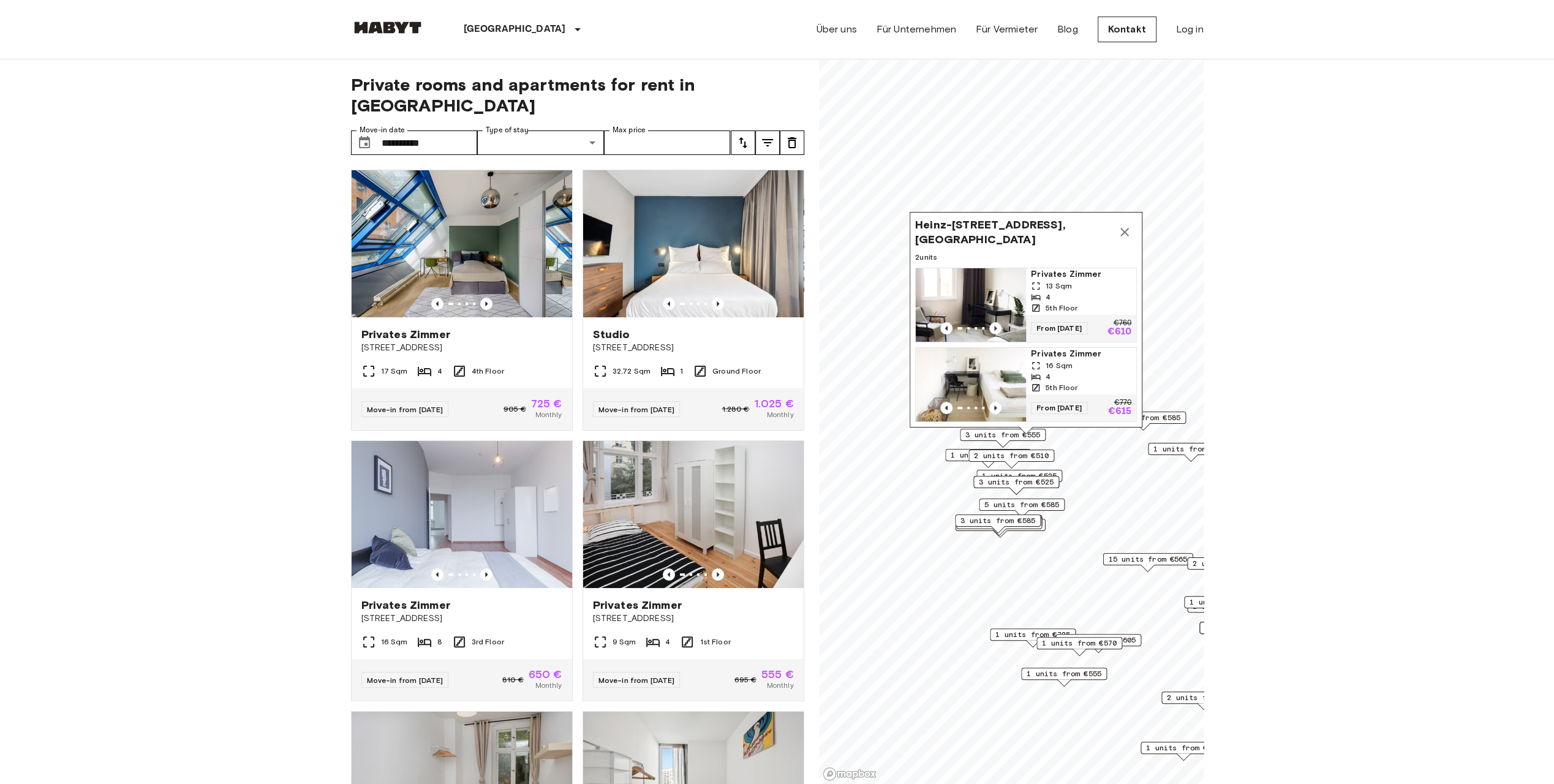
click at [1122, 228] on icon "Map marker" at bounding box center [1125, 232] width 9 height 9
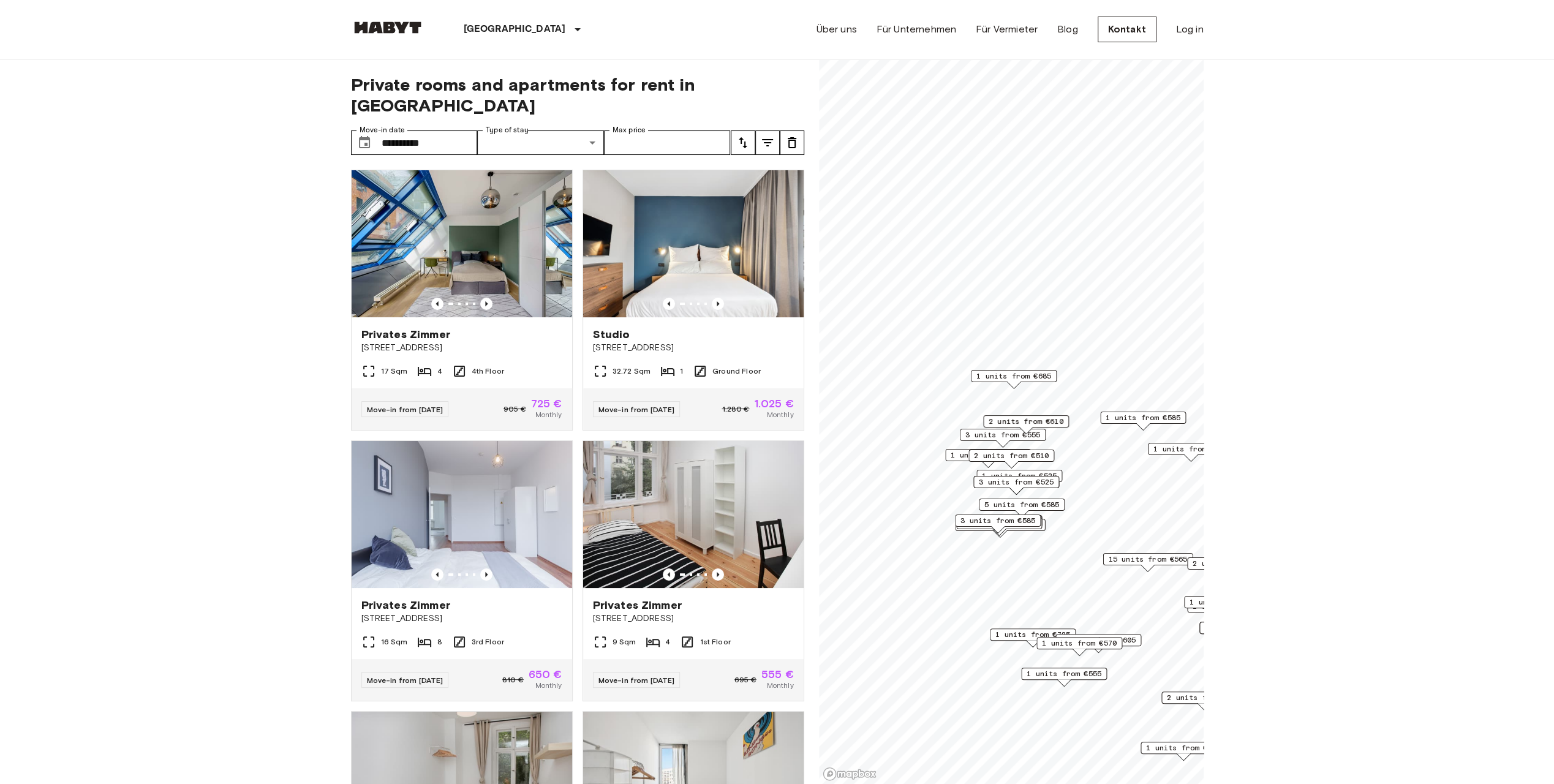
click at [1040, 380] on span "1 units from €685" at bounding box center [1014, 376] width 75 height 11
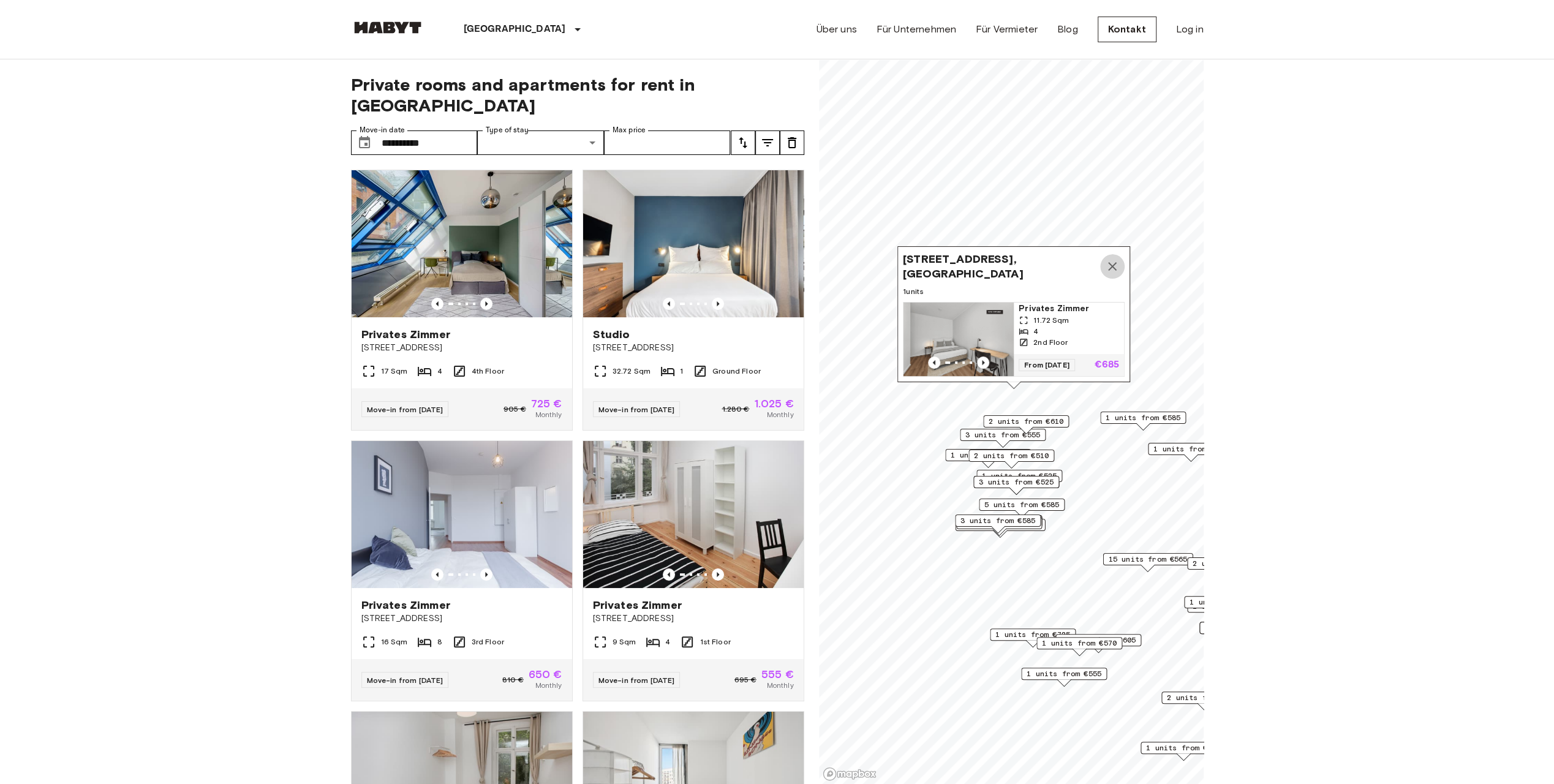
click at [1116, 262] on icon "Map marker" at bounding box center [1113, 266] width 9 height 9
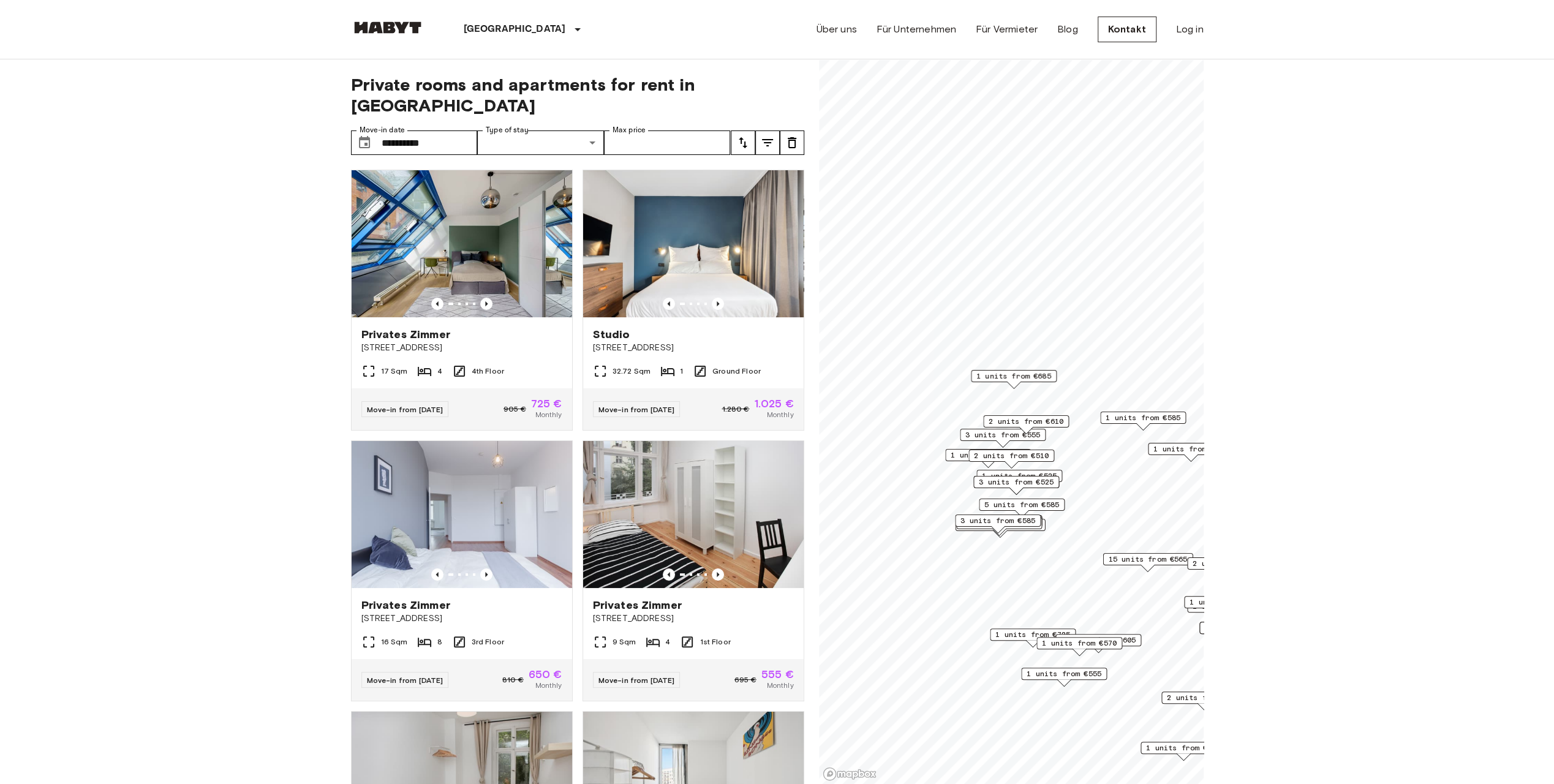
click at [1155, 413] on span "1 units from €585" at bounding box center [1143, 417] width 75 height 11
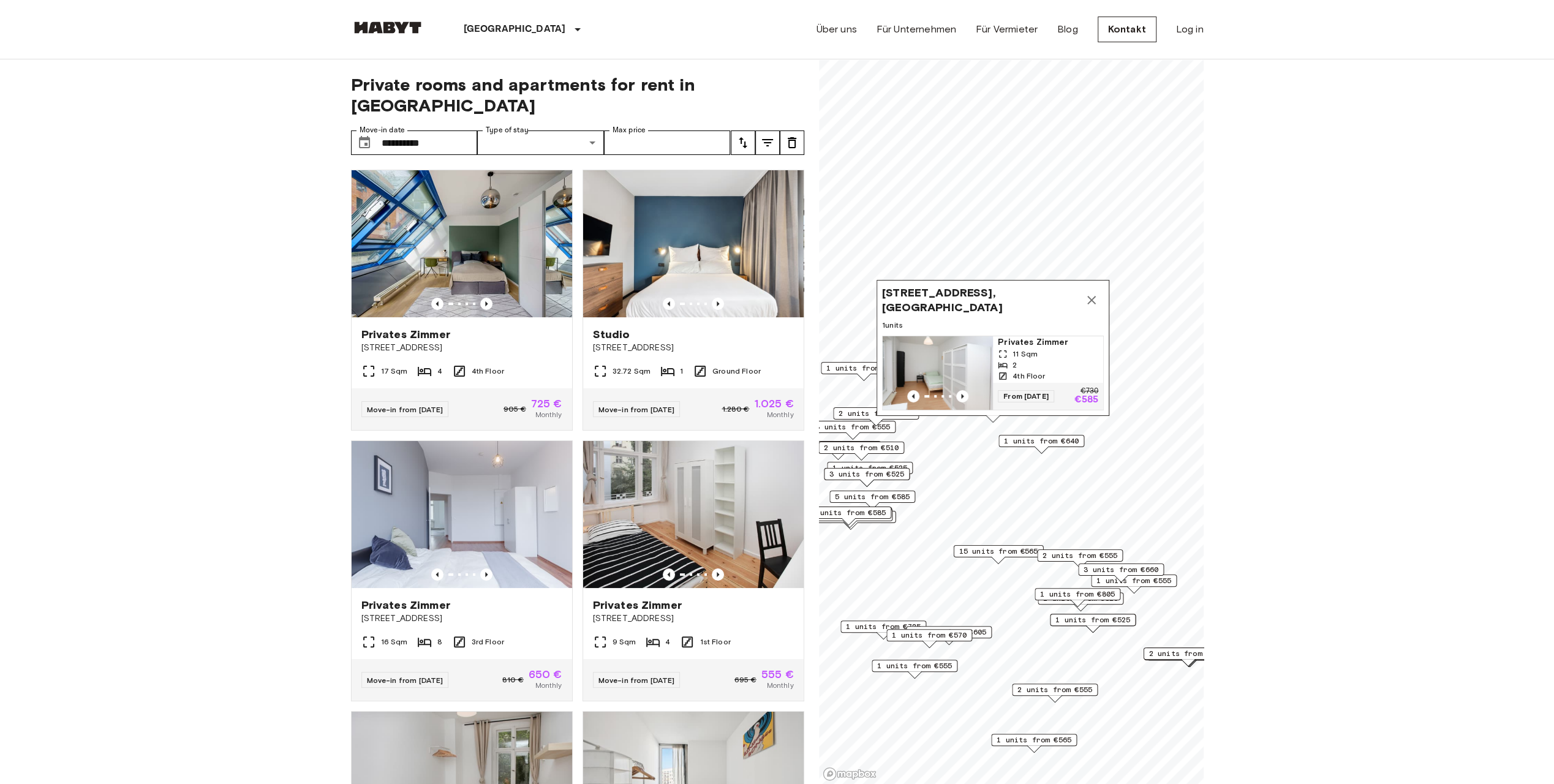
click at [1088, 293] on icon "Map marker" at bounding box center [1091, 300] width 15 height 15
